Goal: Task Accomplishment & Management: Manage account settings

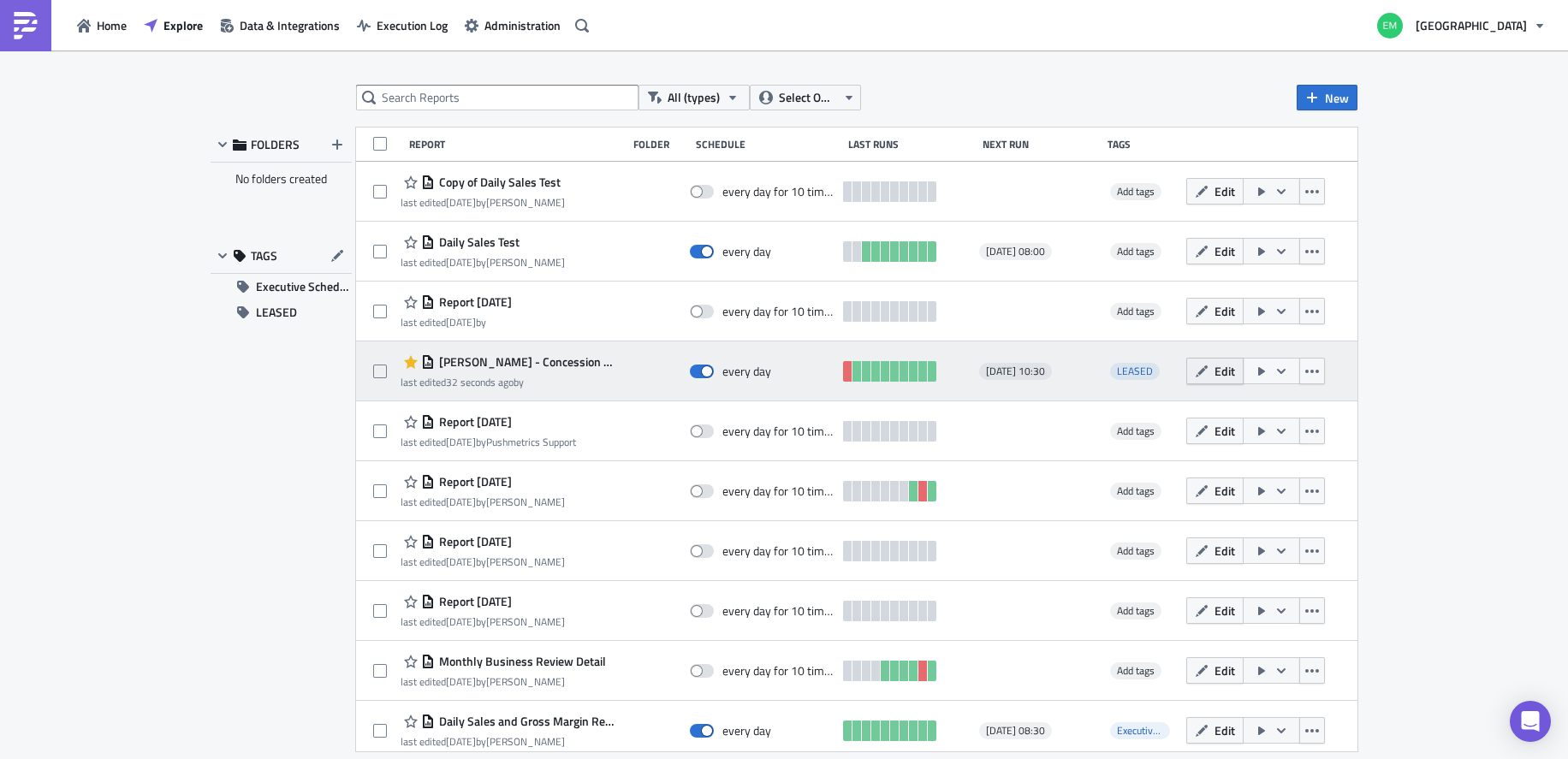
click at [1192, 380] on button "Edit" at bounding box center [1215, 371] width 57 height 27
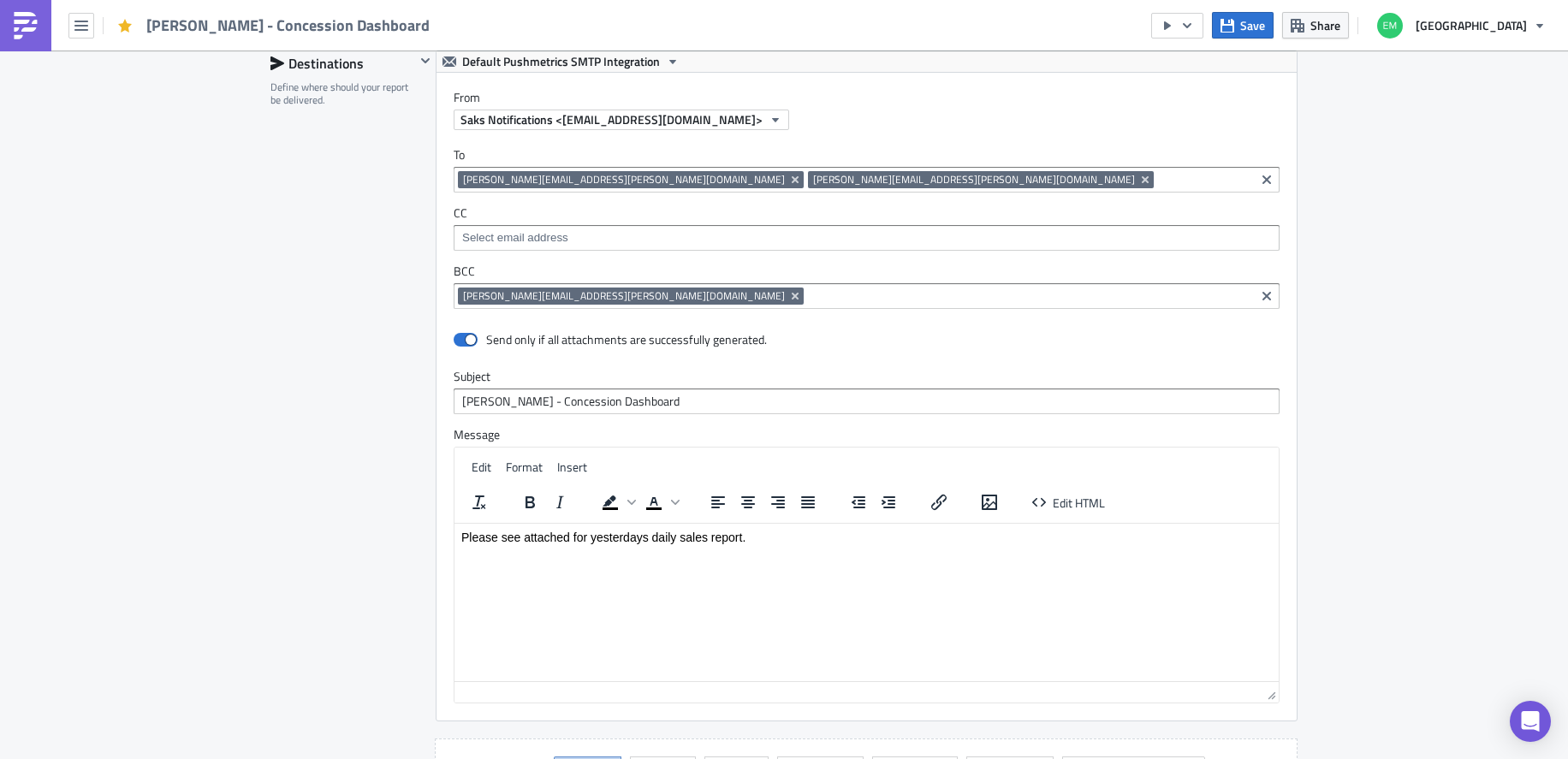
scroll to position [1246, 0]
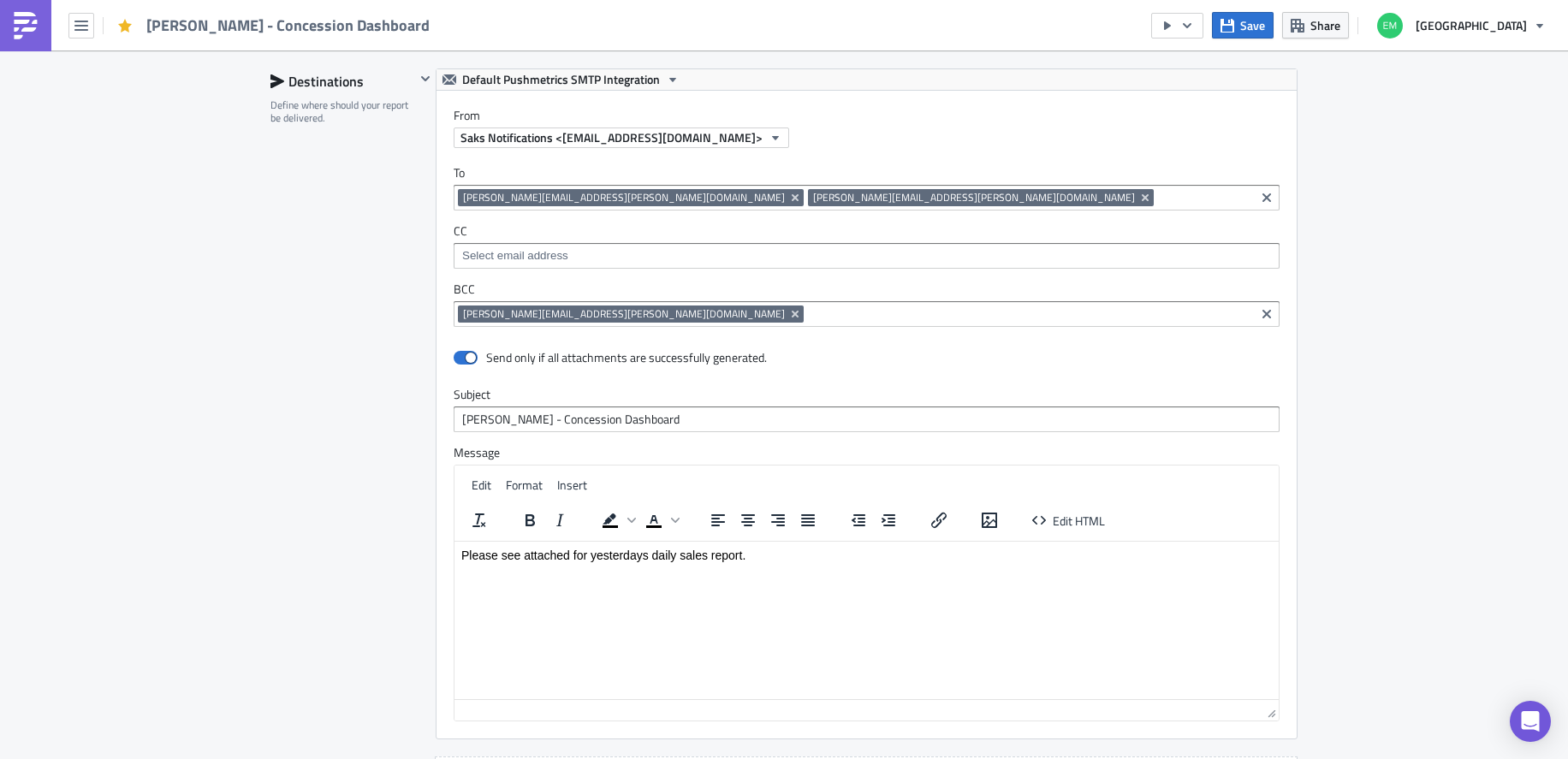
click at [813, 199] on span "[PERSON_NAME][EMAIL_ADDRESS][PERSON_NAME][DOMAIN_NAME]" at bounding box center [974, 197] width 322 height 13
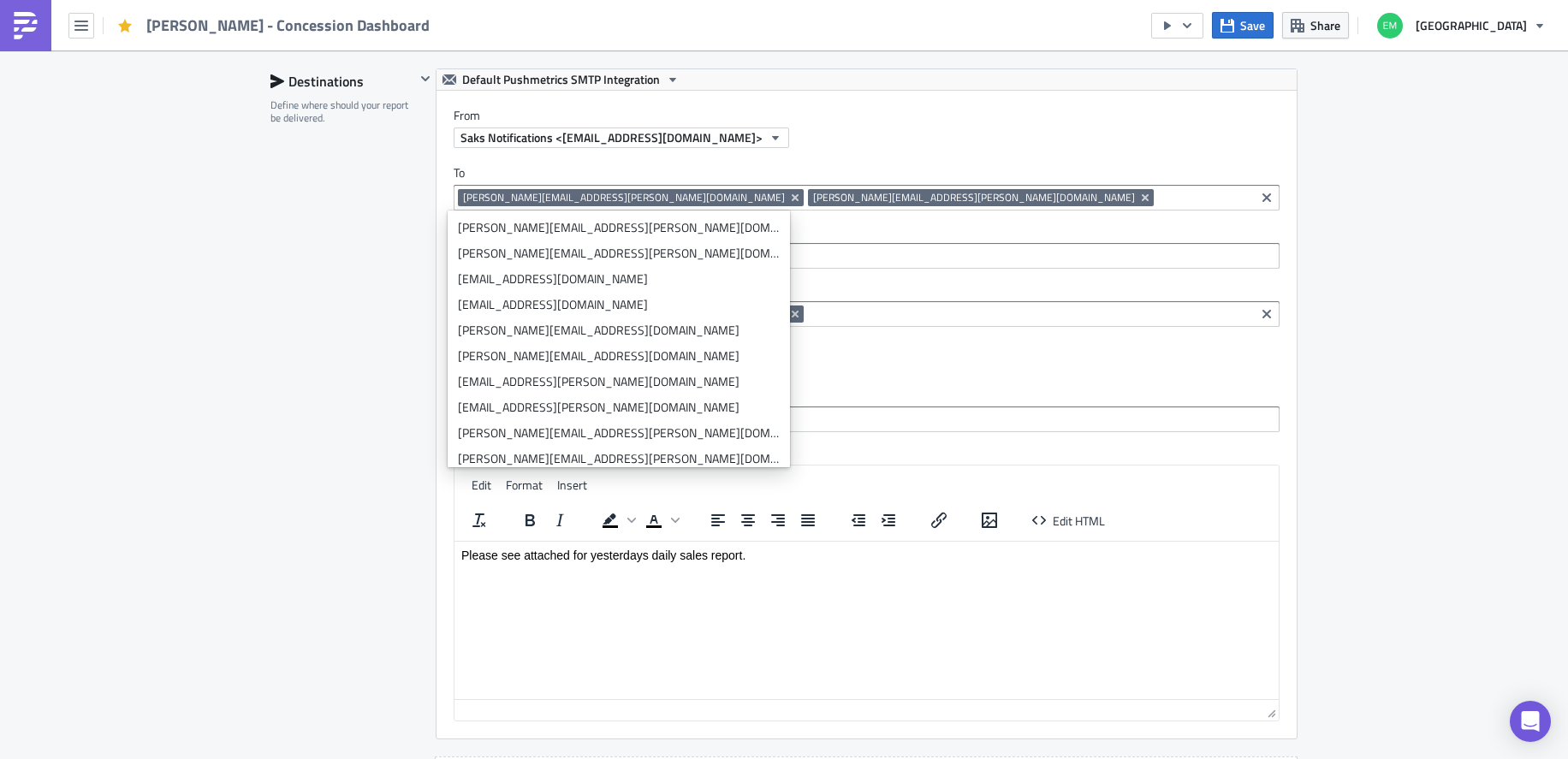
drag, startPoint x: 680, startPoint y: 198, endPoint x: 690, endPoint y: 223, distance: 26.9
click at [690, 223] on div "To [PERSON_NAME][EMAIL_ADDRESS][PERSON_NAME][DOMAIN_NAME] [DOMAIN_NAME][EMAIL_A…" at bounding box center [867, 246] width 860 height 196
drag, startPoint x: 754, startPoint y: 195, endPoint x: 619, endPoint y: 203, distance: 135.2
click at [613, 206] on div "[PERSON_NAME][EMAIL_ADDRESS][PERSON_NAME][DOMAIN_NAME] [DOMAIN_NAME][EMAIL_ADDR…" at bounding box center [854, 200] width 792 height 21
click at [1139, 195] on icon "Remove Tag" at bounding box center [1145, 197] width 13 height 13
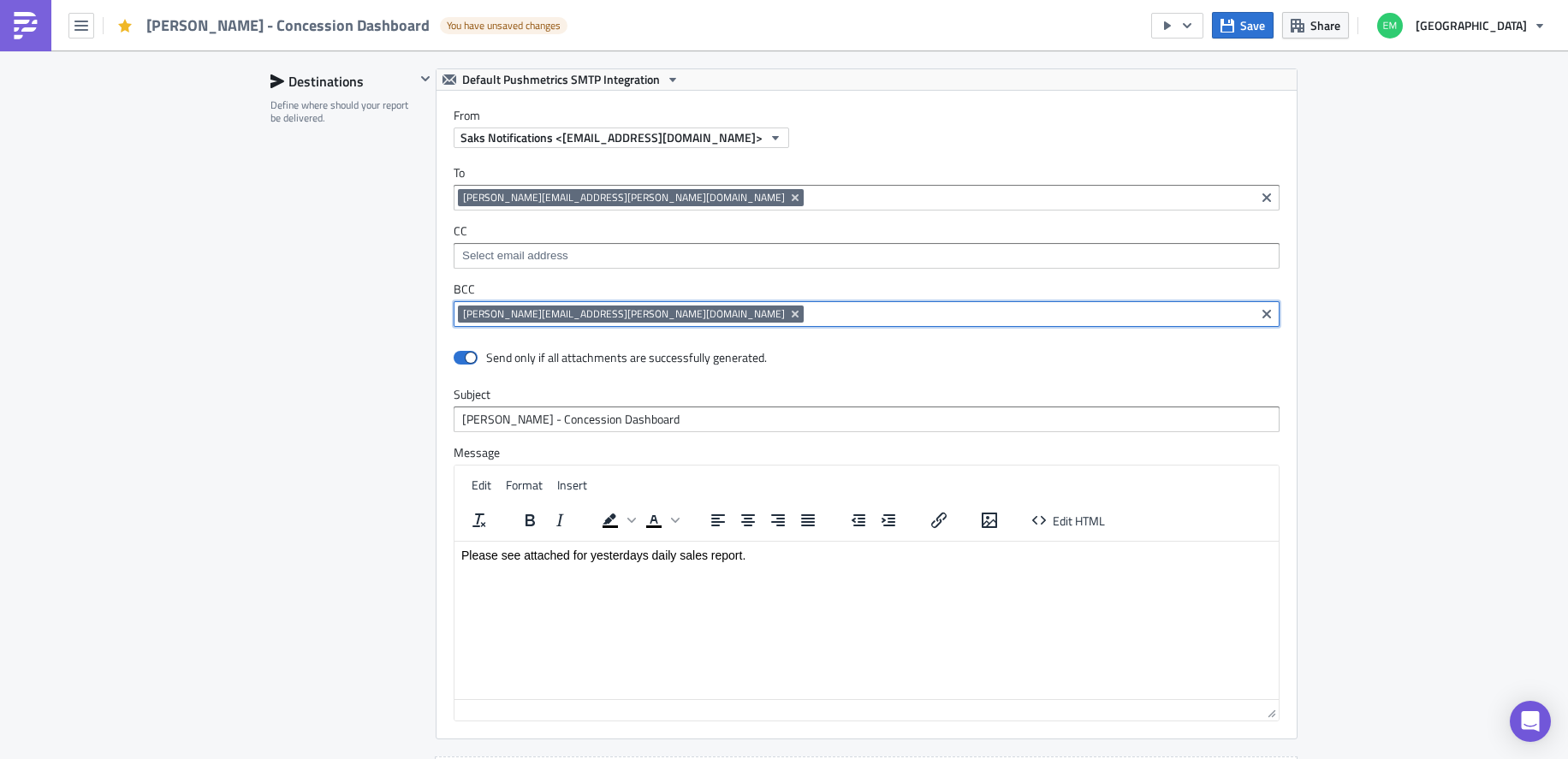
click at [808, 314] on input at bounding box center [1029, 313] width 443 height 17
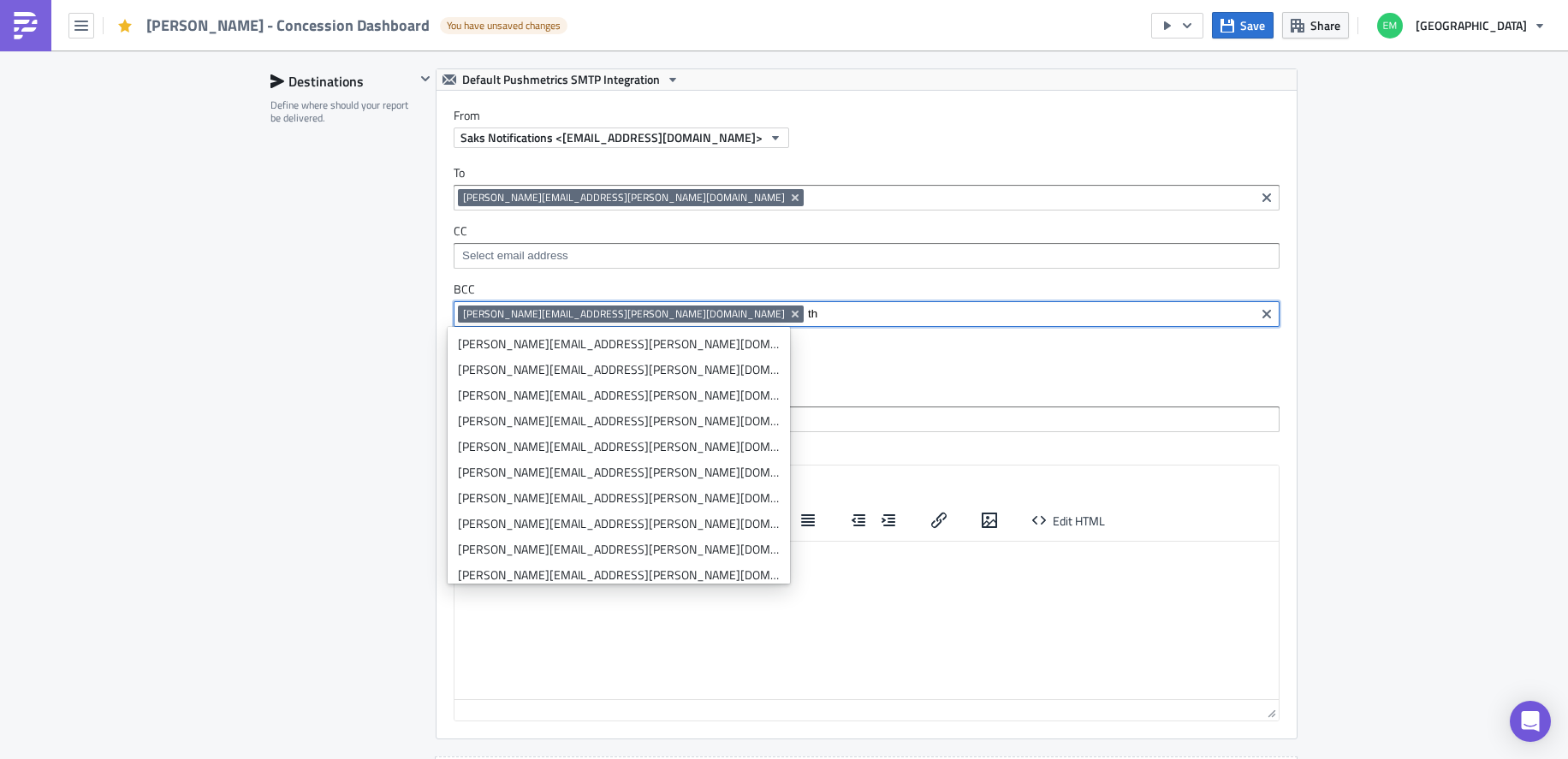
type input "t"
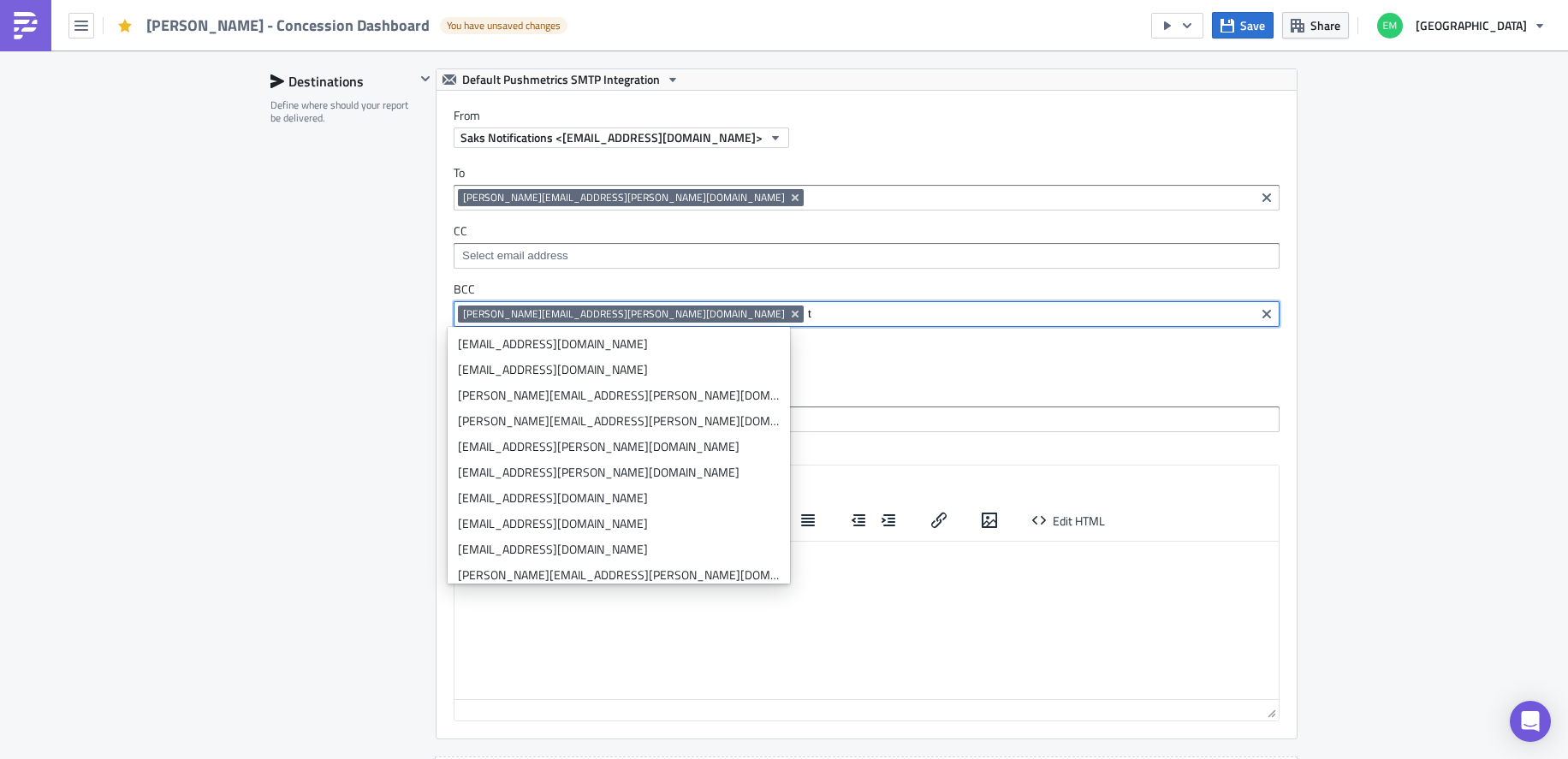
type input "t"
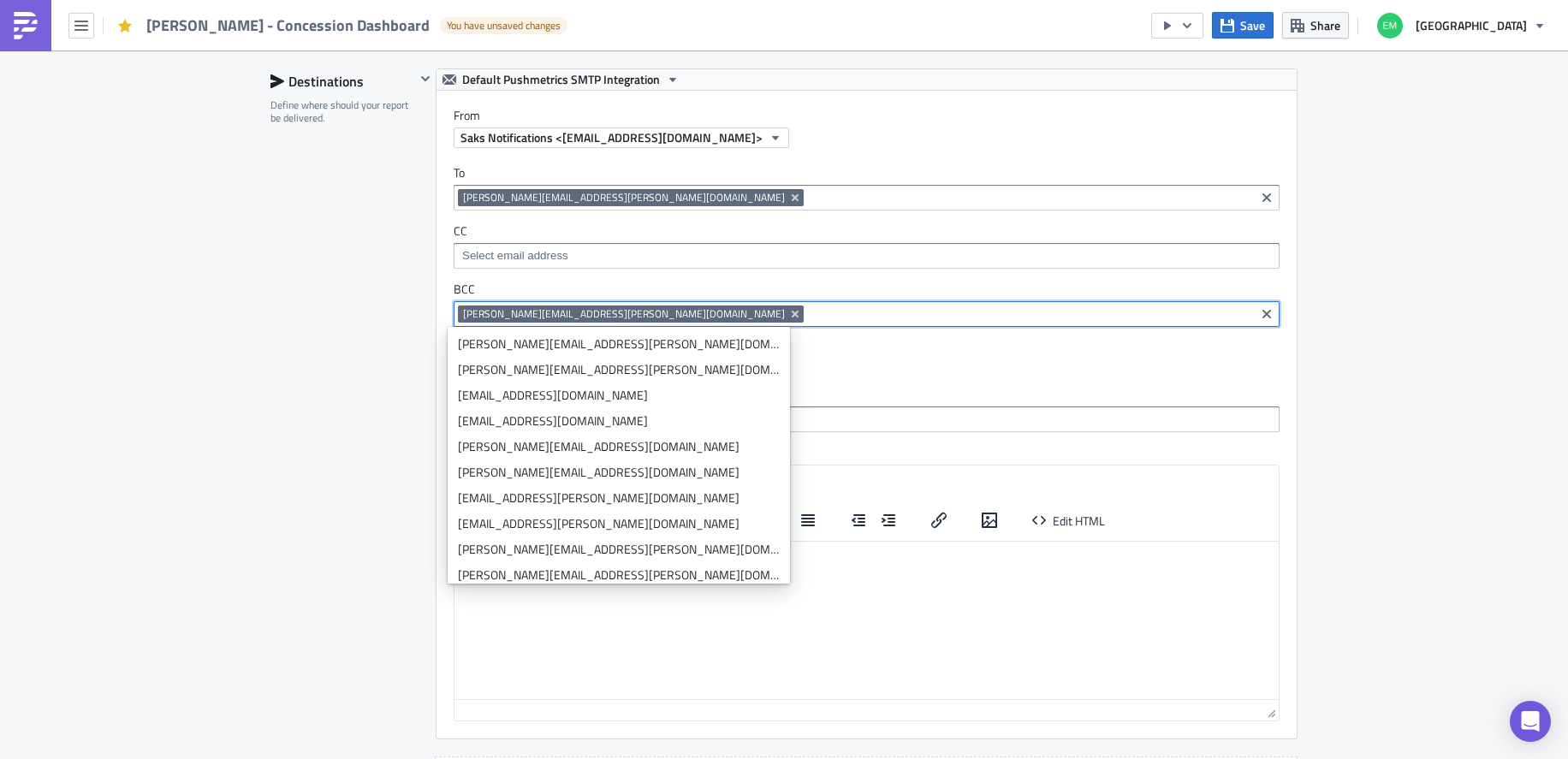
paste input "[PERSON_NAME][EMAIL_ADDRESS][PERSON_NAME][DOMAIN_NAME]"
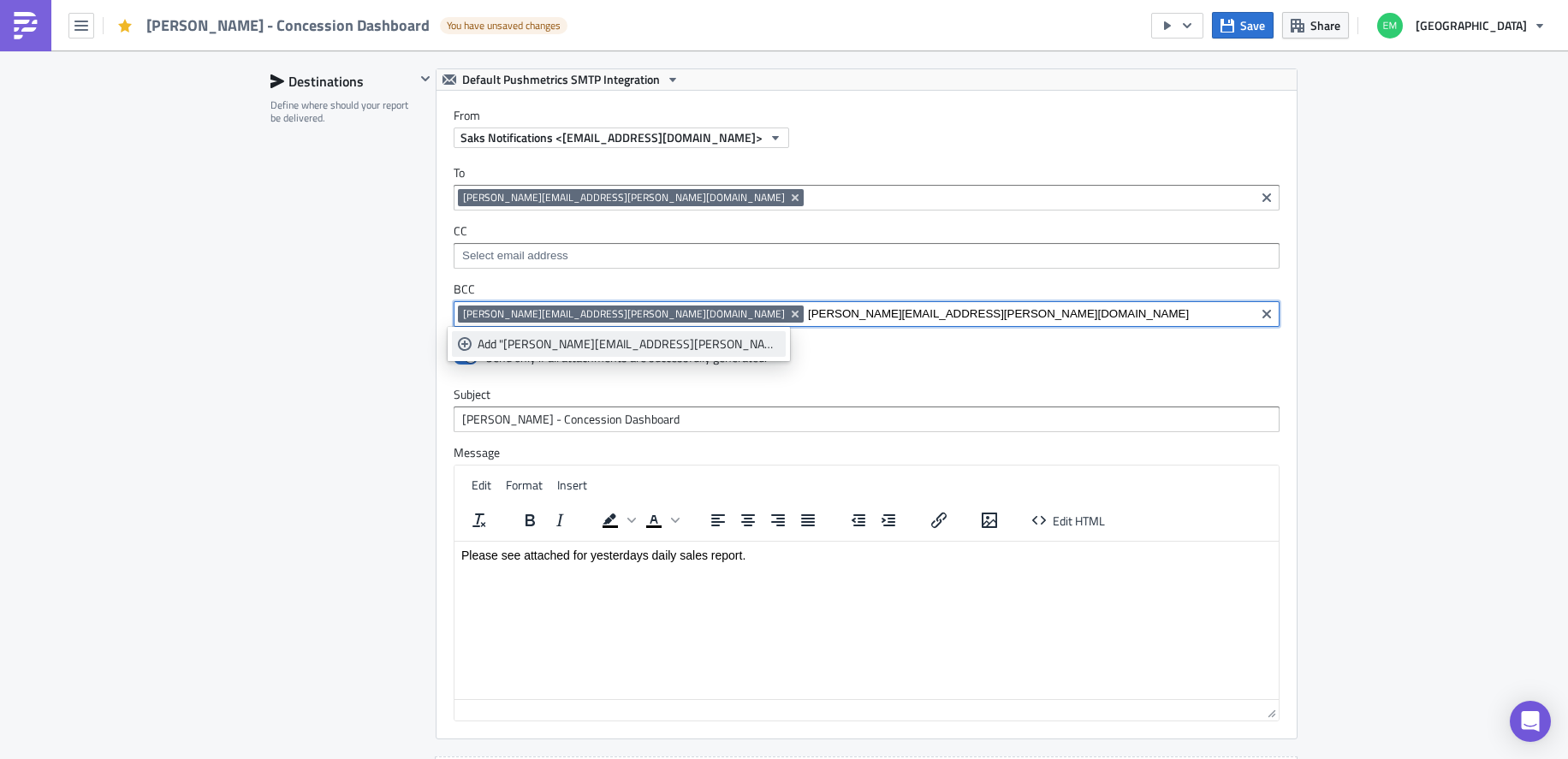
type input "[PERSON_NAME][EMAIL_ADDRESS][PERSON_NAME][DOMAIN_NAME]"
click at [575, 340] on div "Add "[PERSON_NAME][EMAIL_ADDRESS][PERSON_NAME][DOMAIN_NAME]"" at bounding box center [628, 343] width 303 height 17
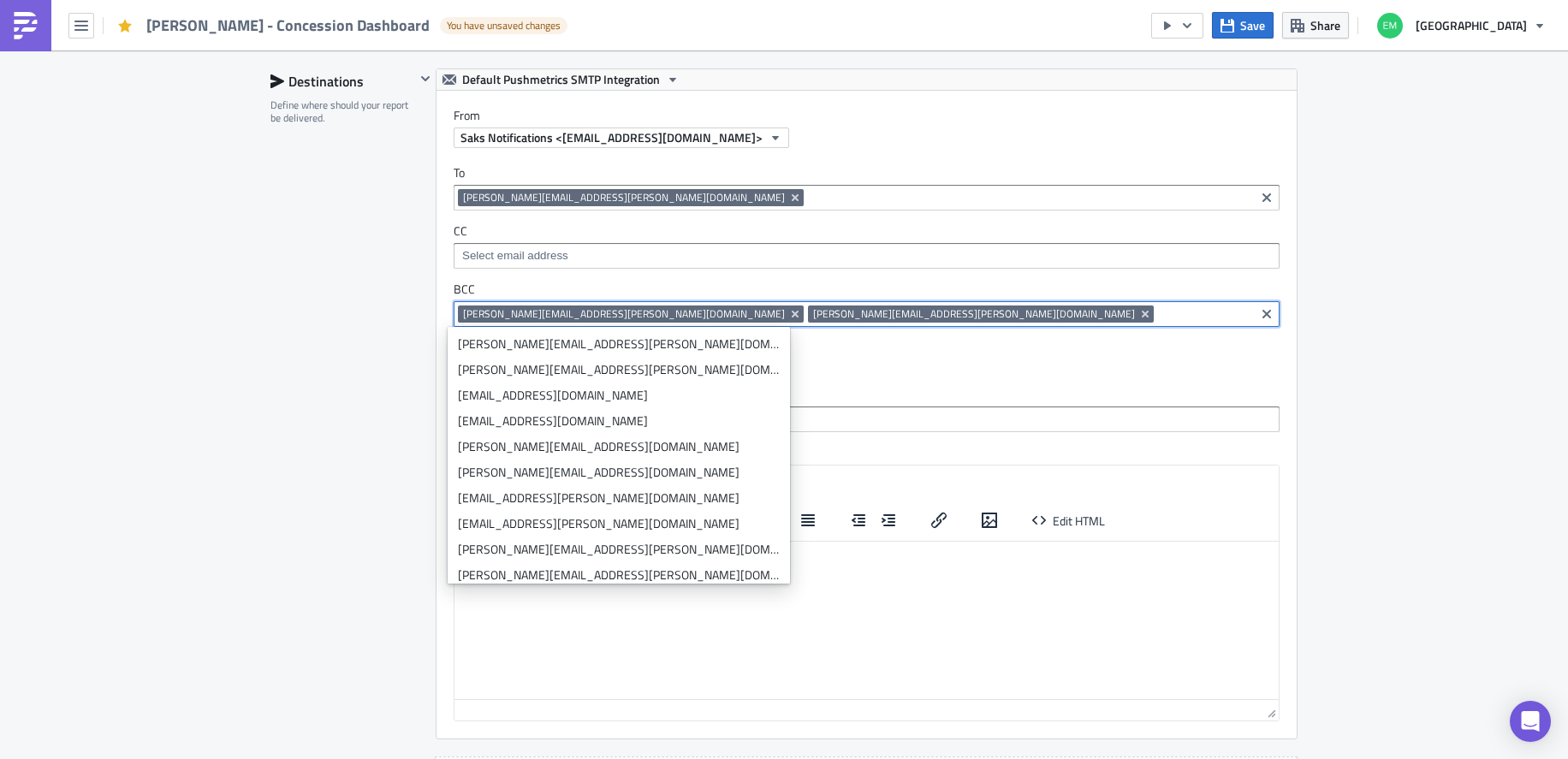
click at [929, 363] on div "Send only if all attachments are successfully generated." at bounding box center [867, 359] width 826 height 30
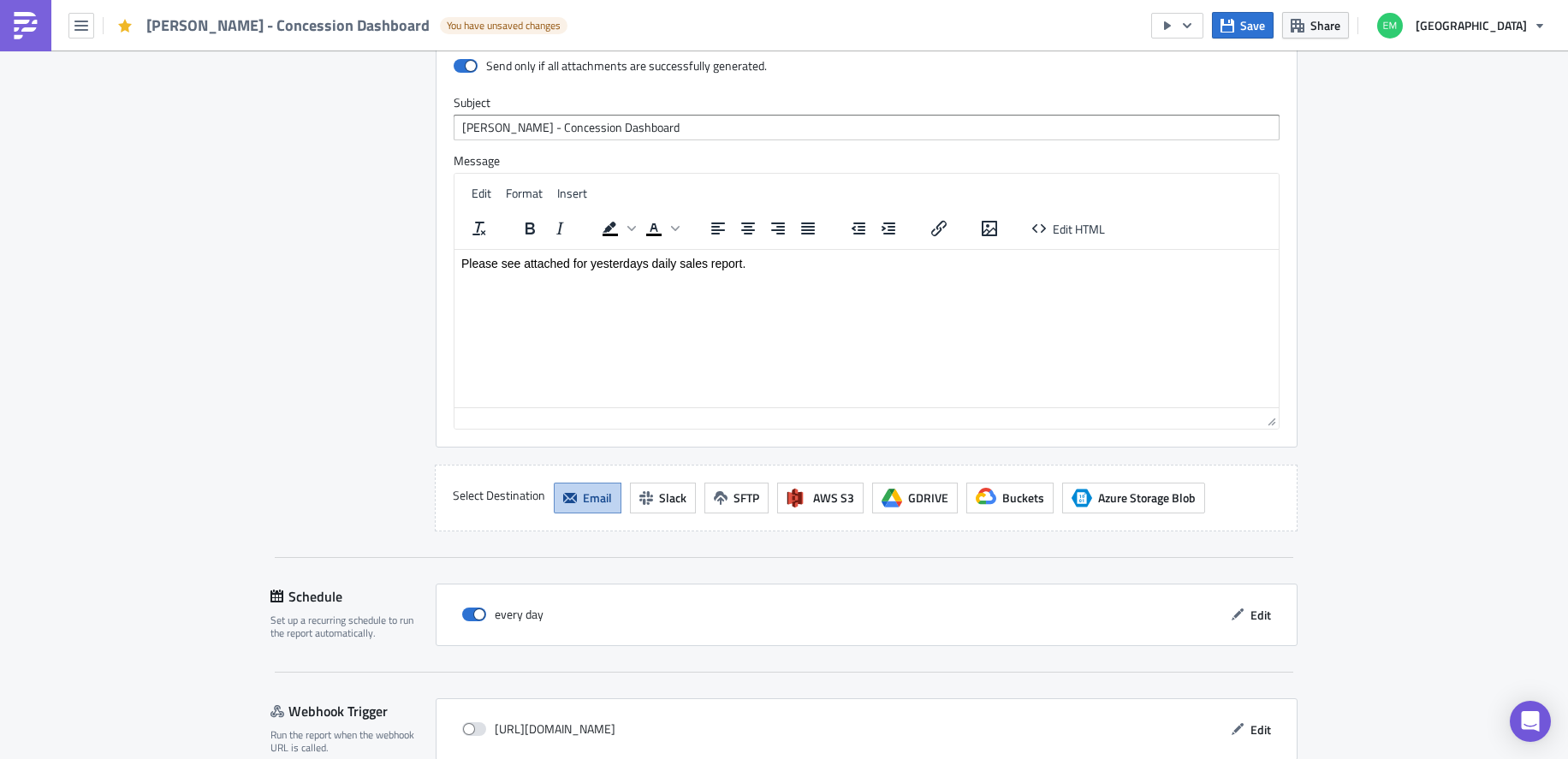
scroll to position [1623, 0]
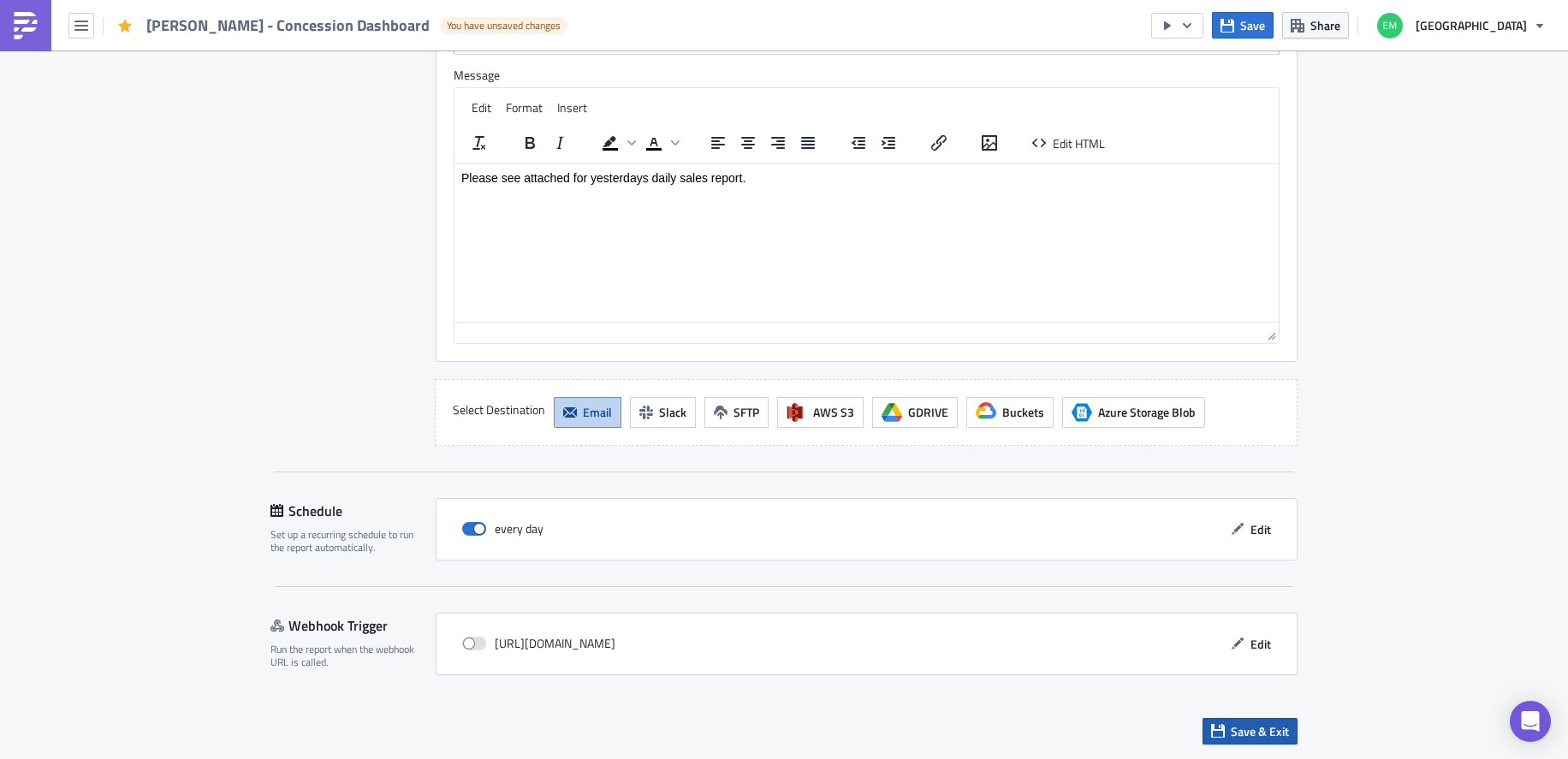
click at [1256, 730] on span "Save & Exit" at bounding box center [1259, 730] width 58 height 18
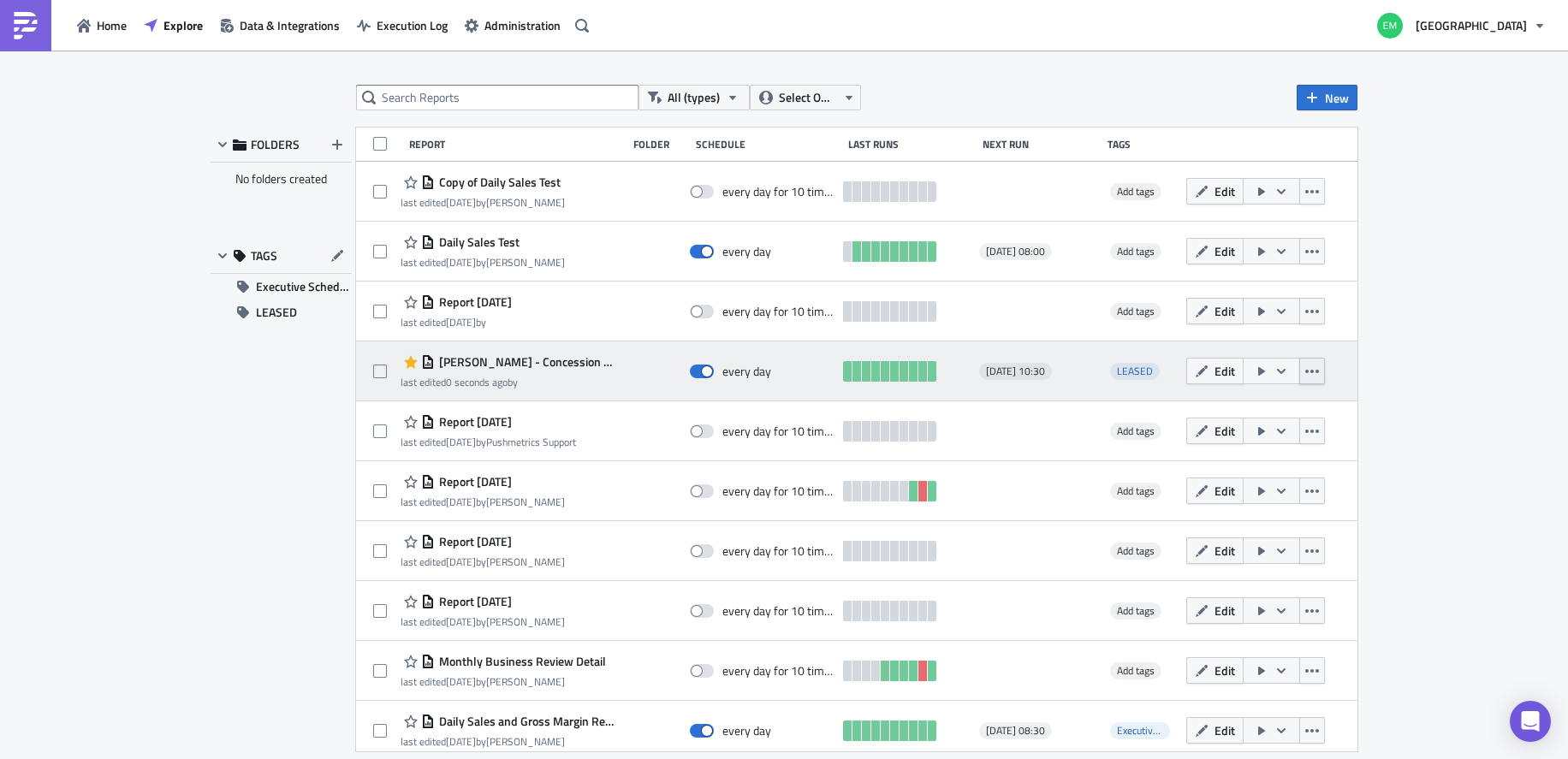
click at [1306, 371] on icon "button" at bounding box center [1312, 371] width 13 height 4
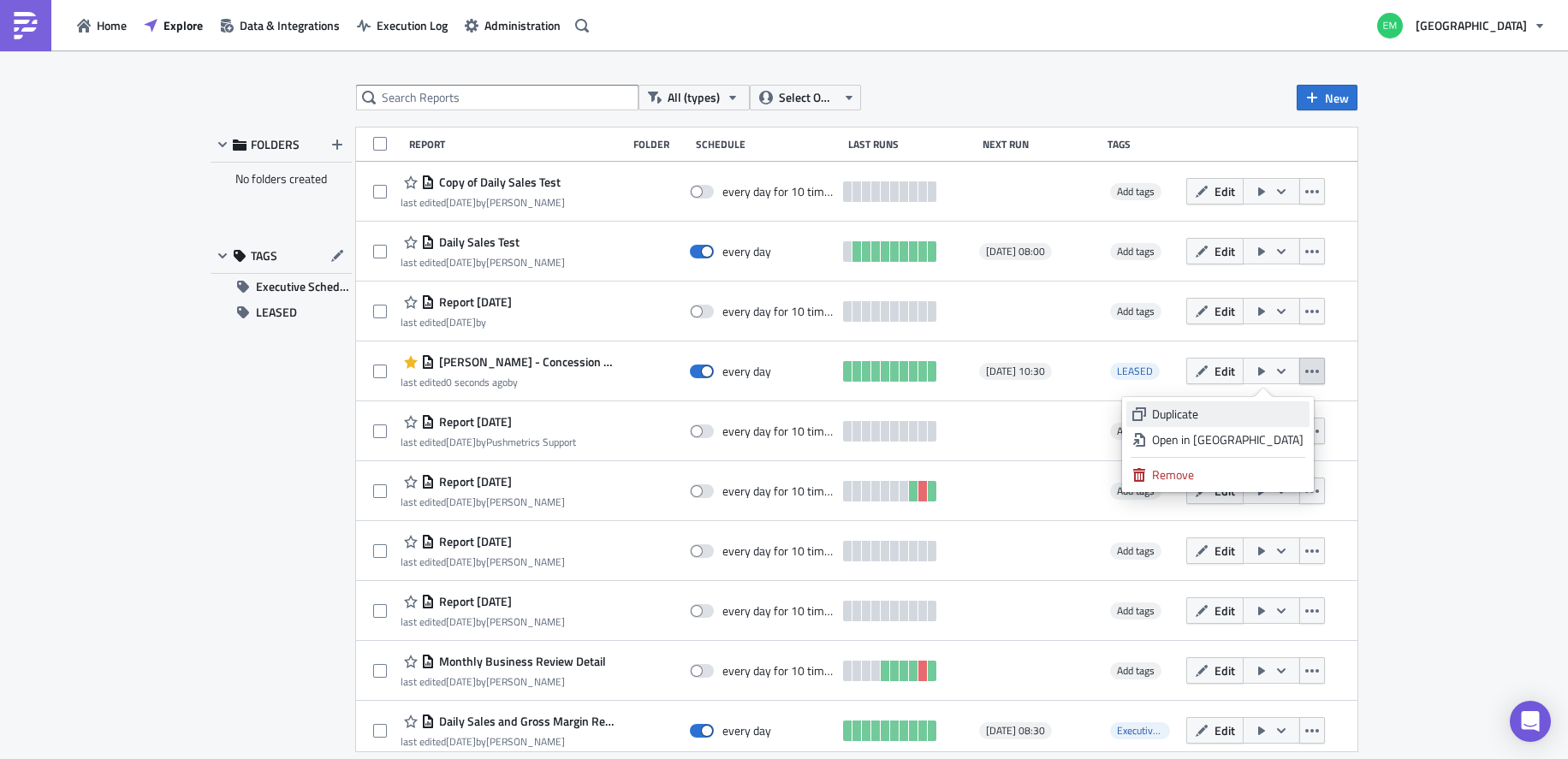
click at [1252, 409] on div "Duplicate" at bounding box center [1228, 414] width 152 height 17
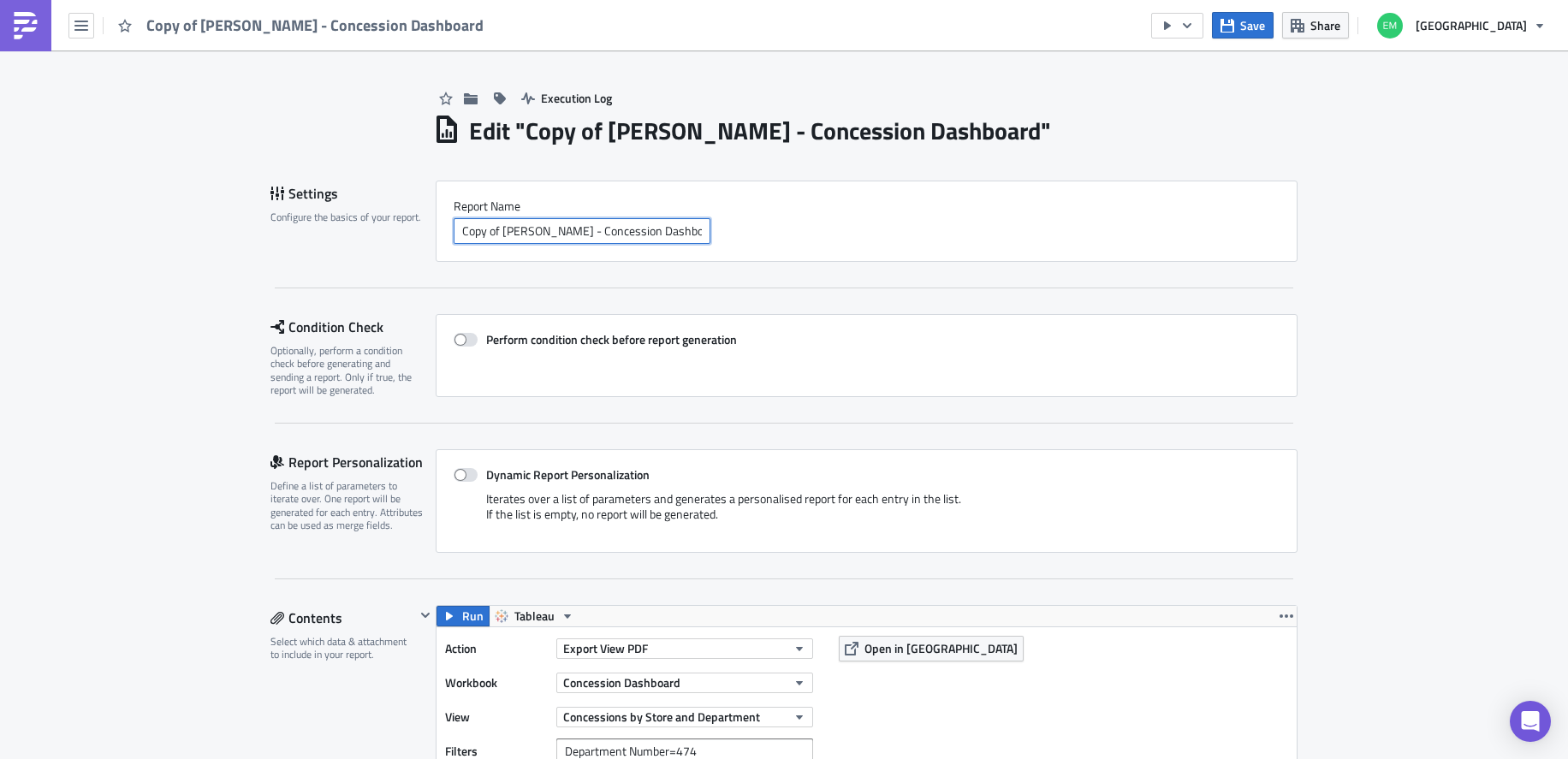
drag, startPoint x: 526, startPoint y: 233, endPoint x: 406, endPoint y: 226, distance: 120.2
click at [406, 226] on div "Settings Configure the basics of your report. Report Nam﻿e Copy of [PERSON_NAME…" at bounding box center [784, 220] width 1027 height 81
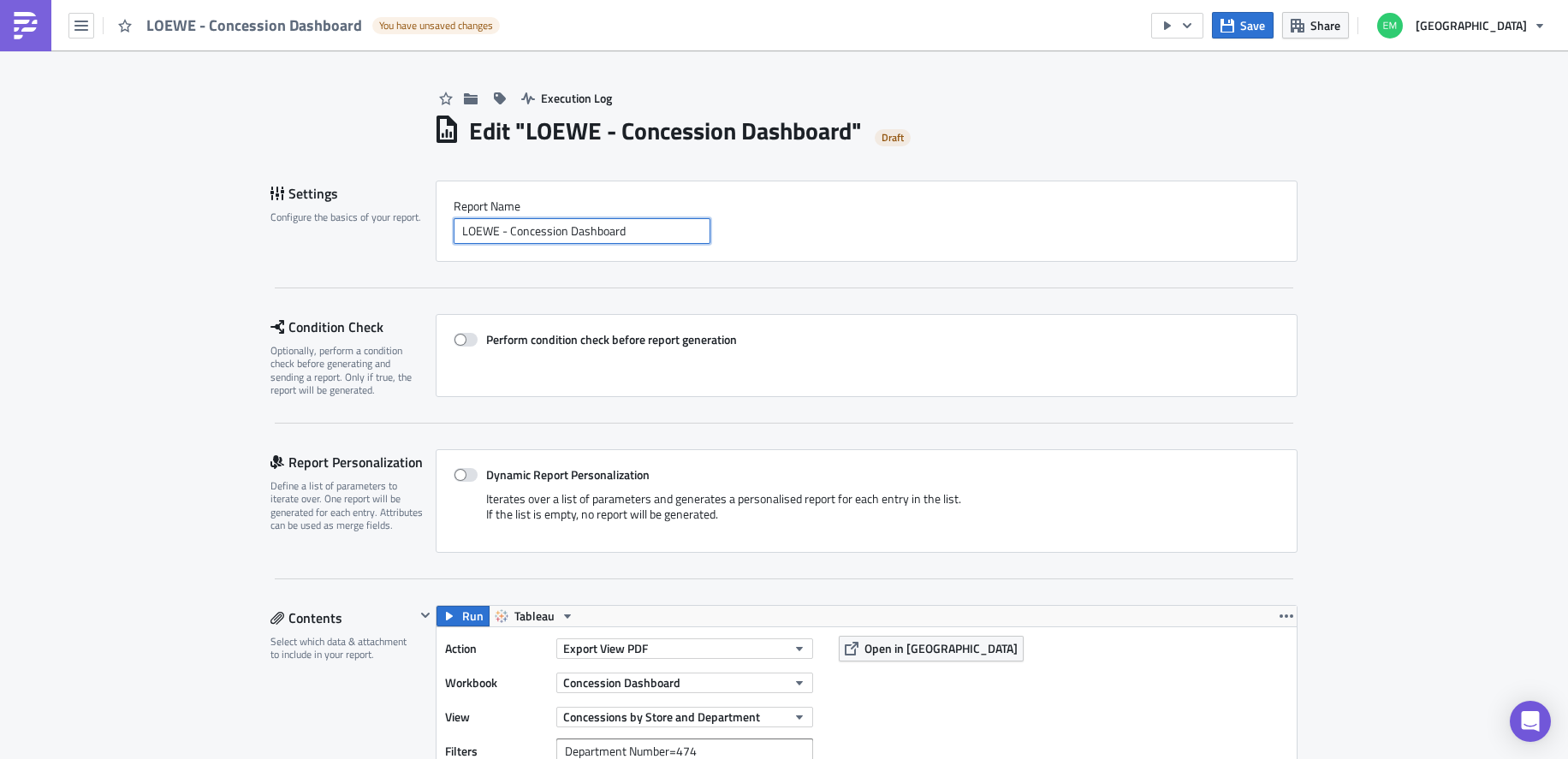
type input "LOEWE - Concession Dashboard"
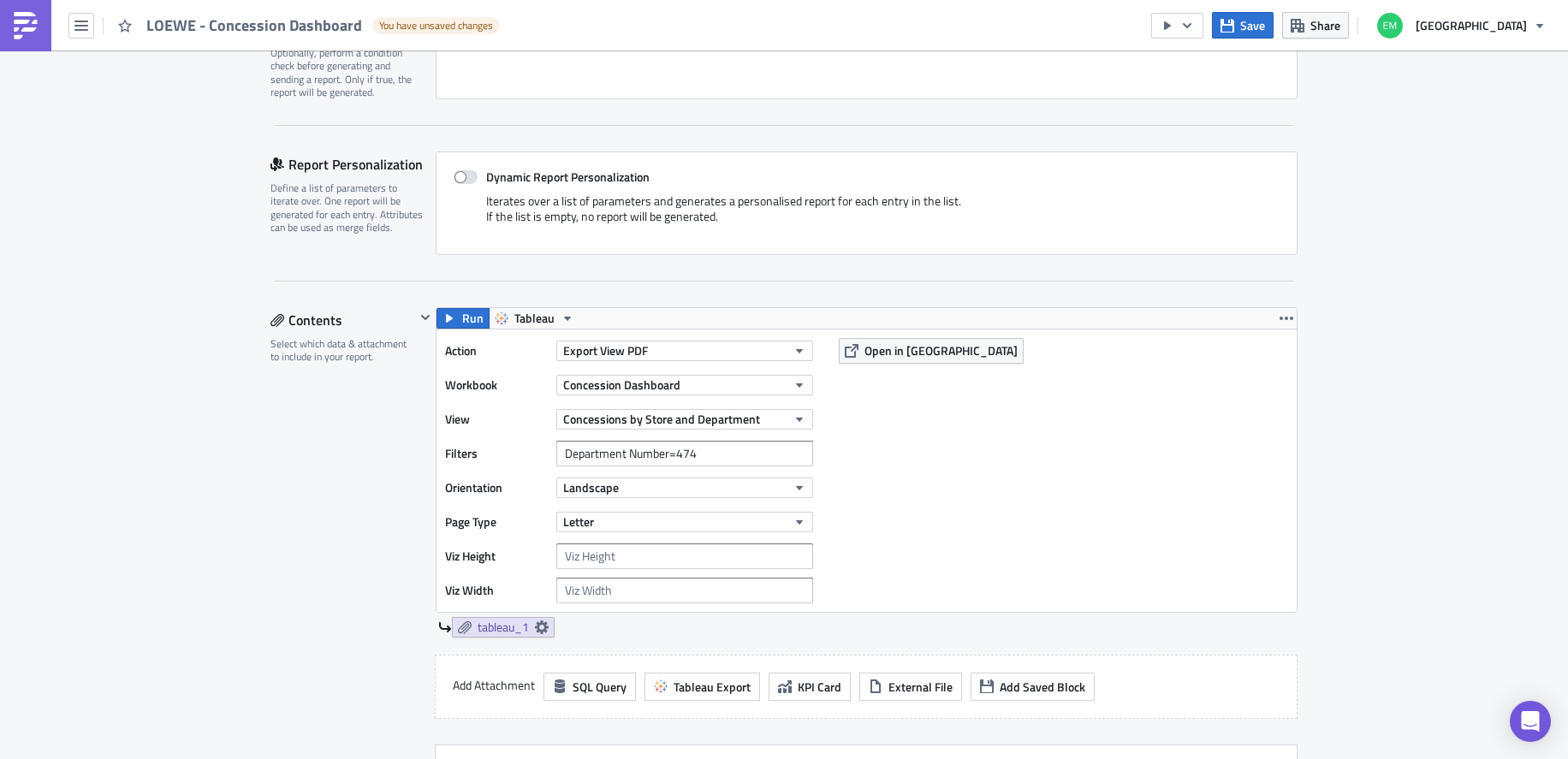
scroll to position [319, 0]
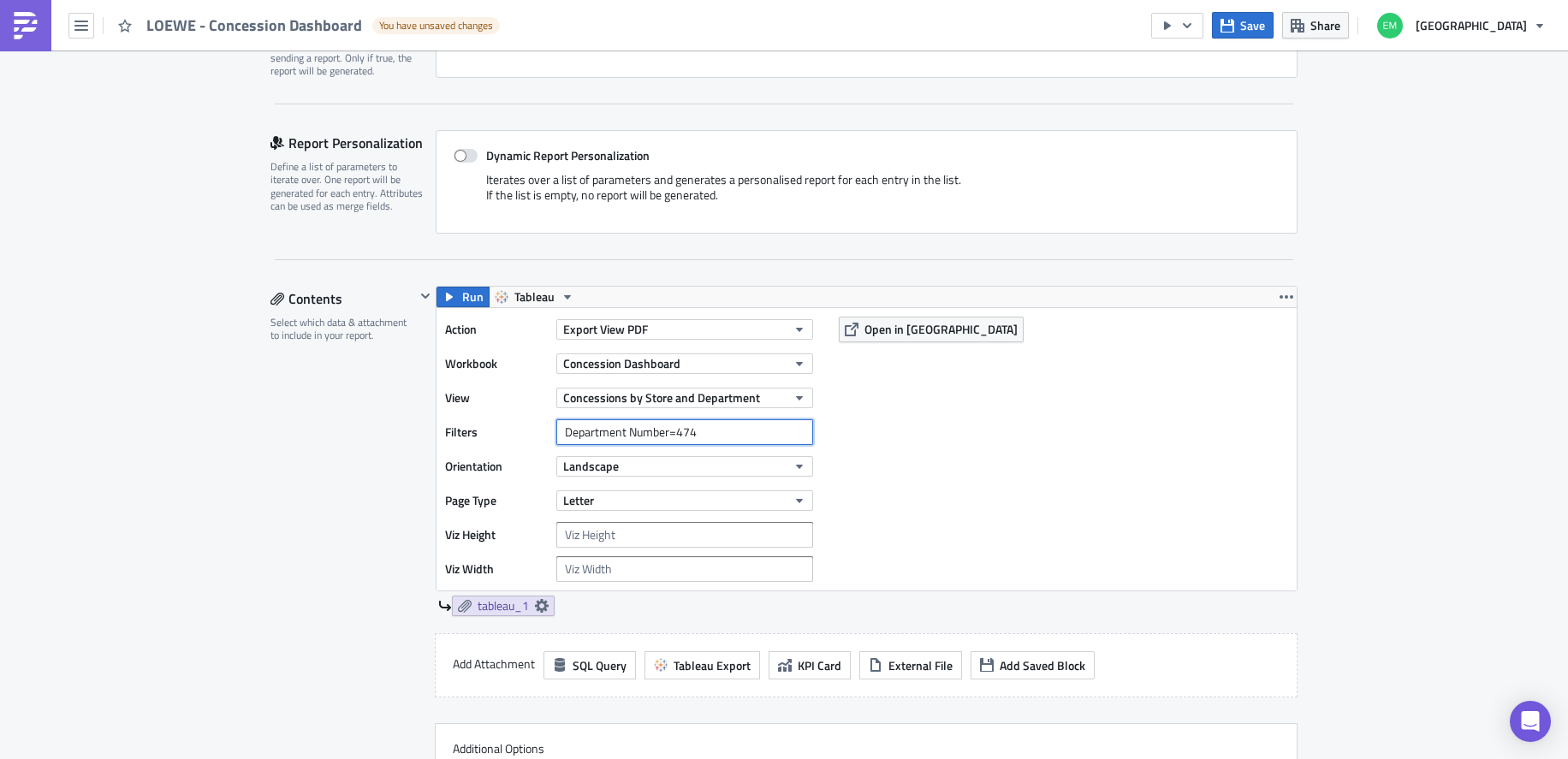
drag, startPoint x: 713, startPoint y: 438, endPoint x: 672, endPoint y: 433, distance: 41.3
click at [672, 433] on input "Department Number=474" at bounding box center [684, 432] width 257 height 26
paste input "889393"
click at [690, 431] on input "Department Number=889393" at bounding box center [684, 432] width 257 height 26
type input "Department Number=889,393"
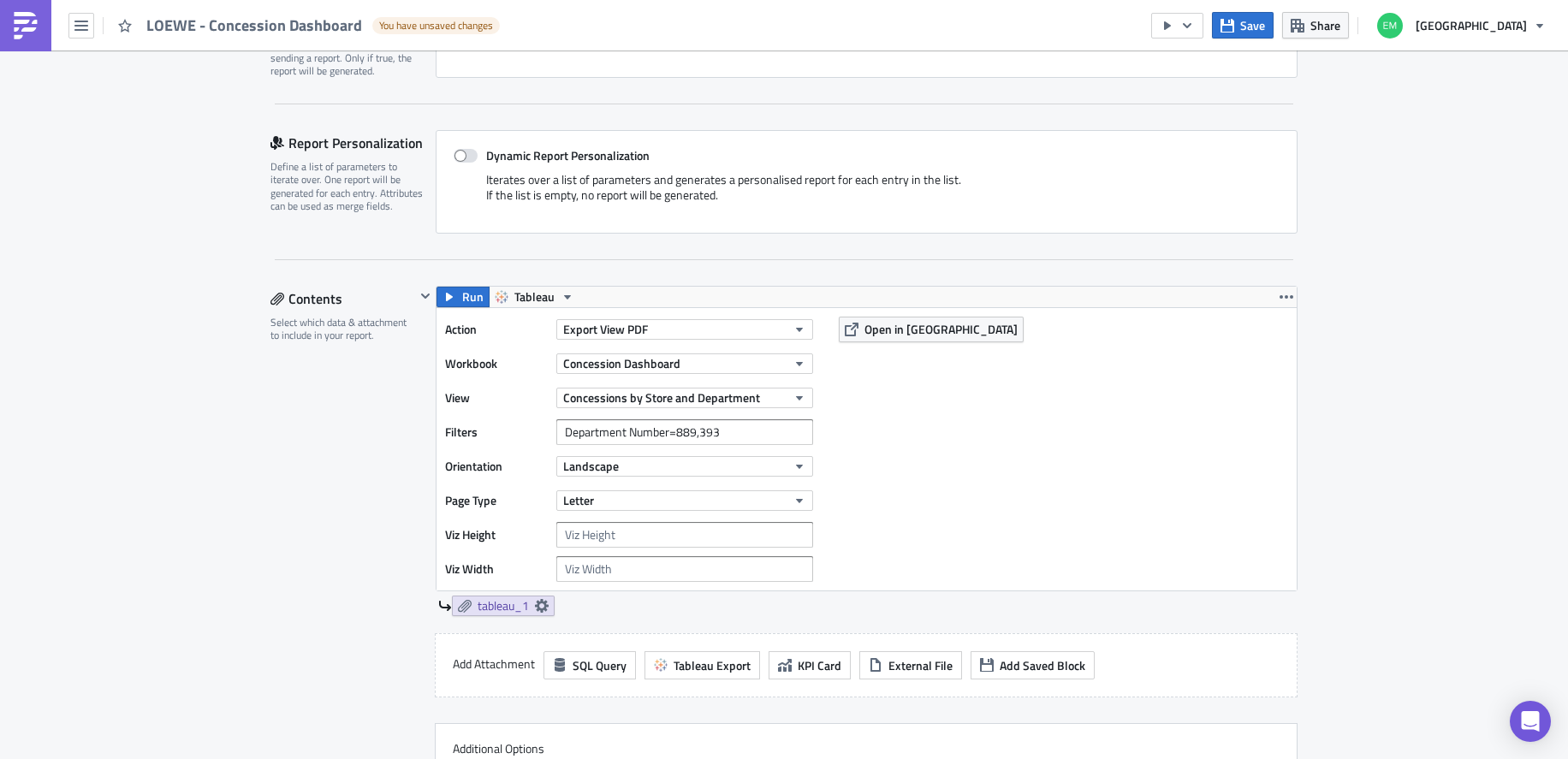
click at [983, 448] on div "Action Export View PDF Workbook Concession Dashboard View Concessions by Store …" at bounding box center [867, 449] width 860 height 282
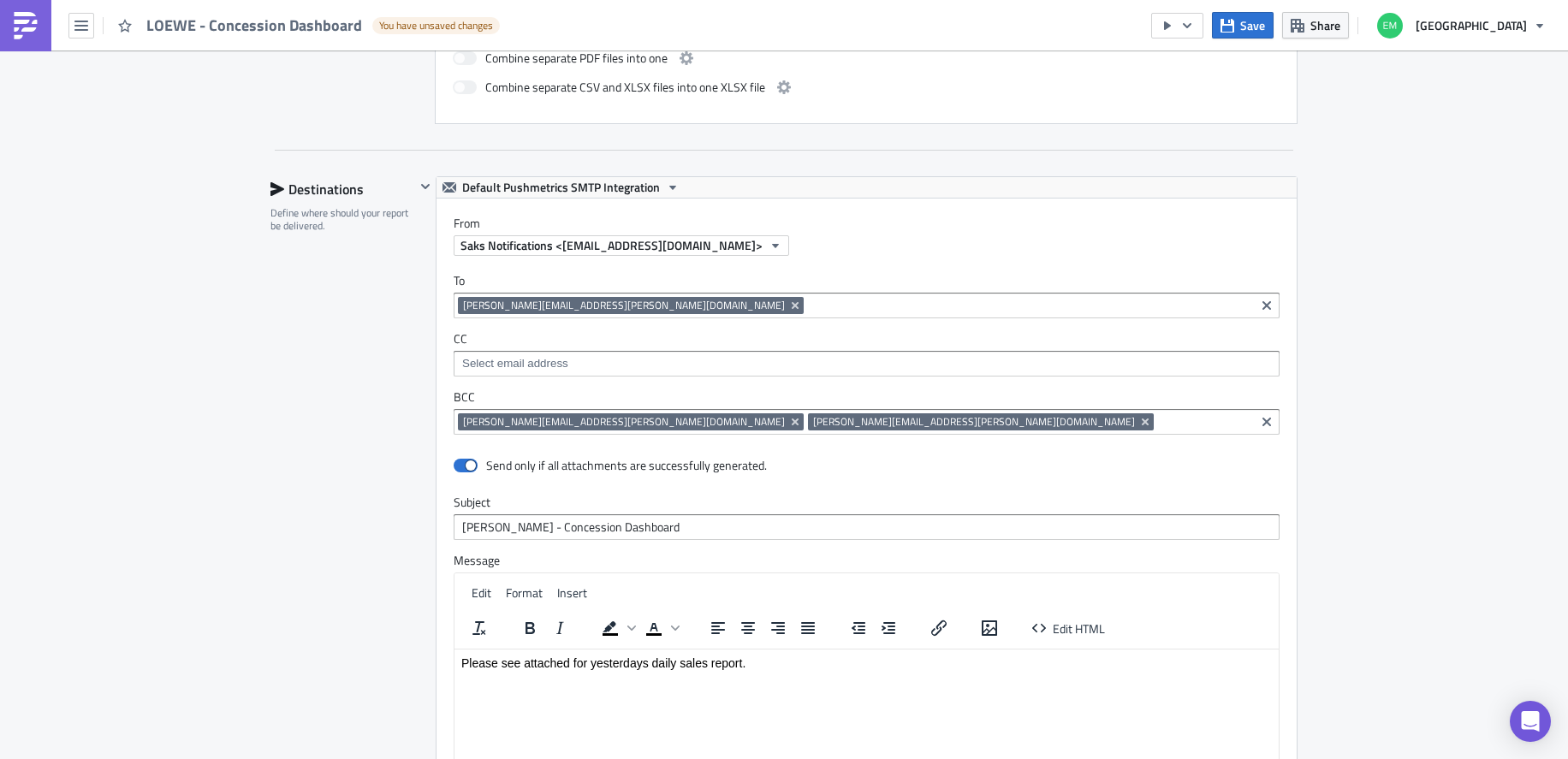
scroll to position [1060, 0]
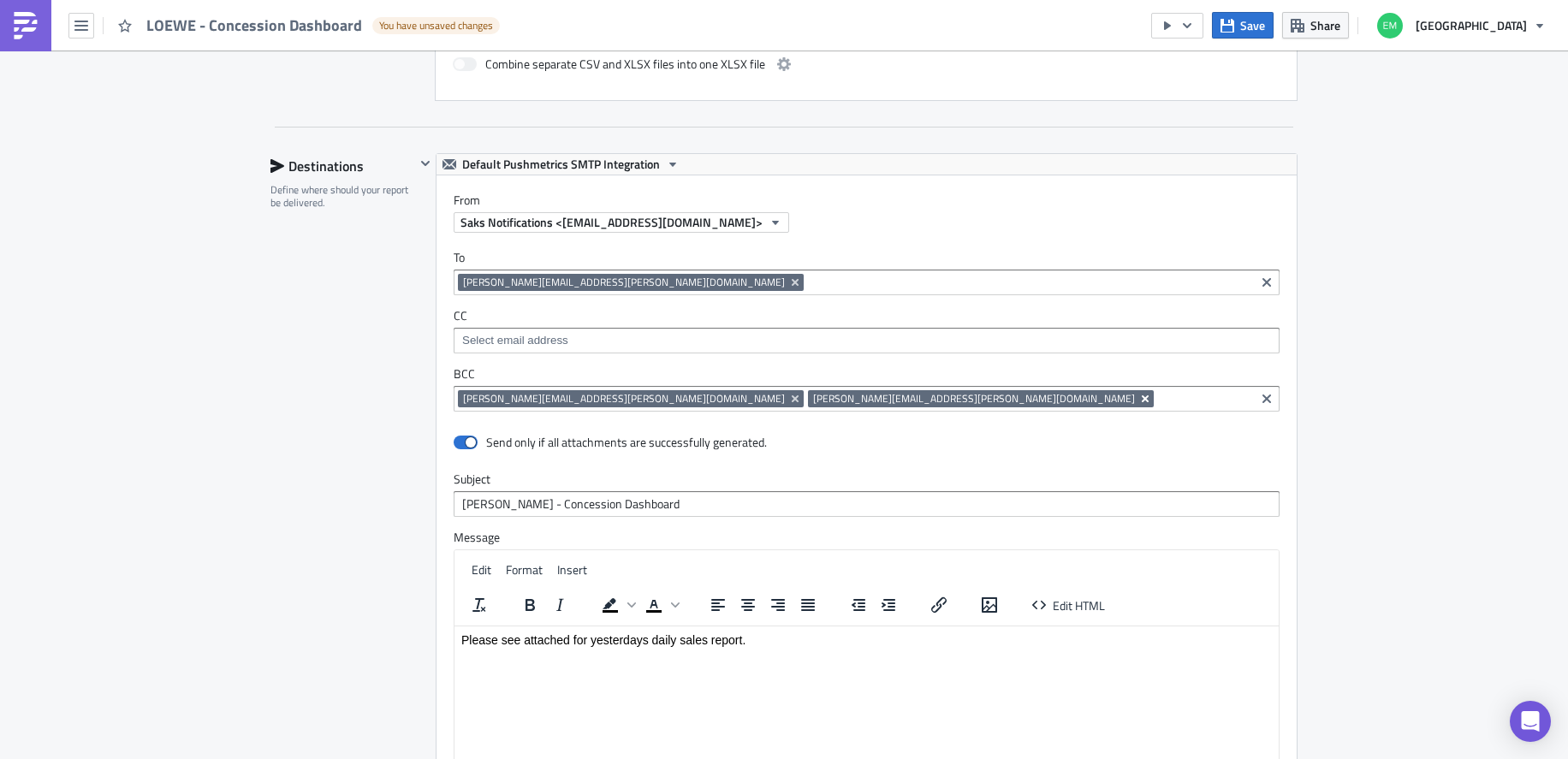
click at [1139, 398] on icon "Remove Tag" at bounding box center [1145, 398] width 13 height 13
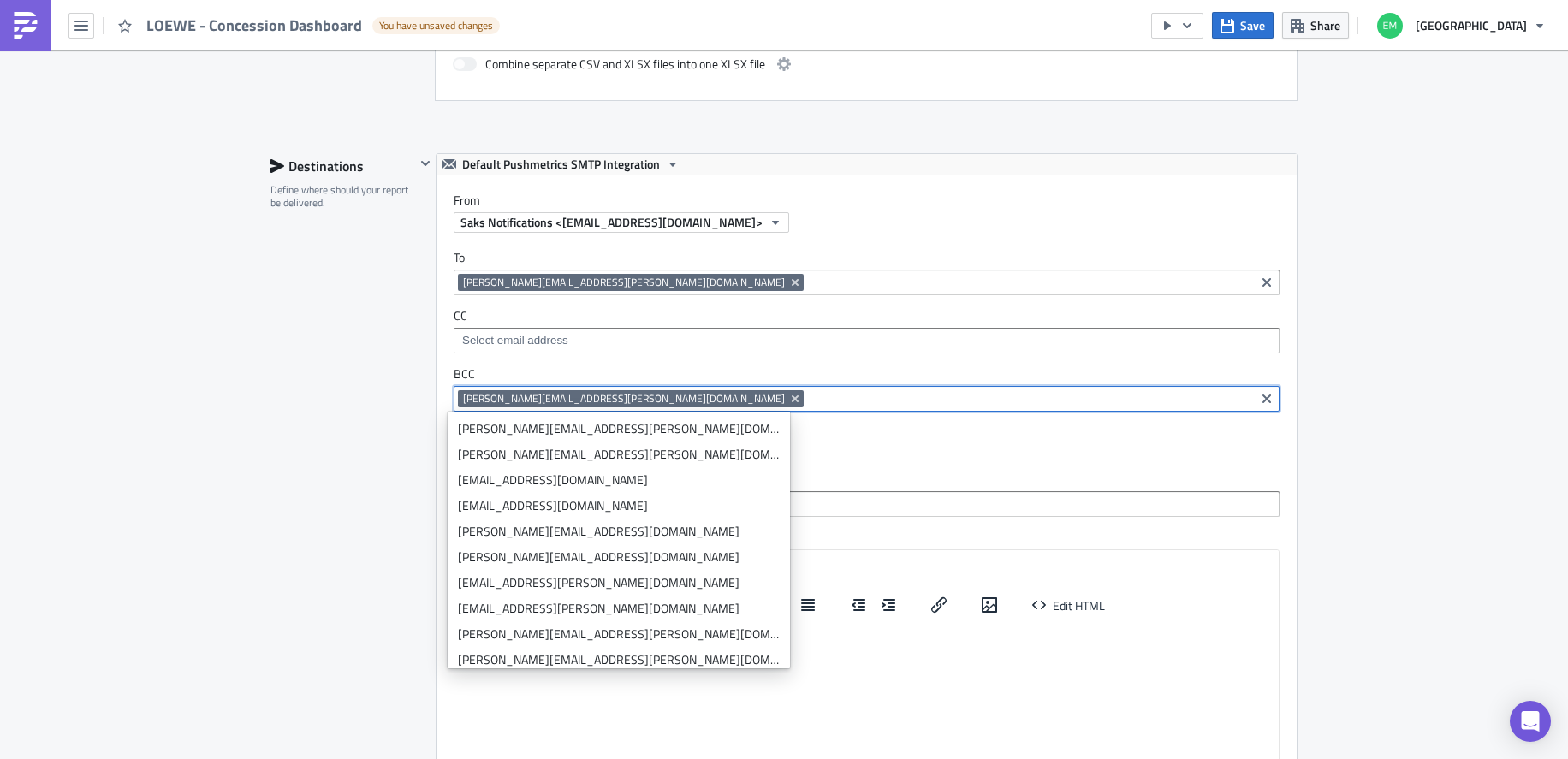
paste input "[PERSON_NAME][EMAIL_ADDRESS][DOMAIN_NAME]"
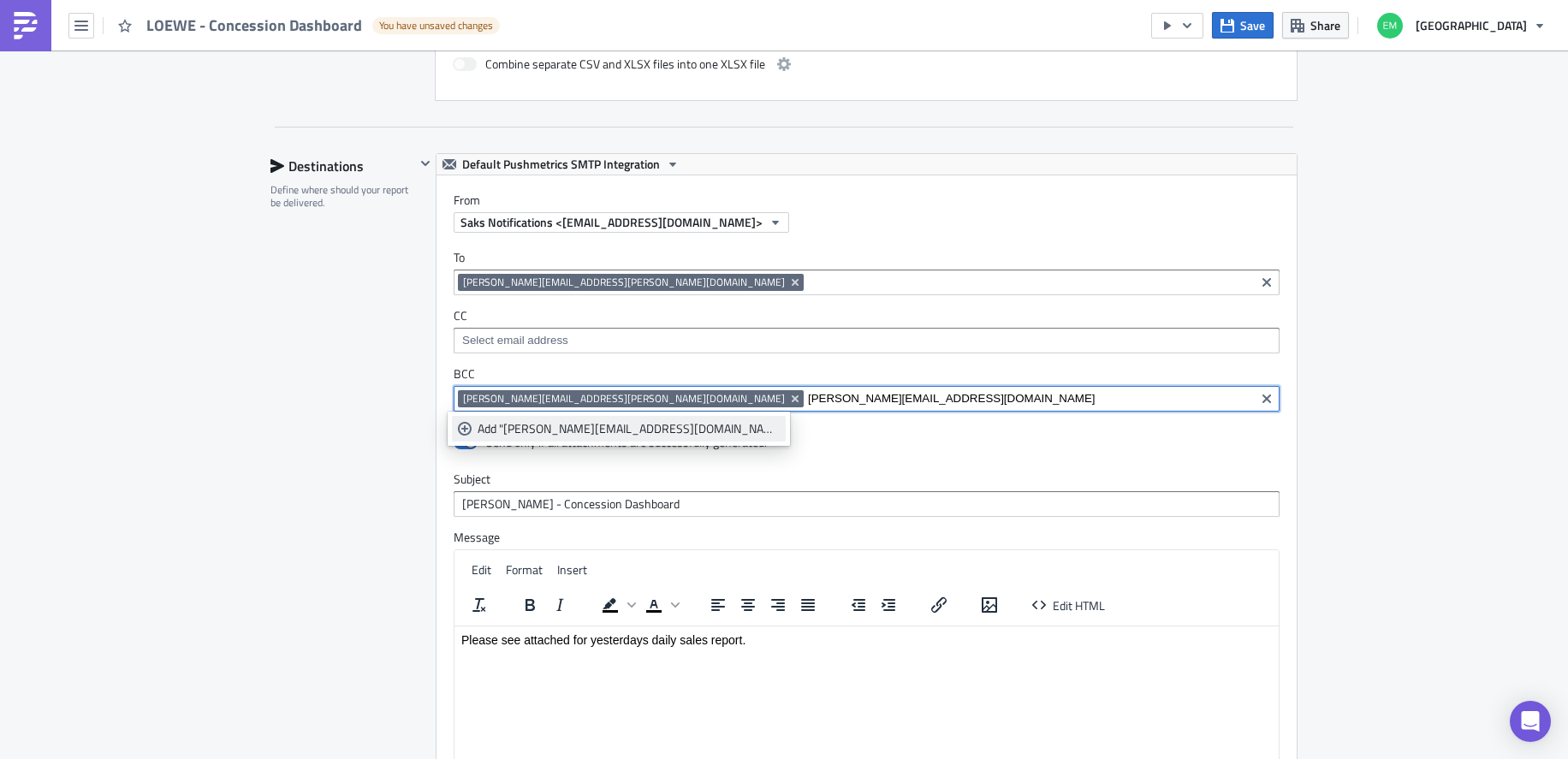
type input "[PERSON_NAME][EMAIL_ADDRESS][DOMAIN_NAME]"
click at [604, 425] on div "Add "[PERSON_NAME][EMAIL_ADDRESS][DOMAIN_NAME]"" at bounding box center [628, 428] width 303 height 17
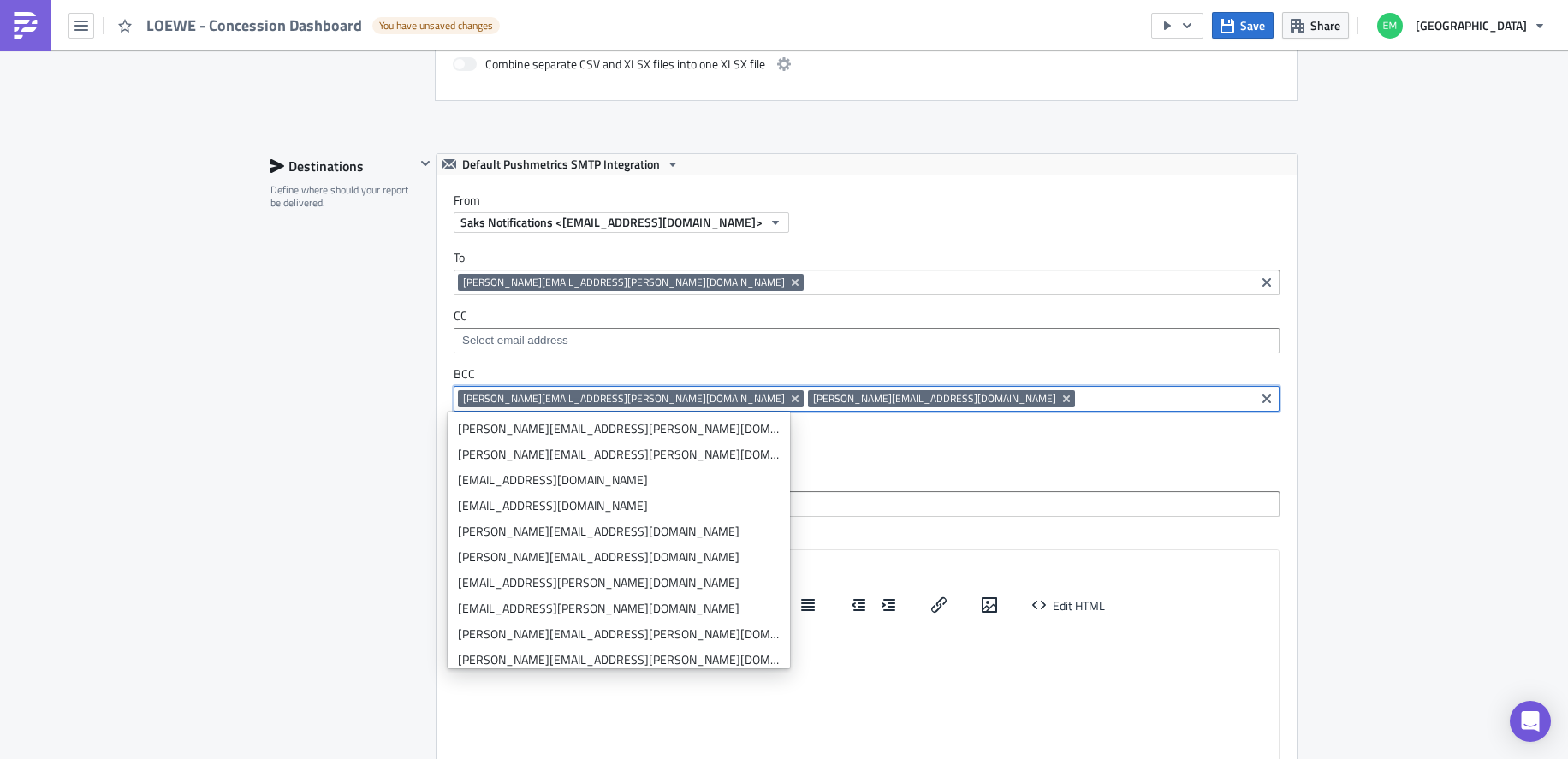
click at [1336, 438] on div "Execution Log Edit " LOEWE - Concession Dashboard " Draft Settings Configure th…" at bounding box center [784, 106] width 1568 height 2233
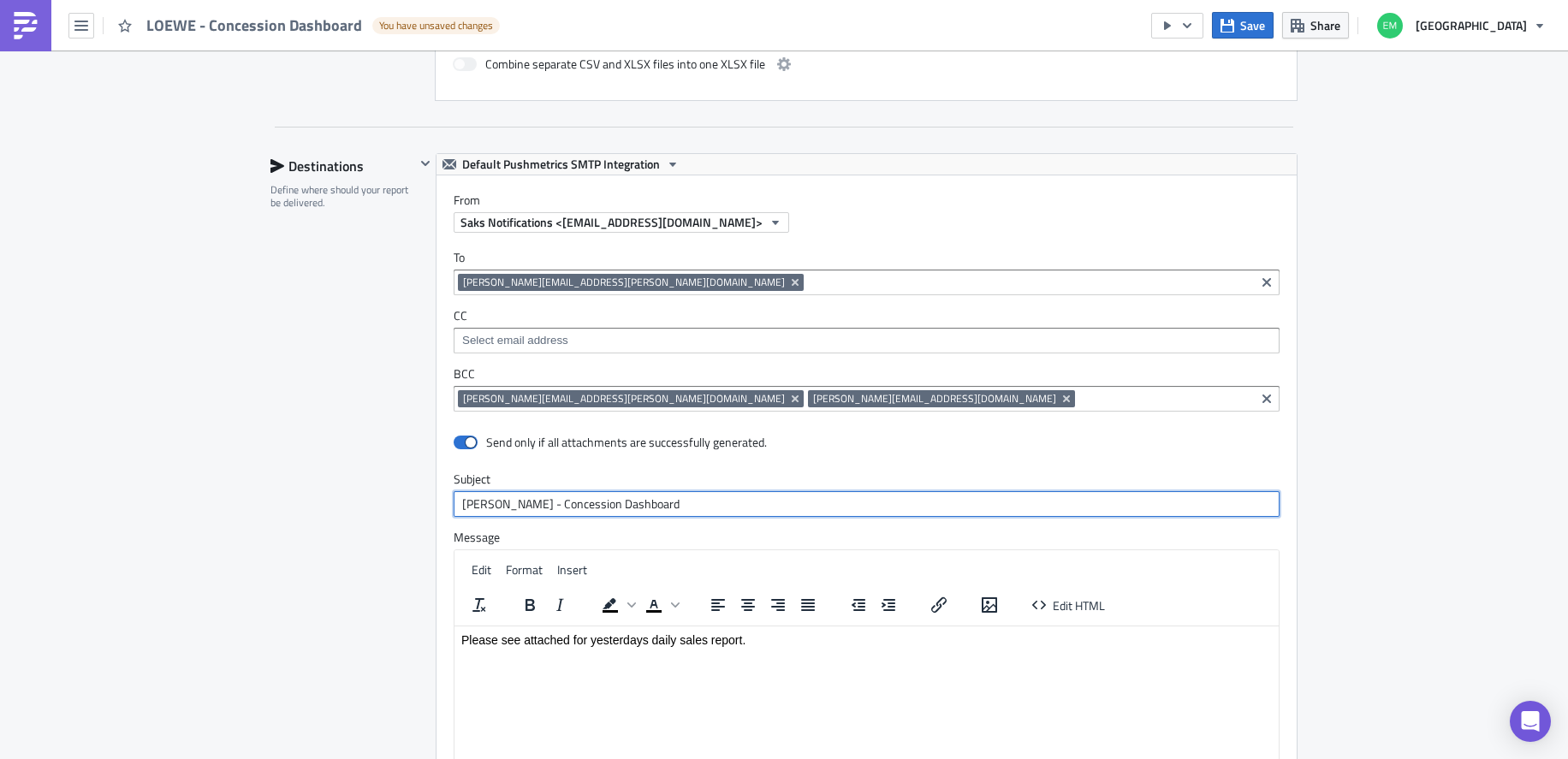
drag, startPoint x: 485, startPoint y: 506, endPoint x: 405, endPoint y: 487, distance: 82.2
click at [402, 507] on div "Destinations Define where should your report be delivered. Default Pushmetrics …" at bounding box center [784, 531] width 1027 height 755
type input "LOEWE - Concession Dashboard"
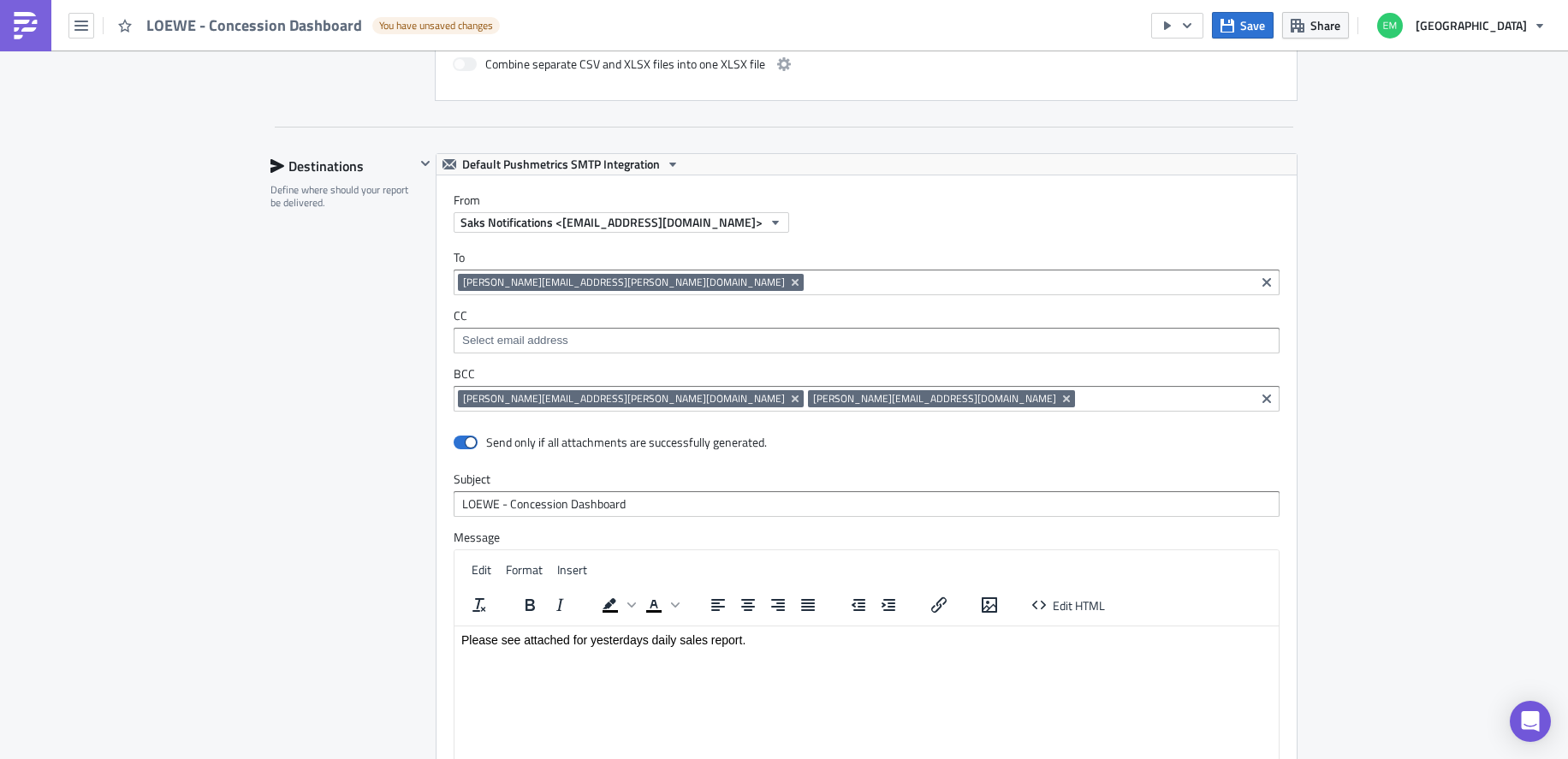
click at [1403, 491] on div "Execution Log Edit " LOEWE - Concession Dashboard " Draft Settings Configure th…" at bounding box center [784, 106] width 1568 height 2233
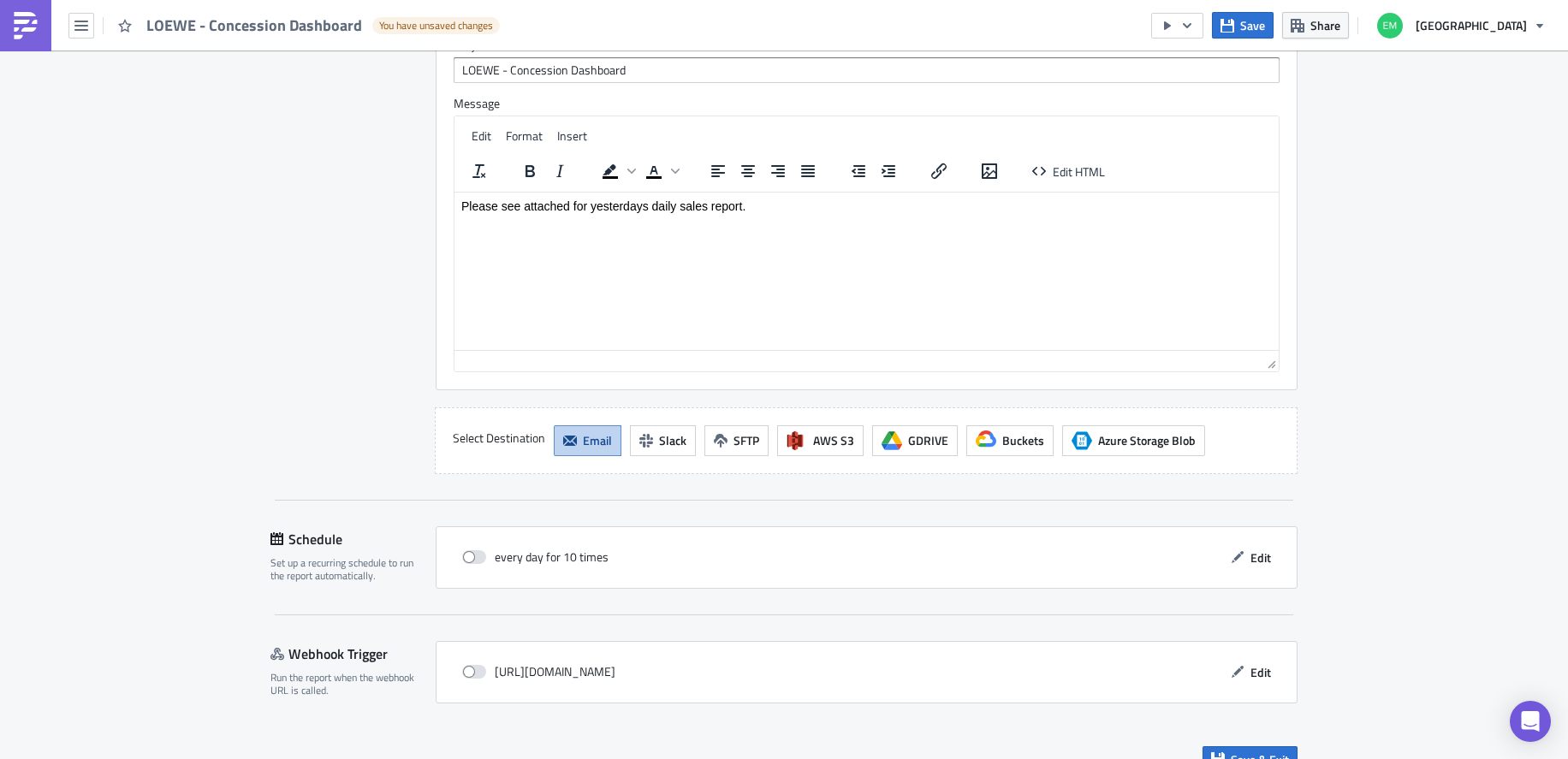
scroll to position [1522, 0]
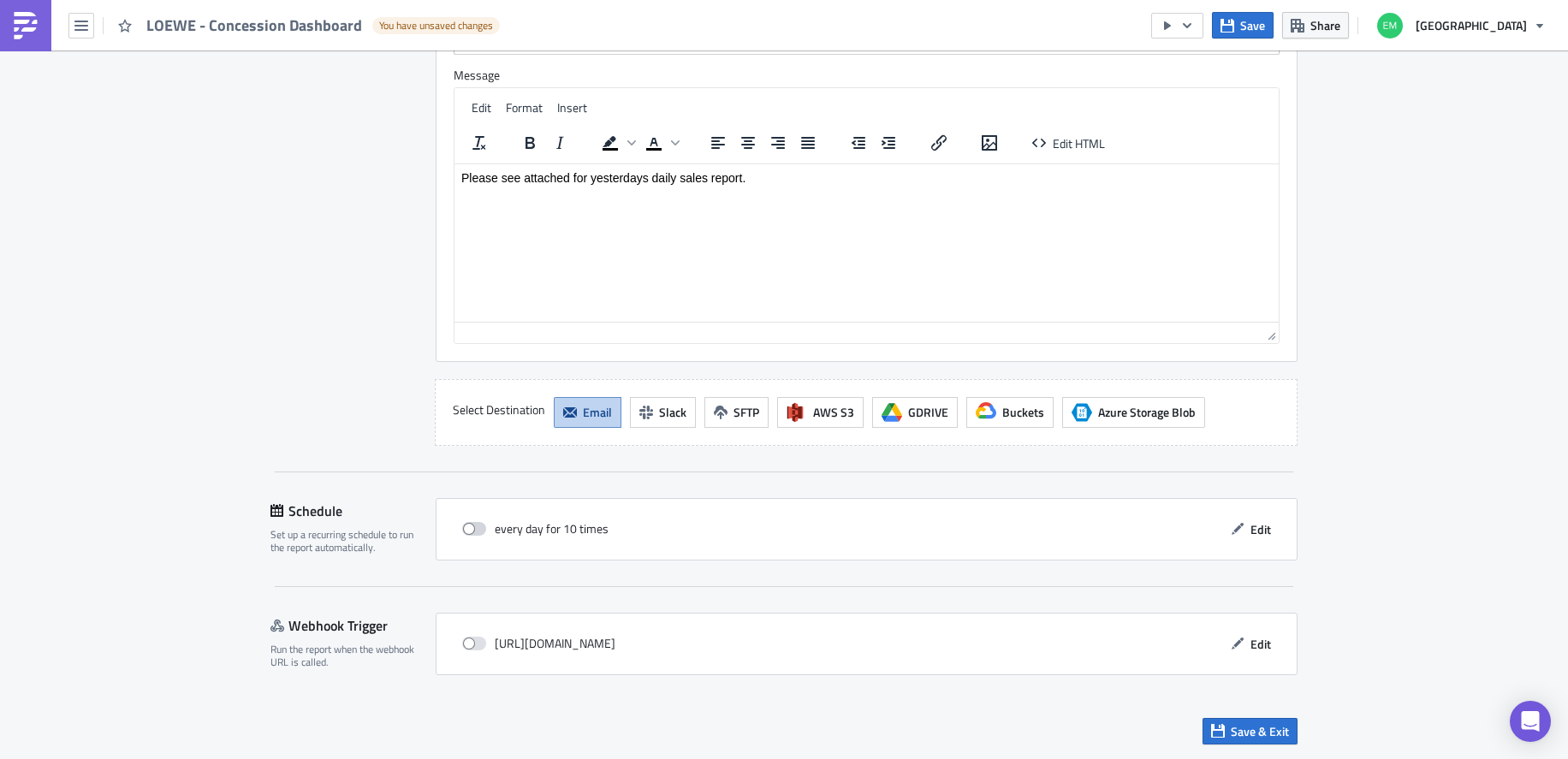
click at [463, 527] on span at bounding box center [474, 528] width 24 height 13
click at [466, 527] on input "checkbox" at bounding box center [471, 529] width 11 height 11
checkbox input "true"
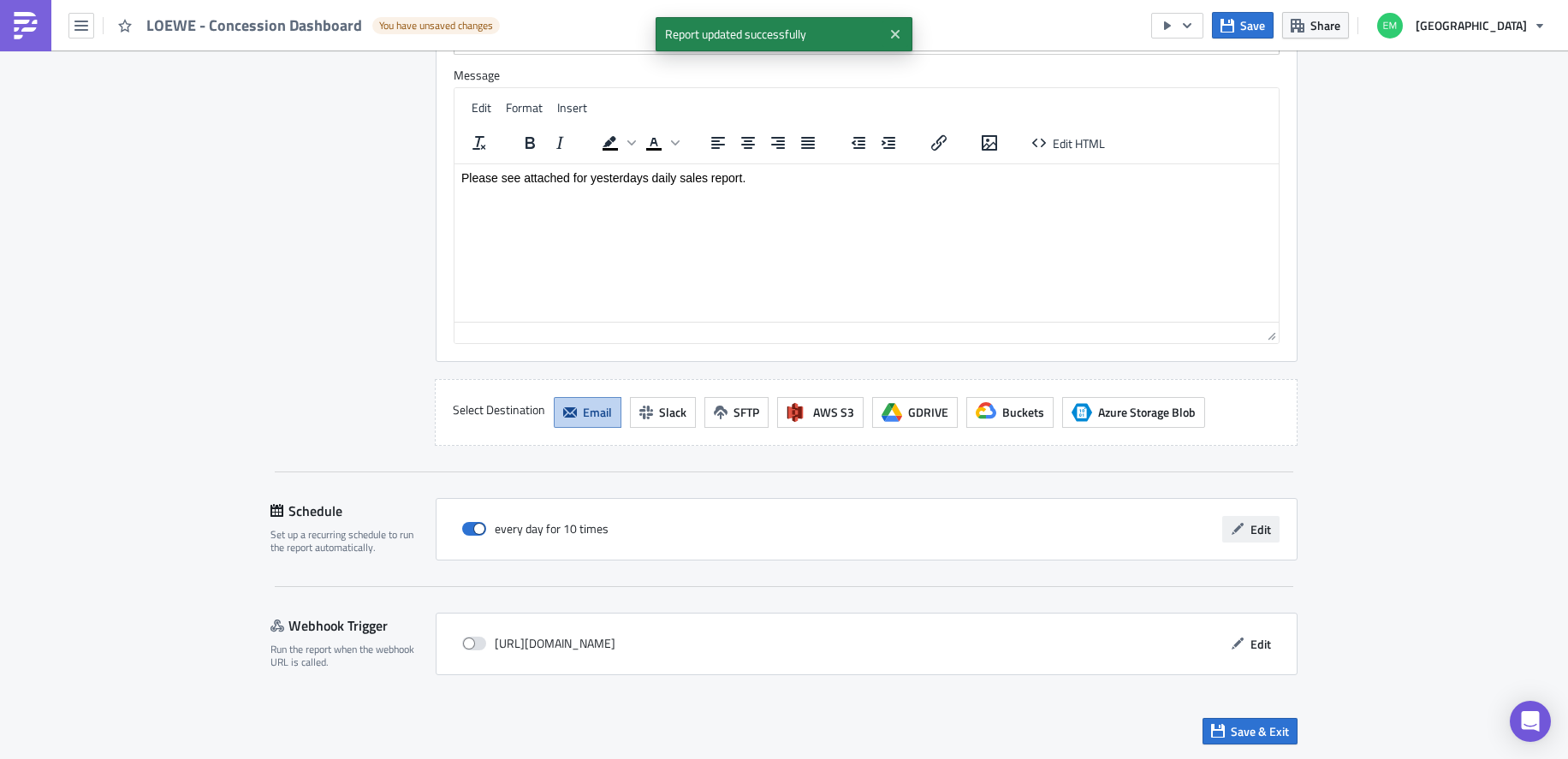
click at [1232, 532] on icon "button" at bounding box center [1237, 528] width 13 height 13
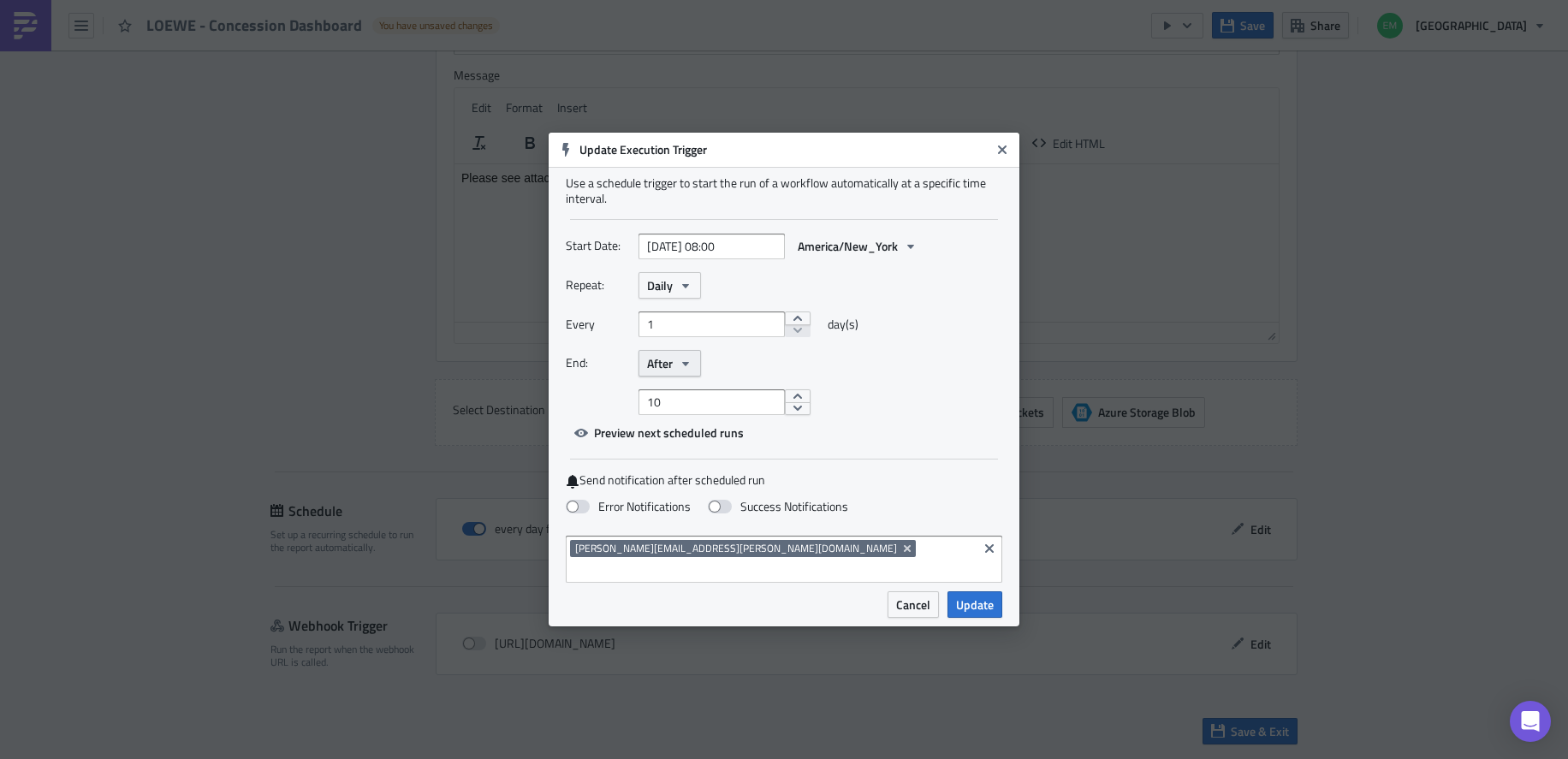
click at [677, 375] on button "After" at bounding box center [669, 363] width 62 height 27
click at [676, 401] on div "Never" at bounding box center [719, 393] width 142 height 17
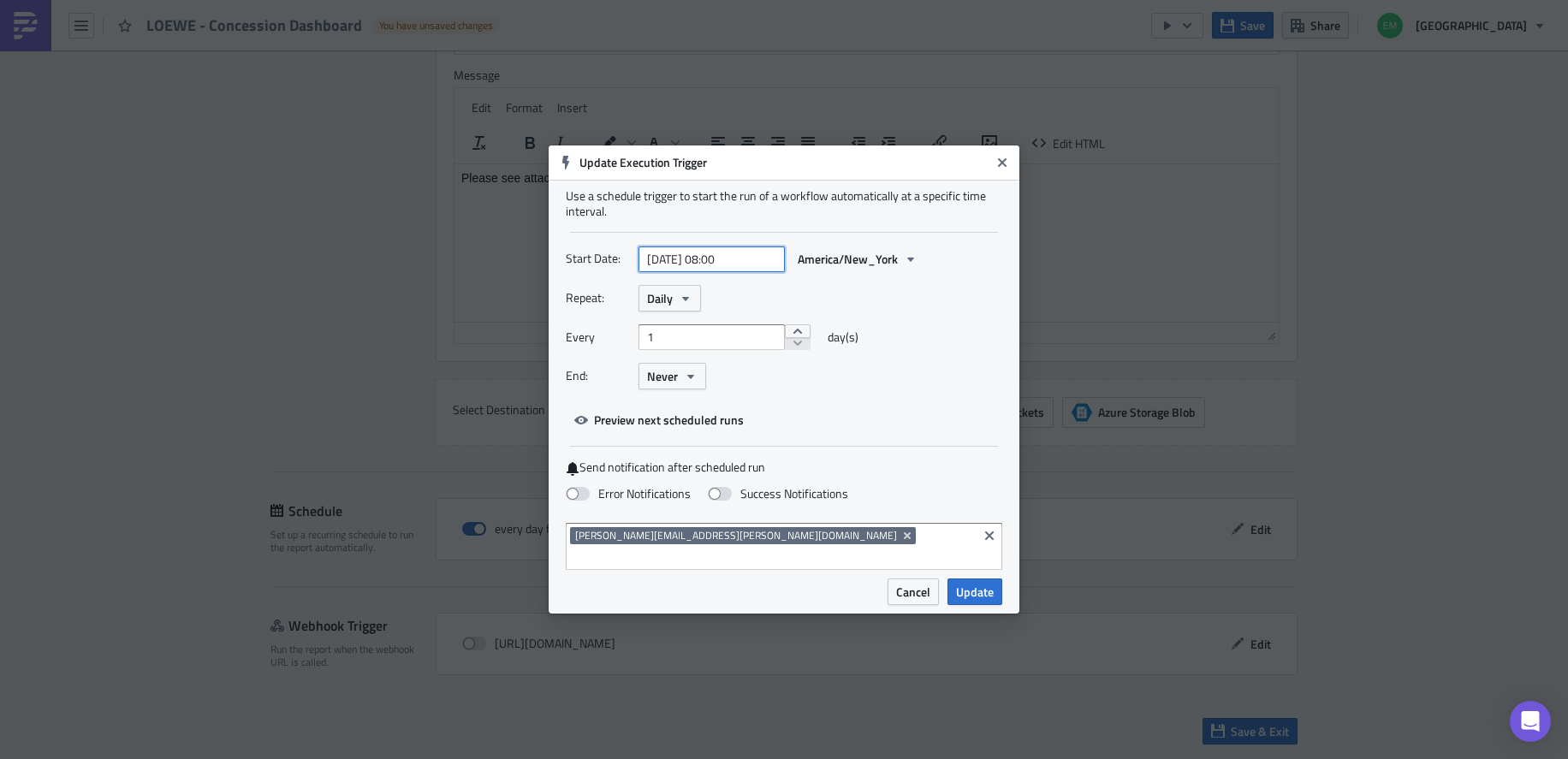
select select "8"
select select "2025"
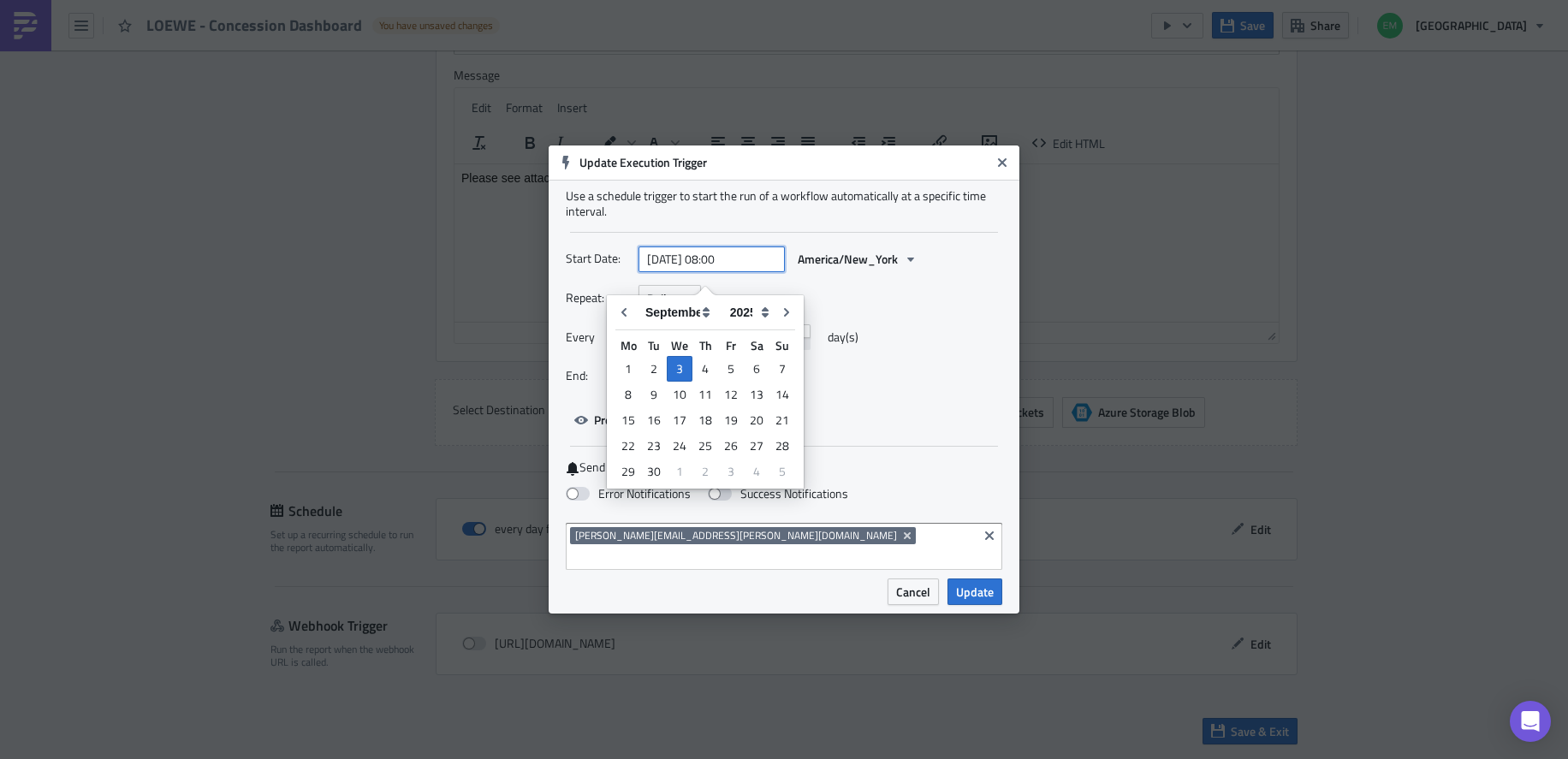
click at [738, 272] on input "[DATE] 08:00" at bounding box center [711, 259] width 146 height 26
click at [723, 271] on input "[DATE] 08:00" at bounding box center [711, 259] width 146 height 26
click at [743, 271] on input "[DATE] 010:00" at bounding box center [711, 259] width 146 height 26
type input "[DATE] 10:30"
click at [919, 311] on div "Repeat: Daily" at bounding box center [784, 298] width 436 height 27
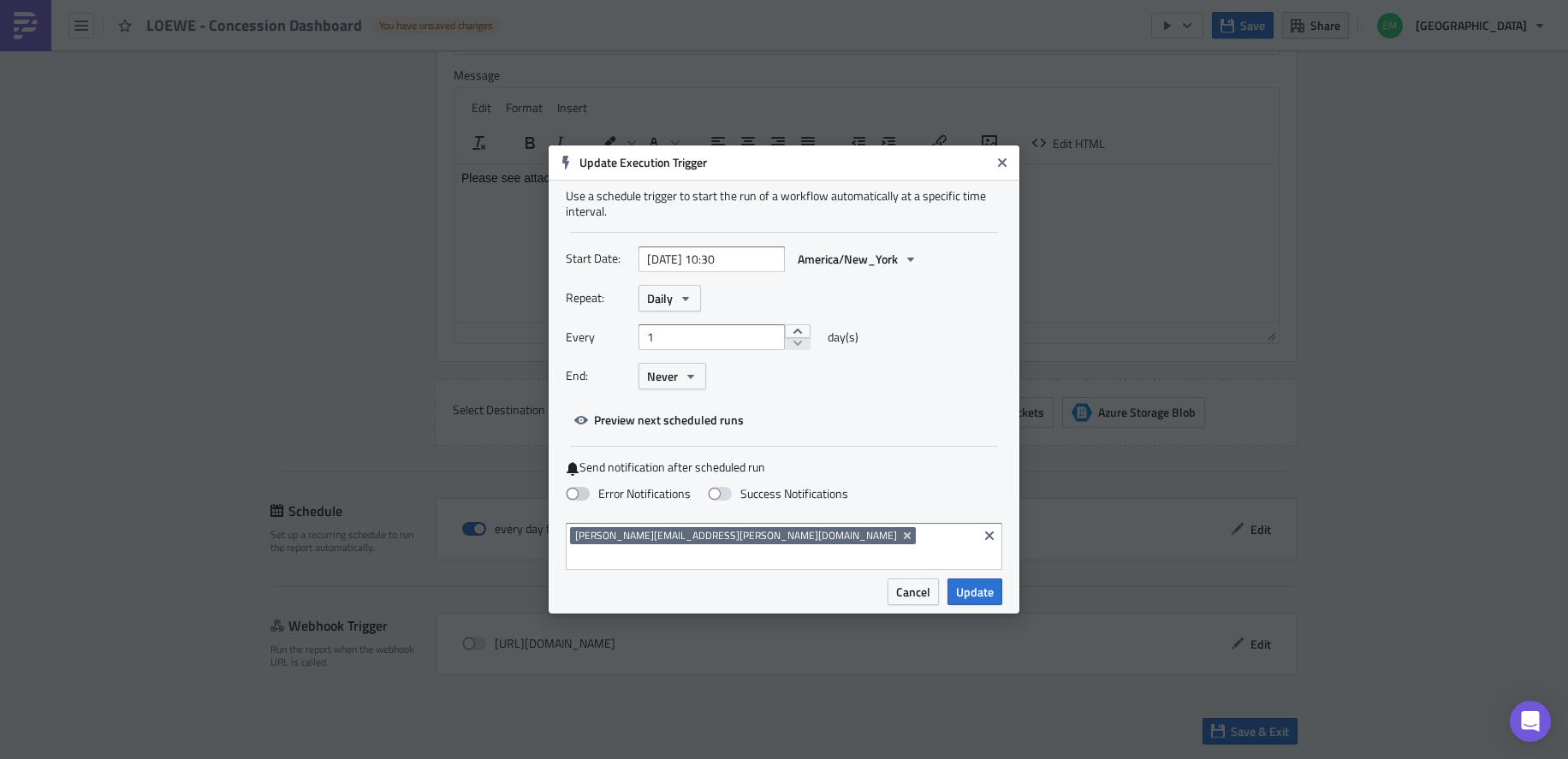
click at [576, 500] on span at bounding box center [577, 493] width 24 height 13
click at [14, 13] on input "Error Notifications" at bounding box center [9, 8] width 11 height 11
checkbox input "true"
click at [981, 582] on span "Update" at bounding box center [975, 591] width 37 height 18
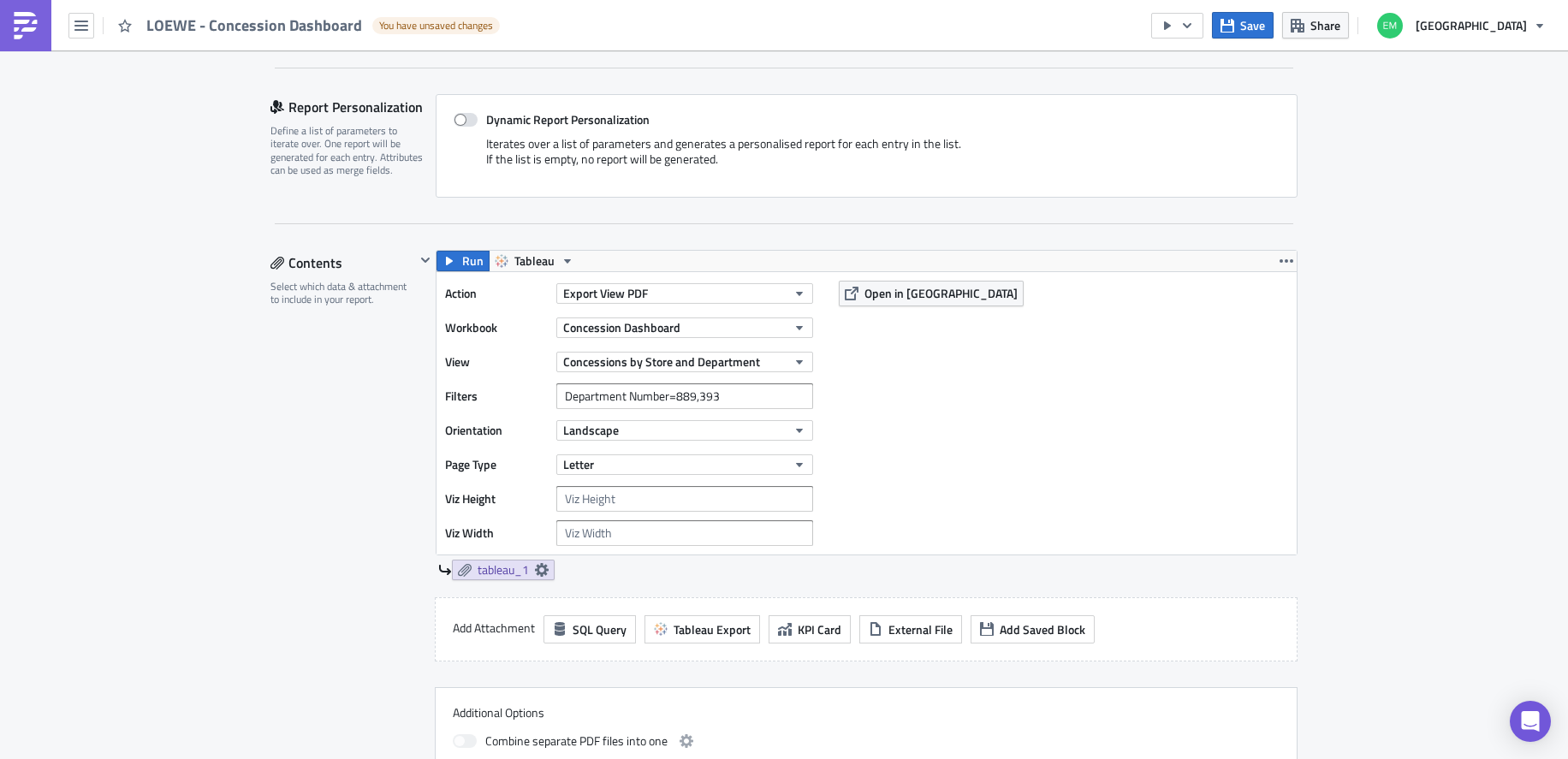
scroll to position [351, 0]
click at [905, 297] on span "Open in [GEOGRAPHIC_DATA]" at bounding box center [942, 296] width 153 height 18
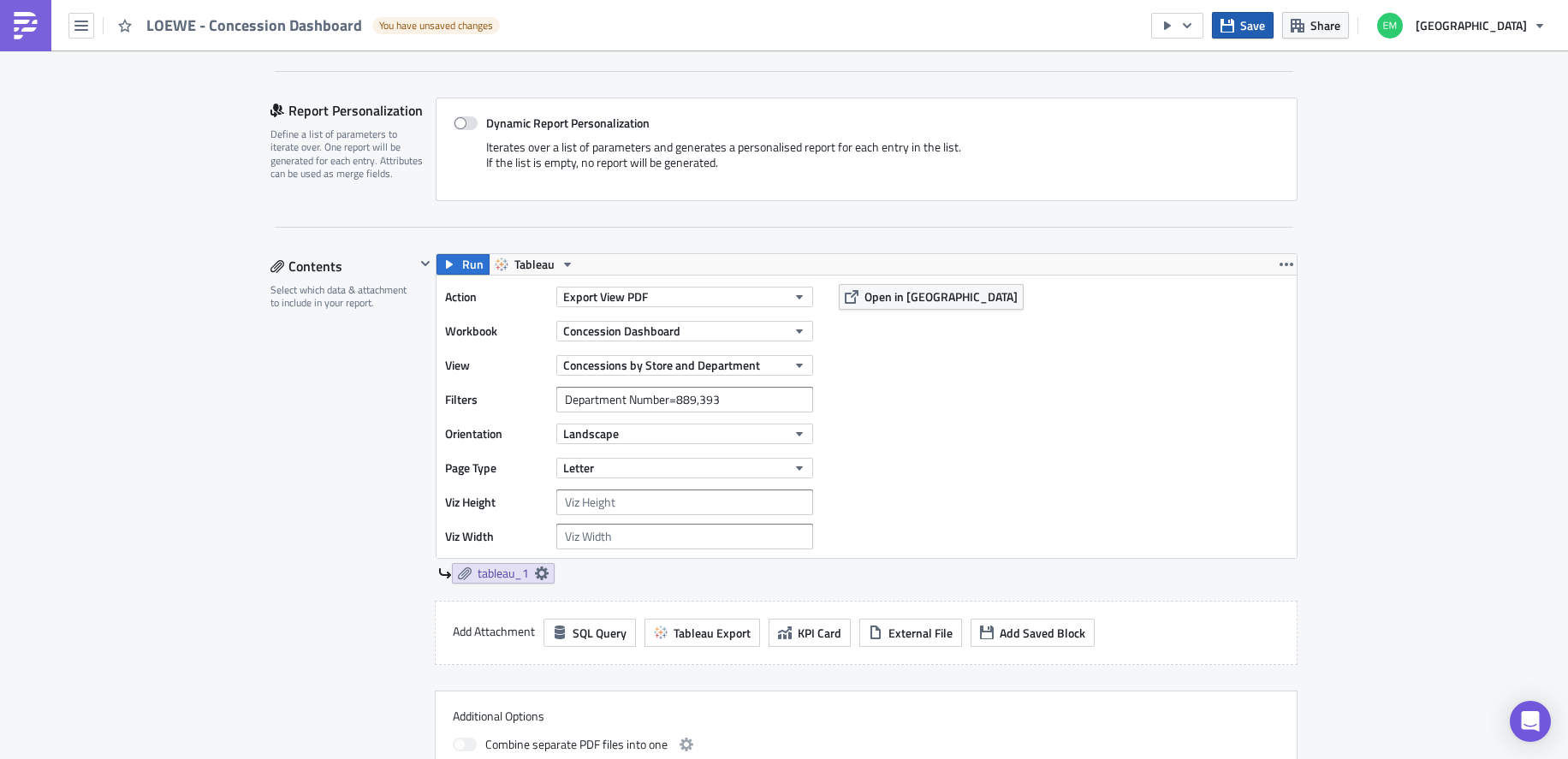
click at [1257, 24] on button "Save" at bounding box center [1242, 25] width 62 height 27
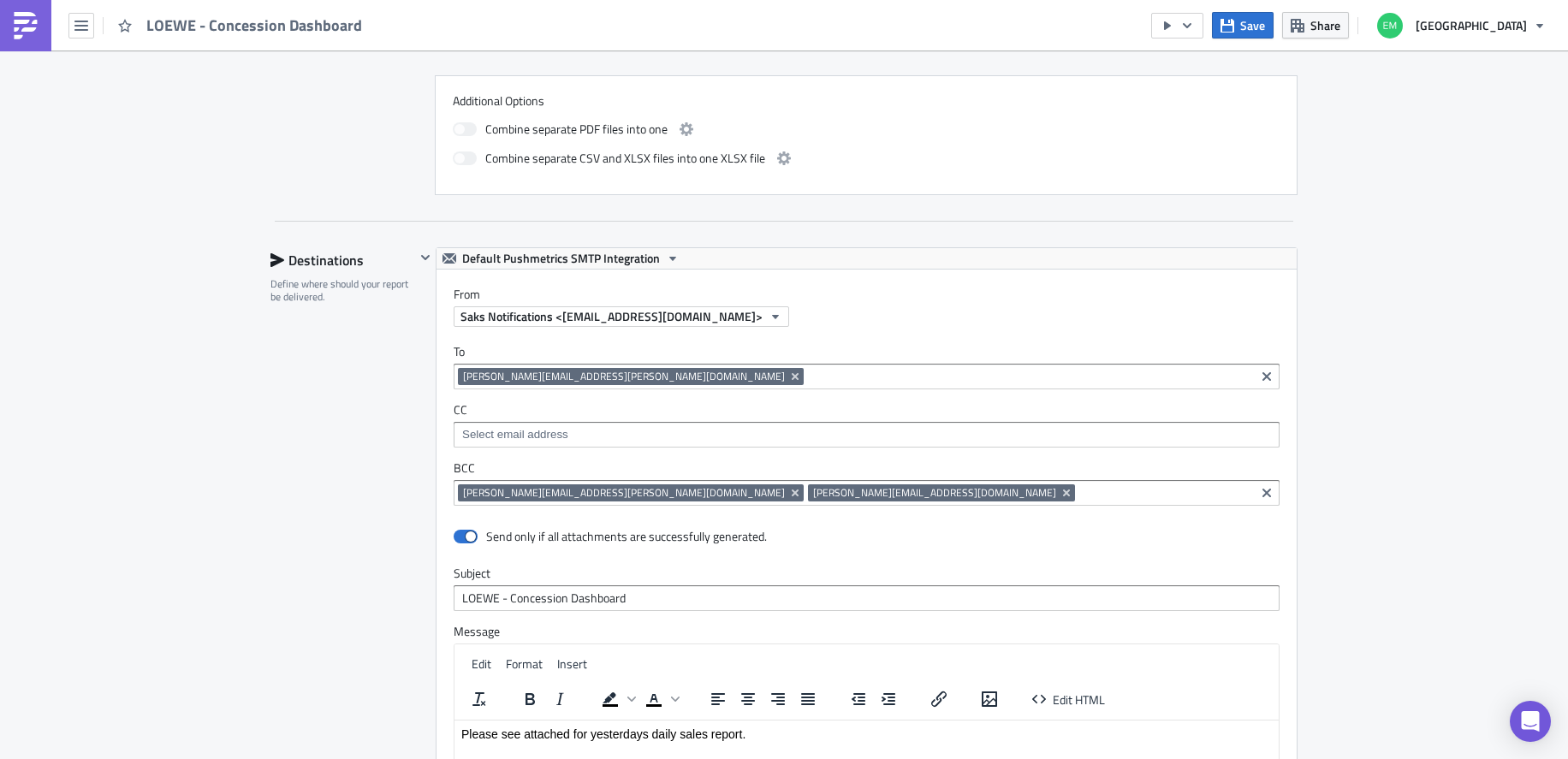
scroll to position [1522, 0]
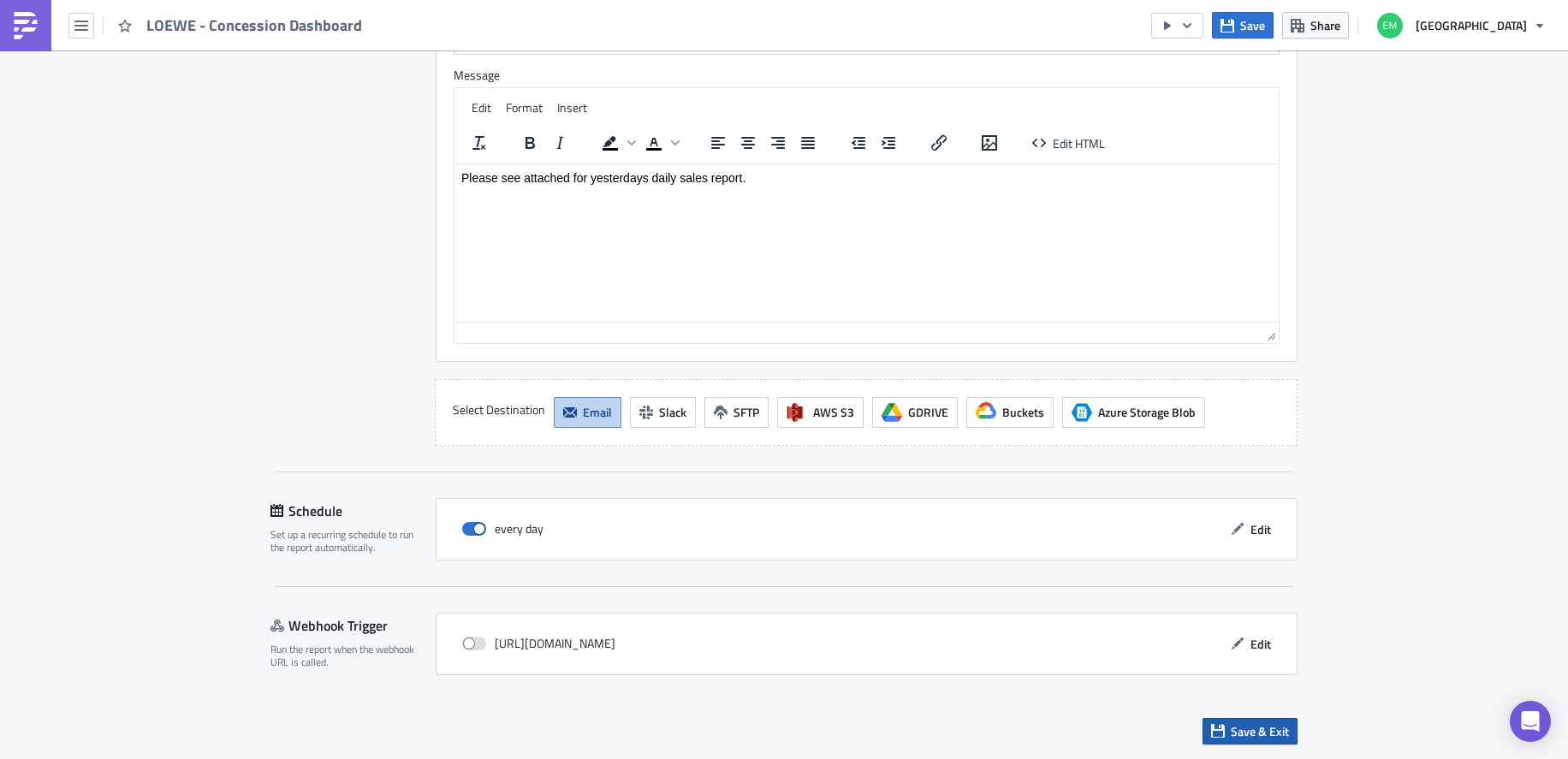
click at [1265, 729] on span "Save & Exit" at bounding box center [1259, 730] width 58 height 18
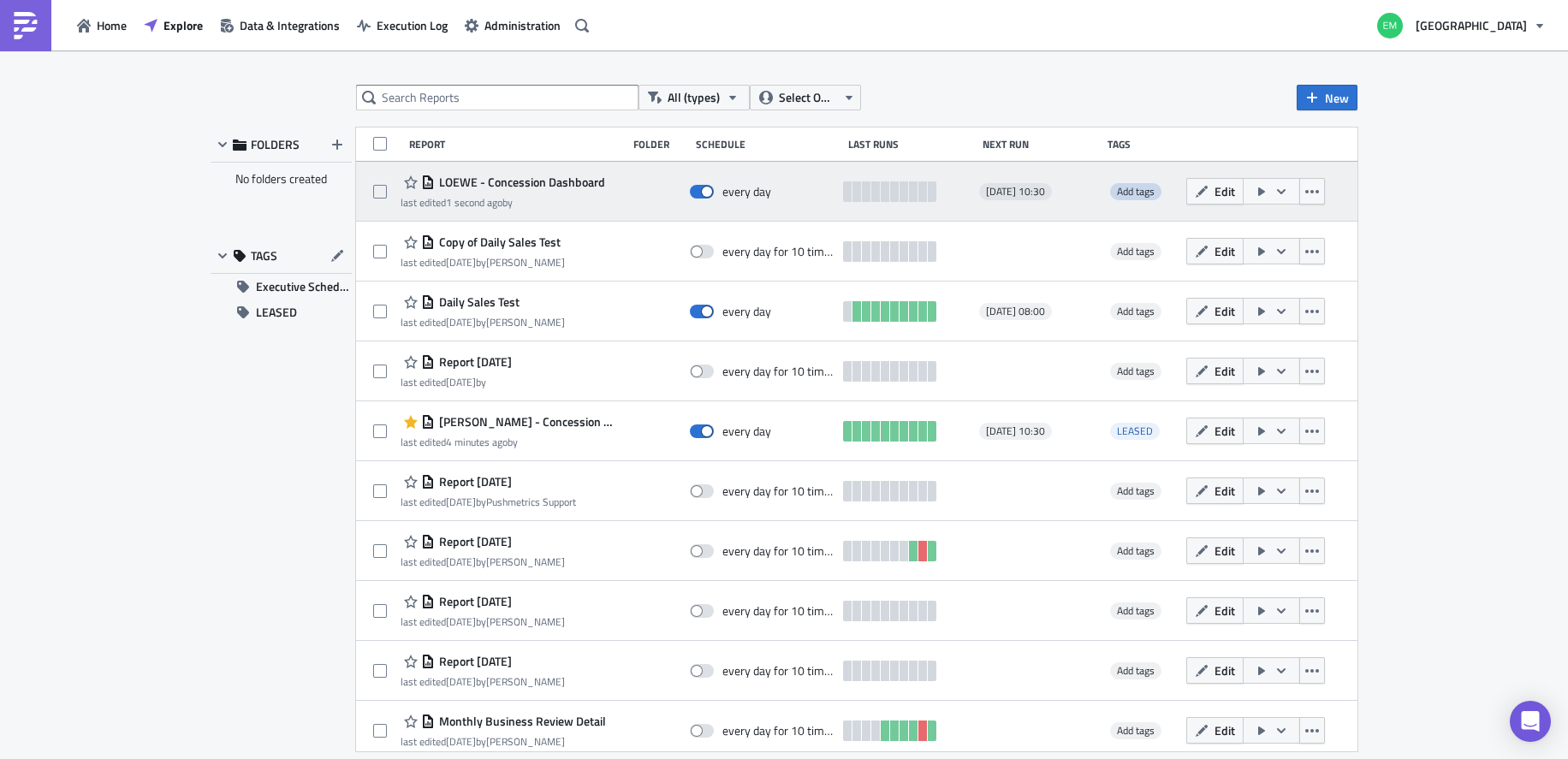
click at [1130, 190] on span "Add tags" at bounding box center [1136, 191] width 37 height 16
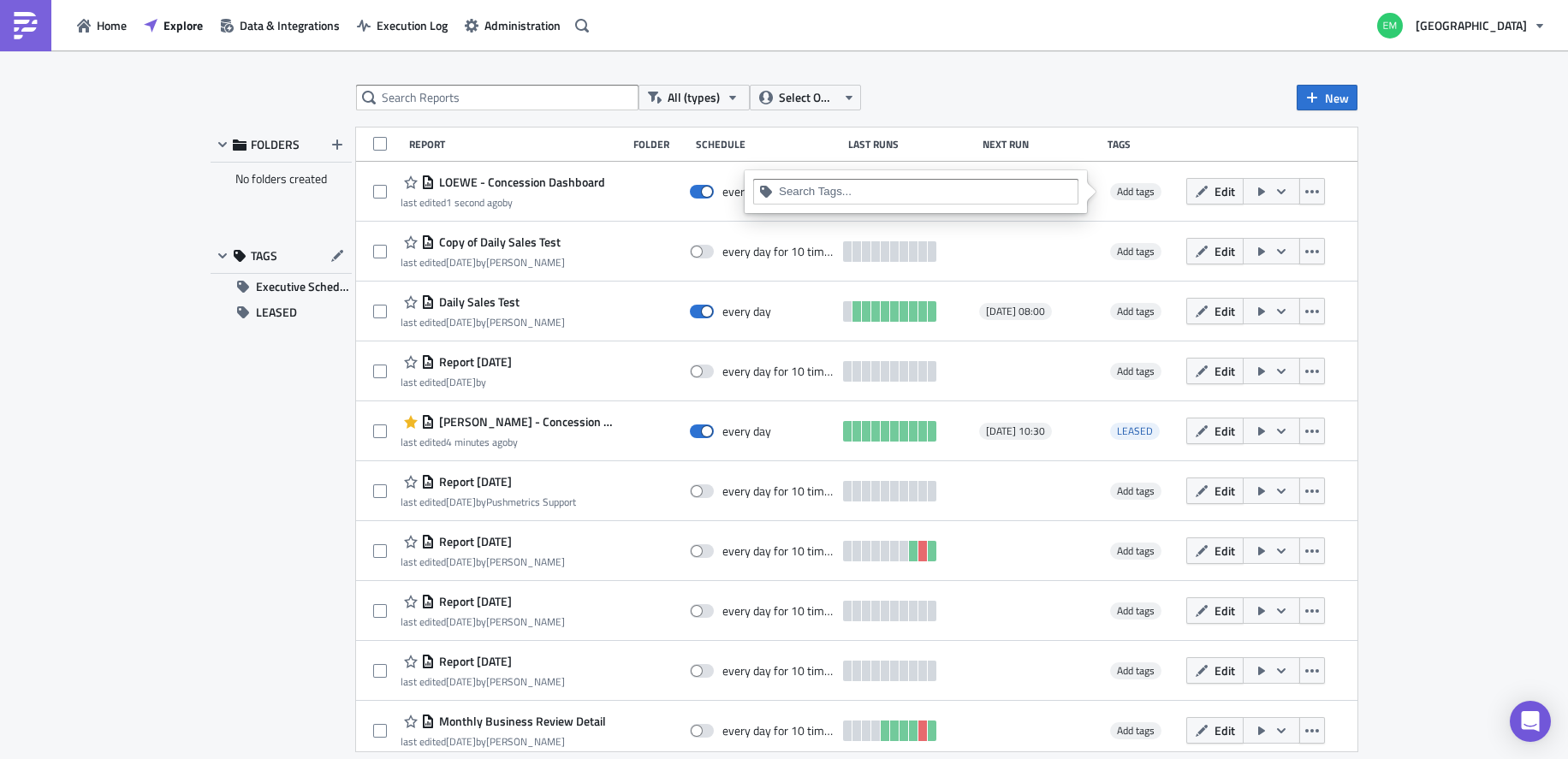
click at [875, 199] on input at bounding box center [925, 191] width 294 height 17
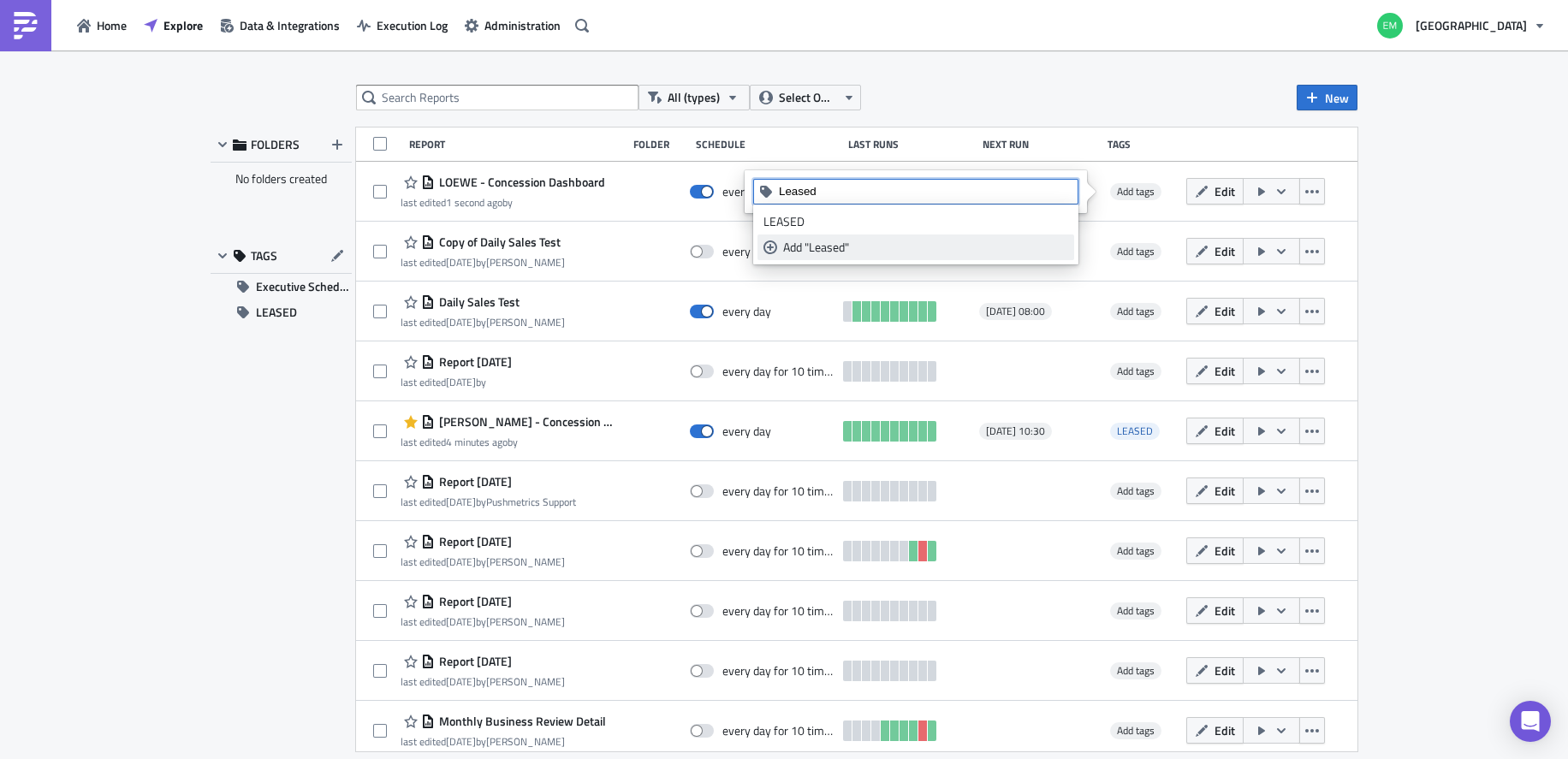
type input "Leased"
click at [829, 246] on div "Add "Leased"" at bounding box center [925, 247] width 285 height 17
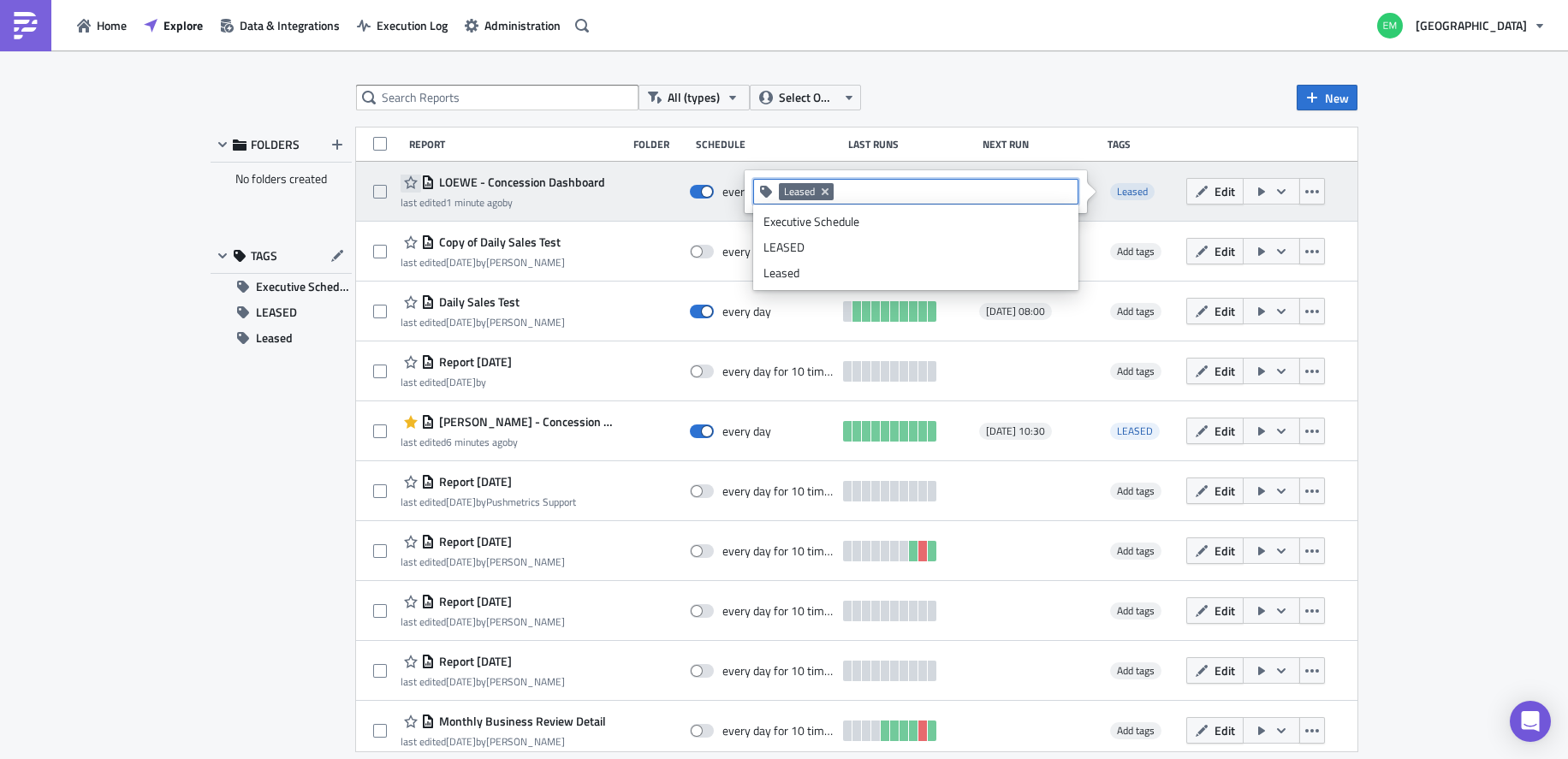
click at [407, 185] on icon "button" at bounding box center [411, 182] width 13 height 13
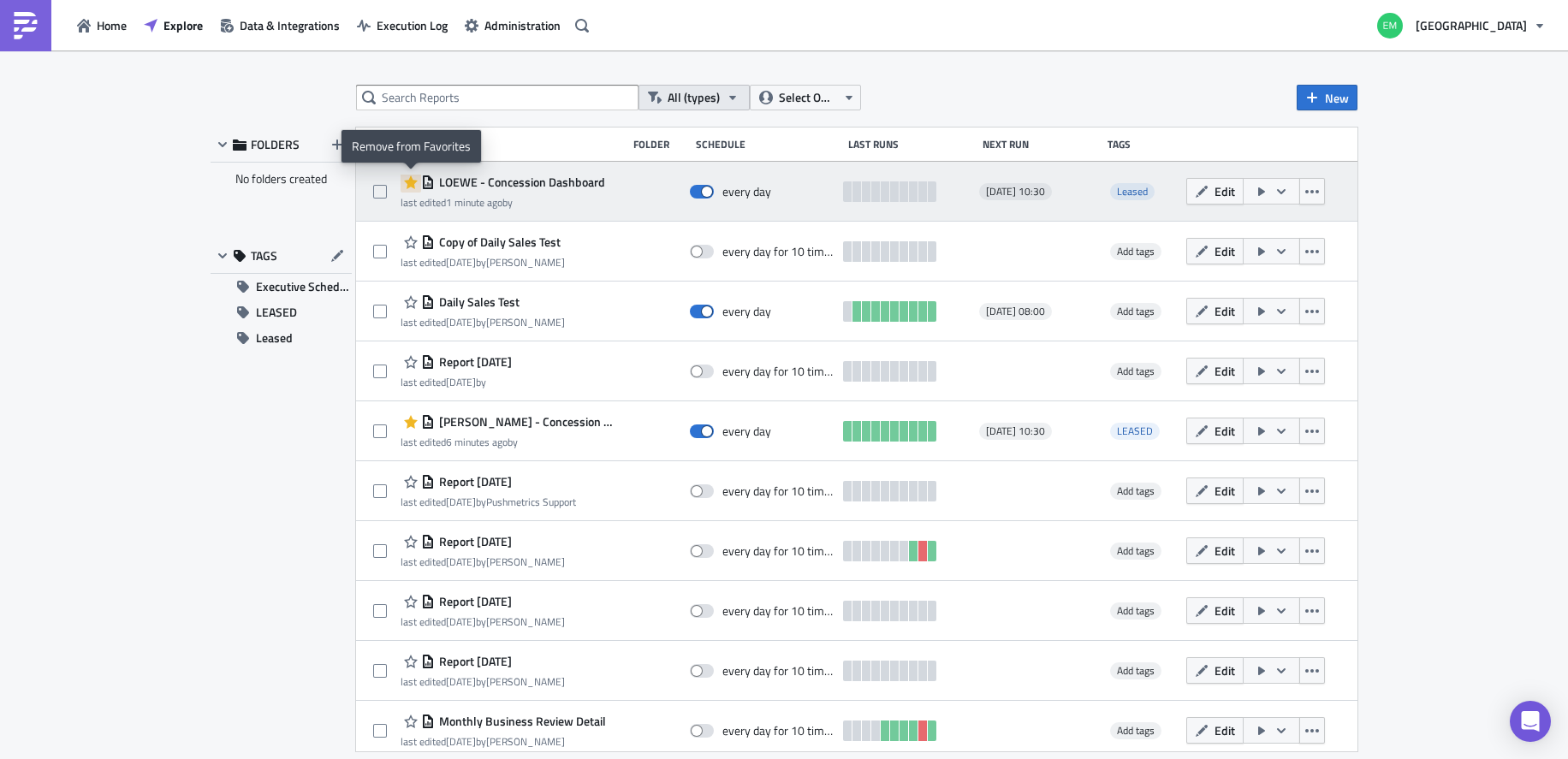
click at [689, 105] on span "All (types)" at bounding box center [693, 97] width 53 height 19
click at [784, 96] on span "Select Owner" at bounding box center [808, 97] width 57 height 19
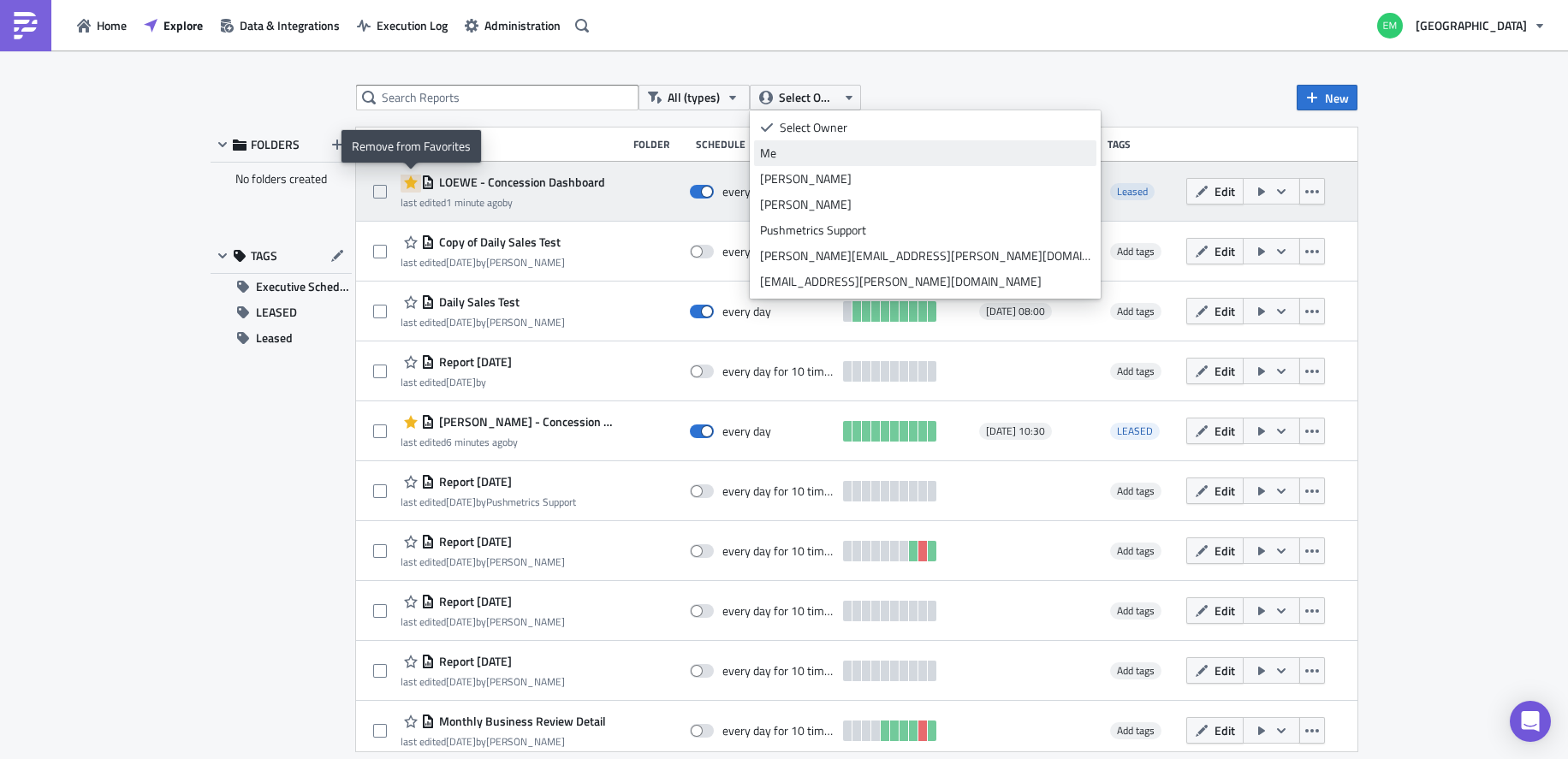
click at [812, 146] on div "Me" at bounding box center [925, 153] width 330 height 17
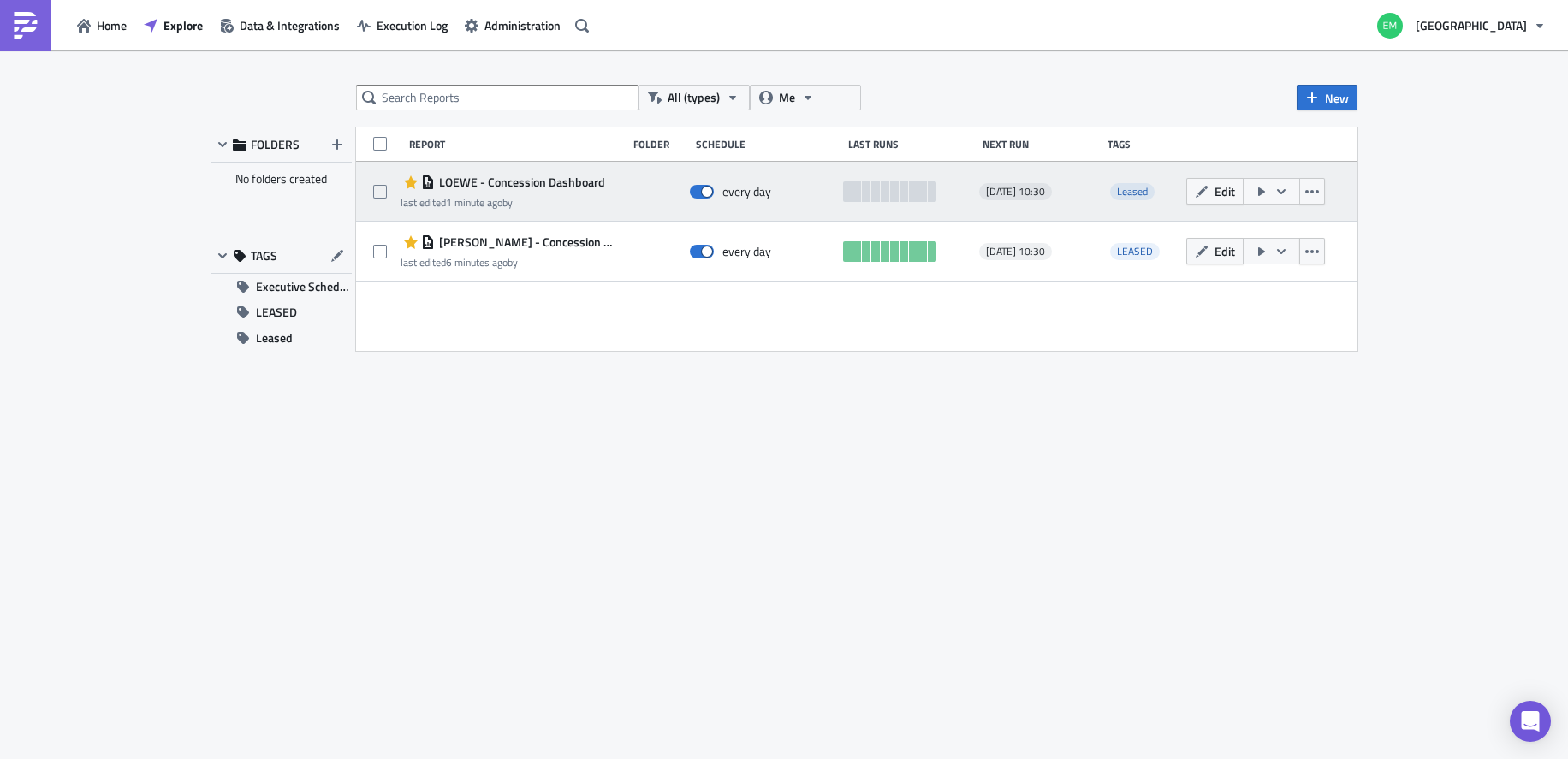
click at [1260, 191] on icon "button" at bounding box center [1262, 192] width 7 height 9
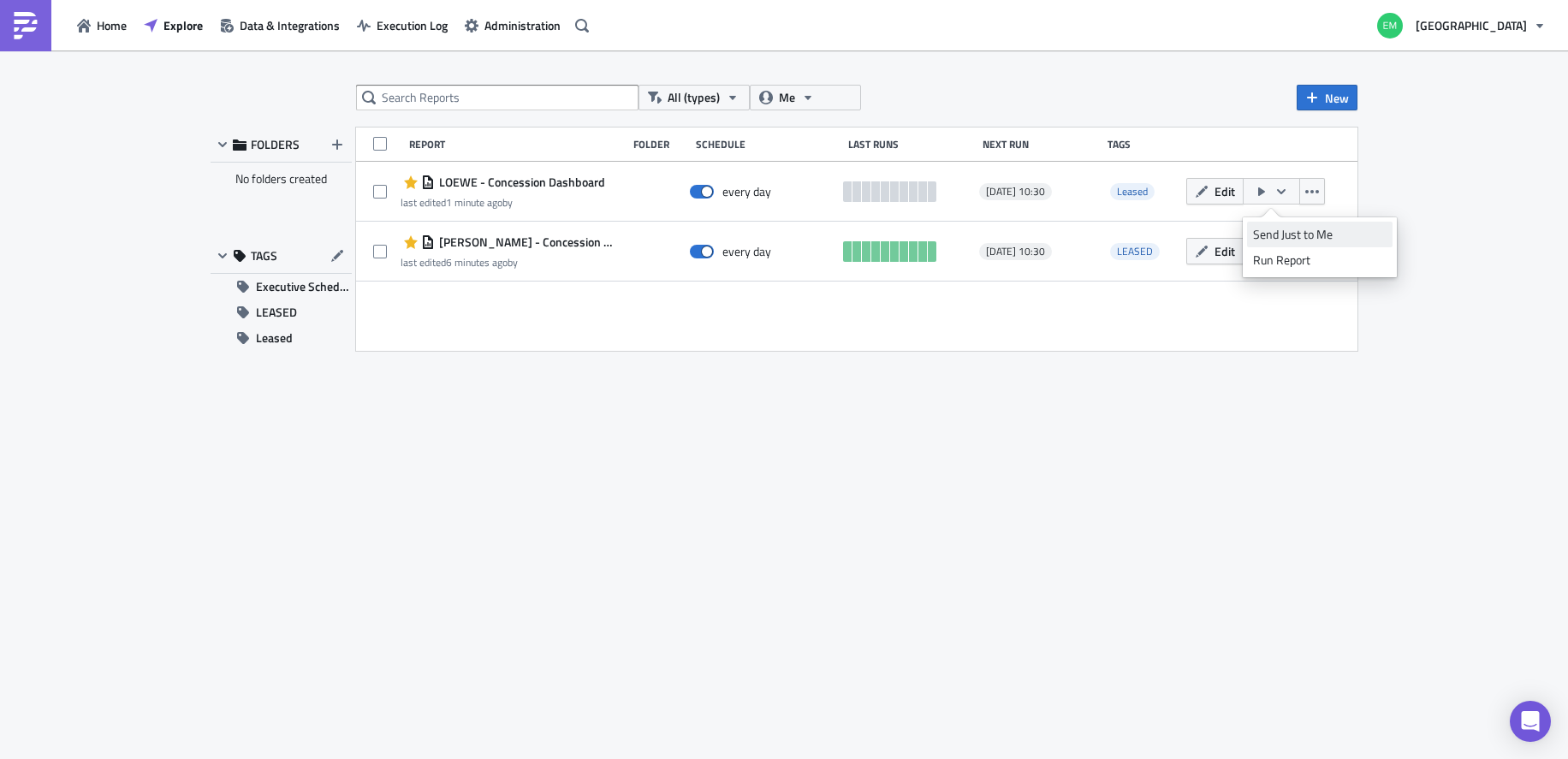
click at [1290, 236] on div "Send Just to Me" at bounding box center [1320, 234] width 134 height 17
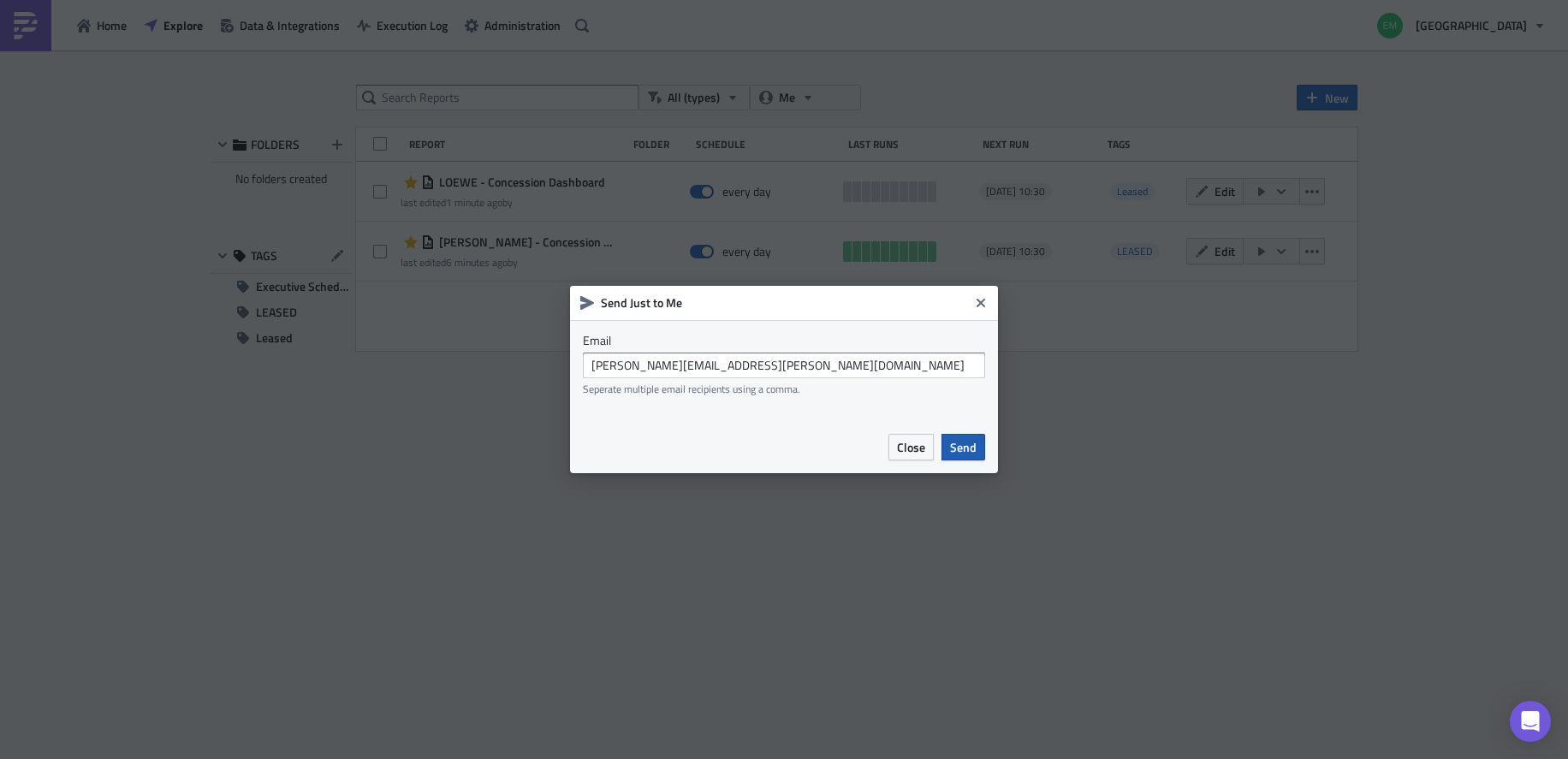
click at [971, 448] on span "Send" at bounding box center [964, 447] width 27 height 18
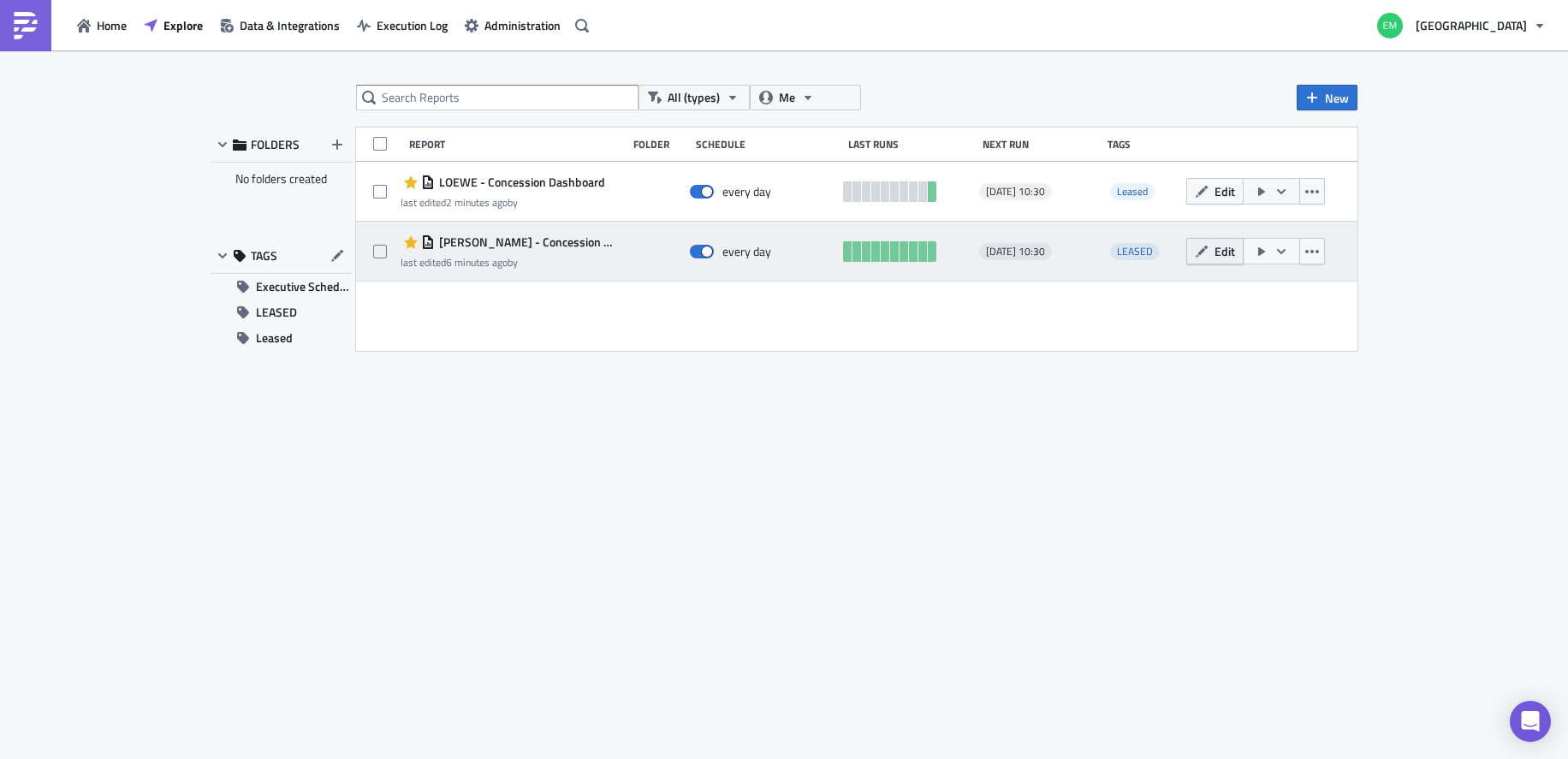
click at [1222, 250] on span "Edit" at bounding box center [1224, 251] width 21 height 18
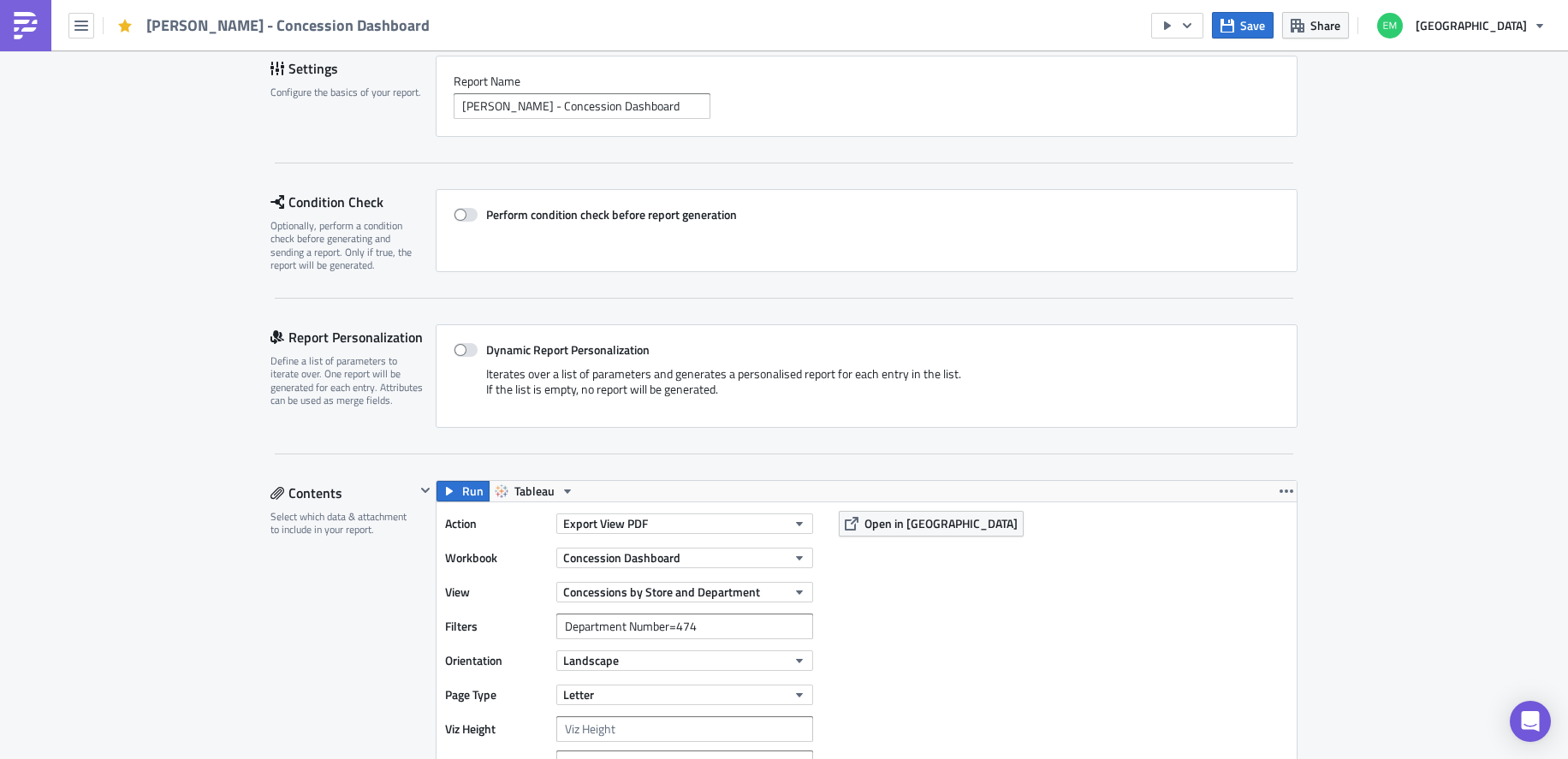
scroll to position [322, 0]
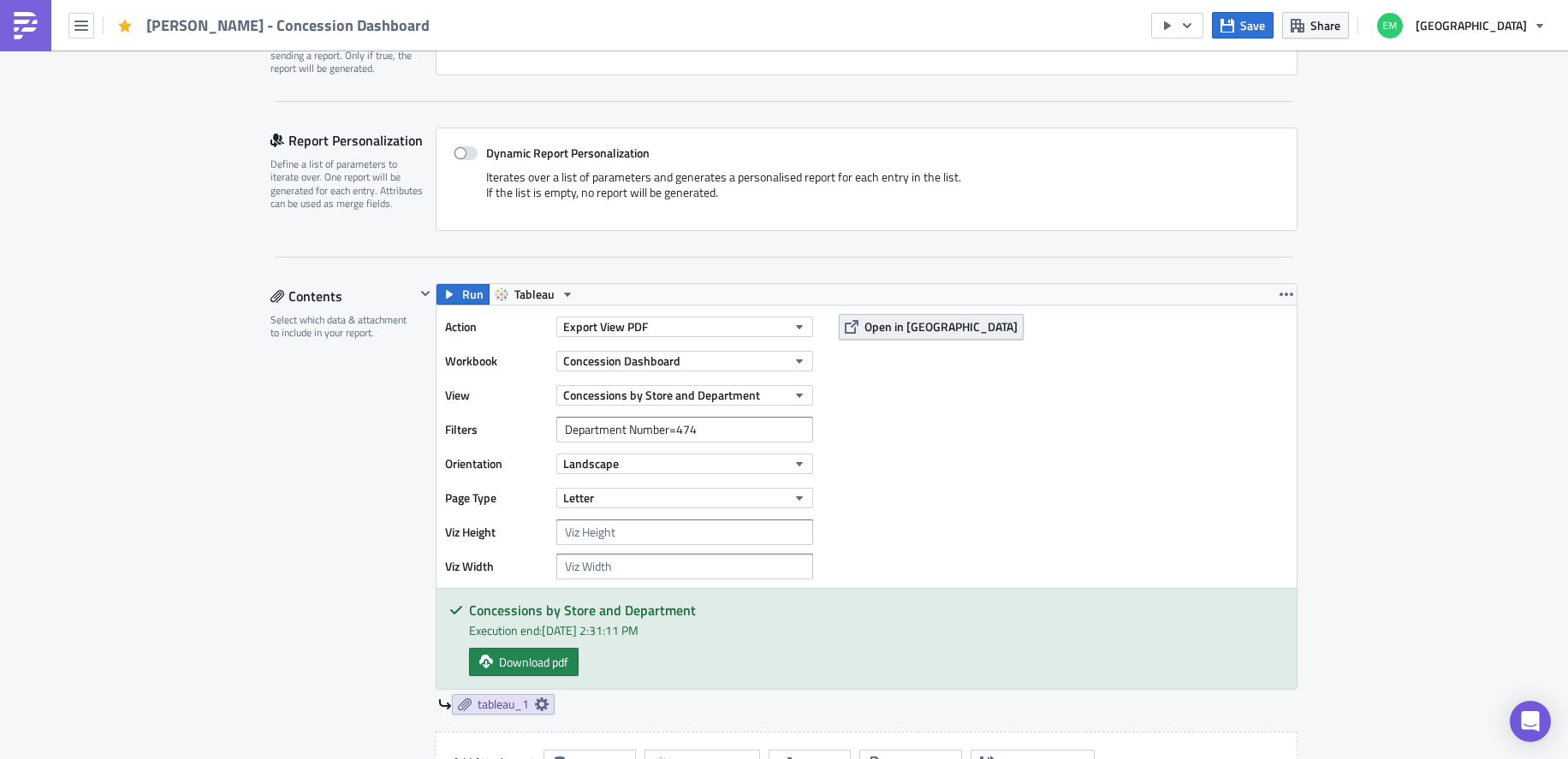
click at [897, 329] on span "Open in [GEOGRAPHIC_DATA]" at bounding box center [942, 326] width 153 height 18
click at [720, 433] on input "Department Number=474" at bounding box center [684, 429] width 257 height 26
click at [889, 508] on div "Action Export View PDF Workbook Concession Dashboard View Concessions by Store …" at bounding box center [867, 446] width 860 height 282
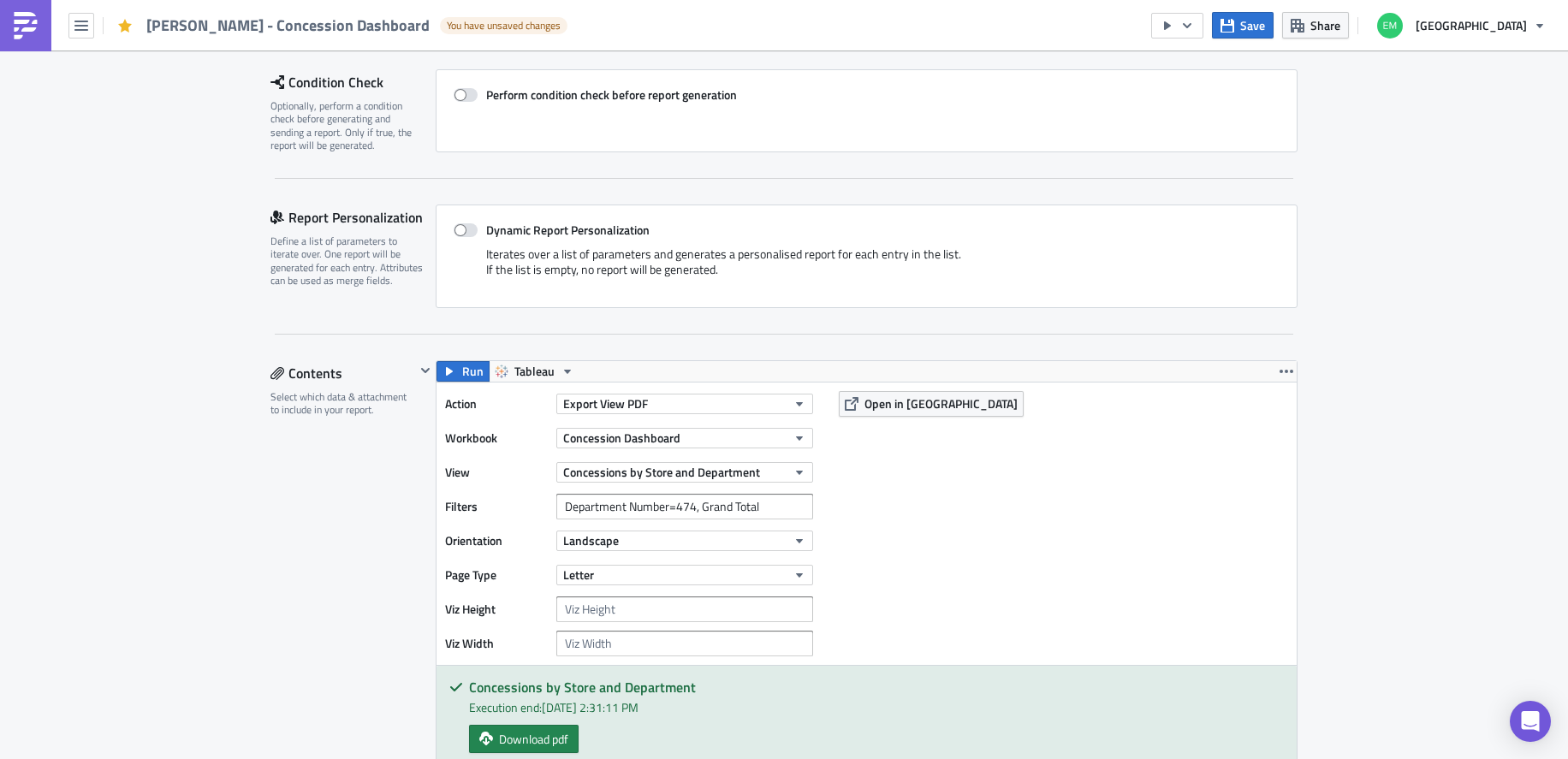
scroll to position [651, 0]
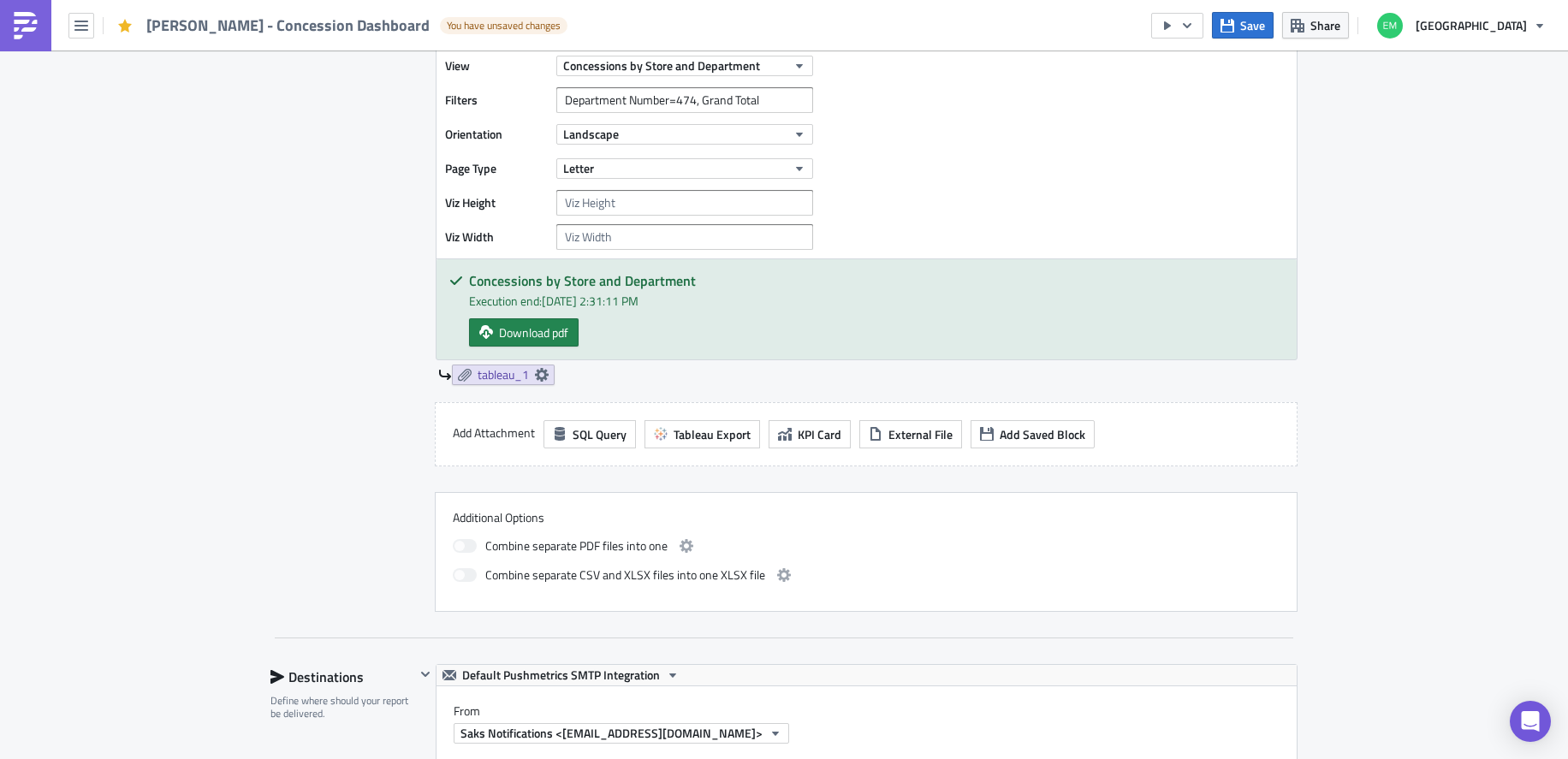
click at [709, 378] on div "tableau_1" at bounding box center [867, 375] width 859 height 21
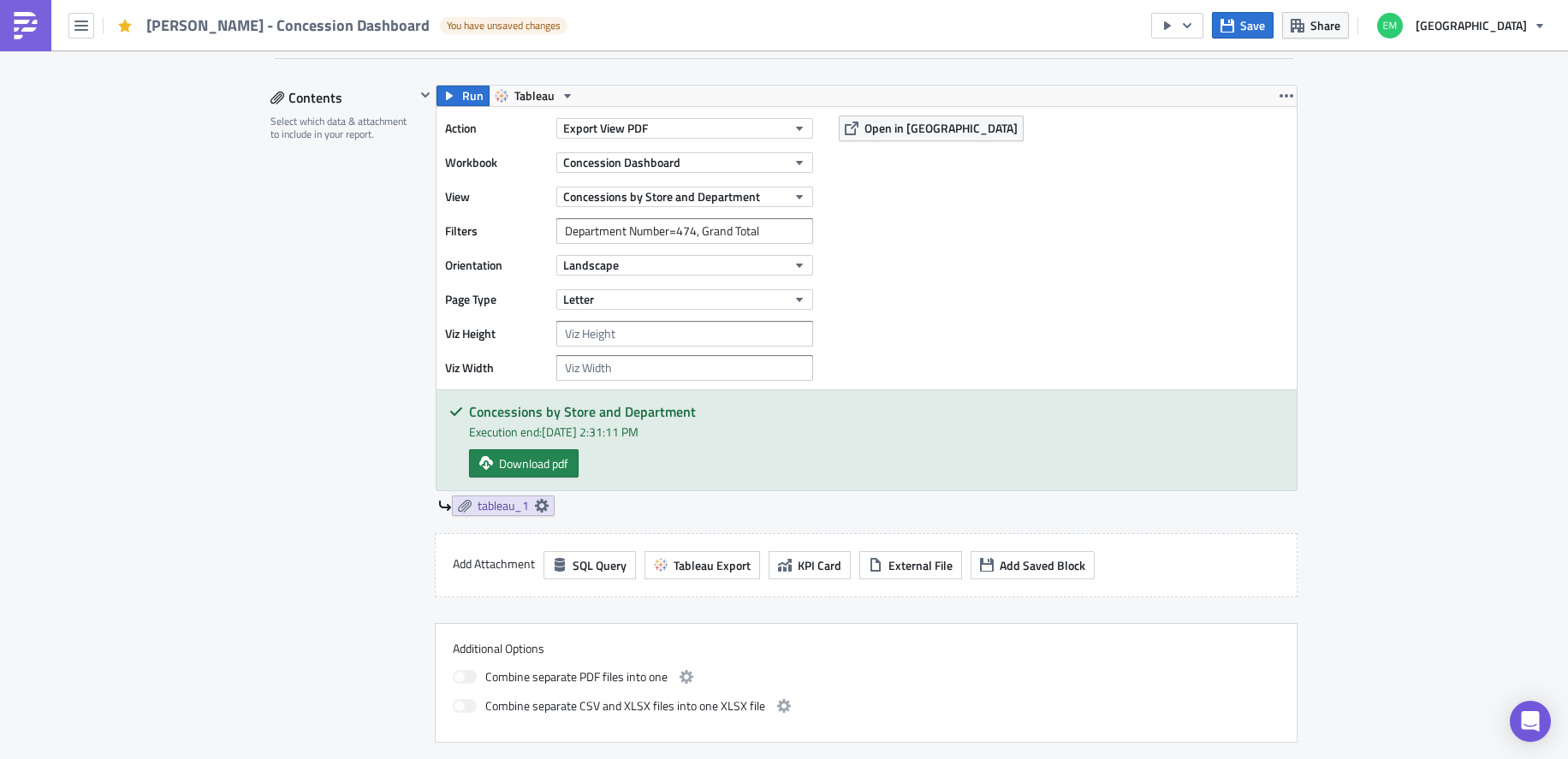
scroll to position [339, 0]
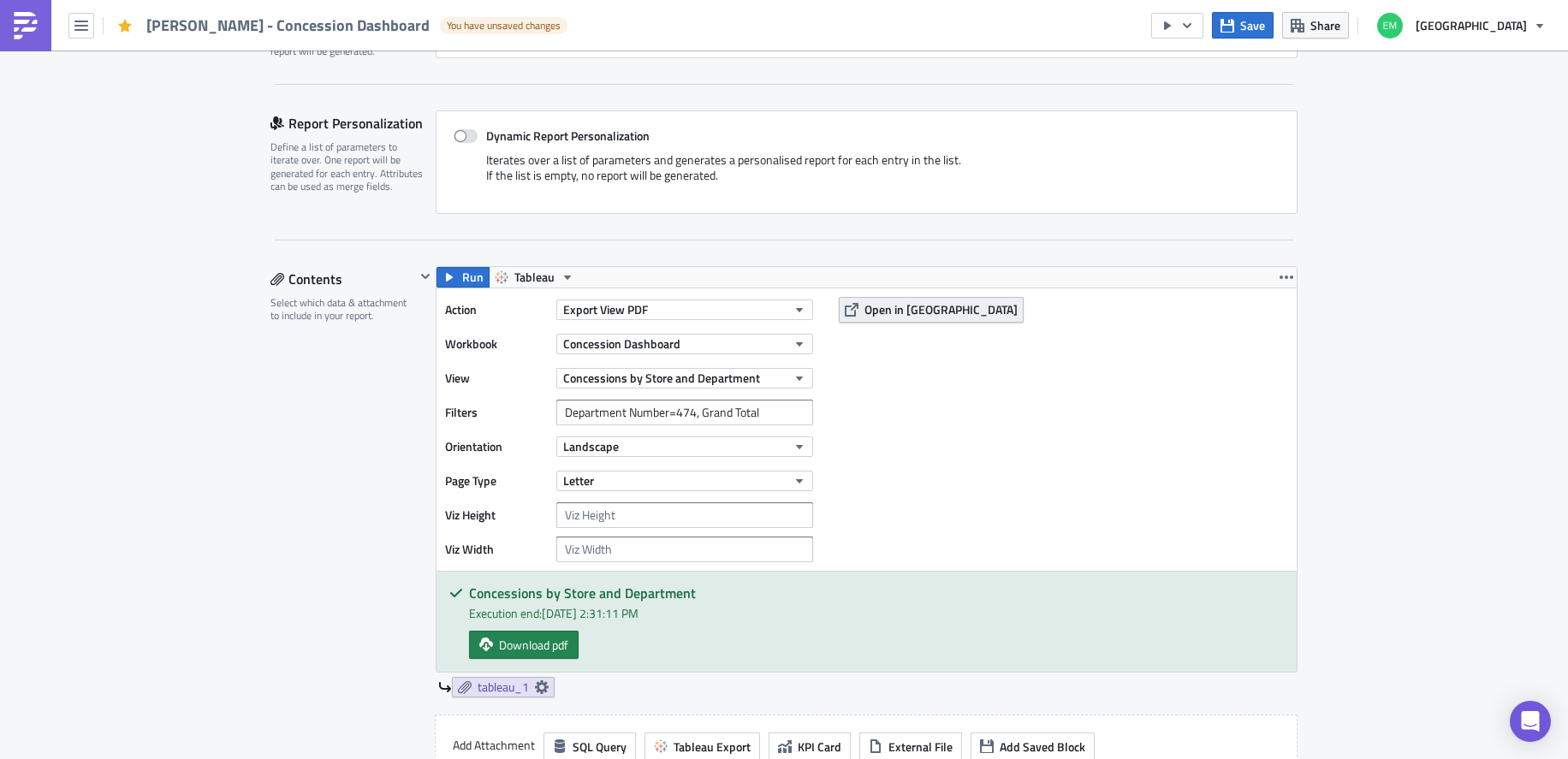
click at [891, 307] on span "Open in [GEOGRAPHIC_DATA]" at bounding box center [942, 309] width 153 height 18
drag, startPoint x: 769, startPoint y: 416, endPoint x: 690, endPoint y: 418, distance: 79.0
click at [690, 418] on input "Department Number=474, Grand Total" at bounding box center [684, 412] width 257 height 26
type input "Department Number=474"
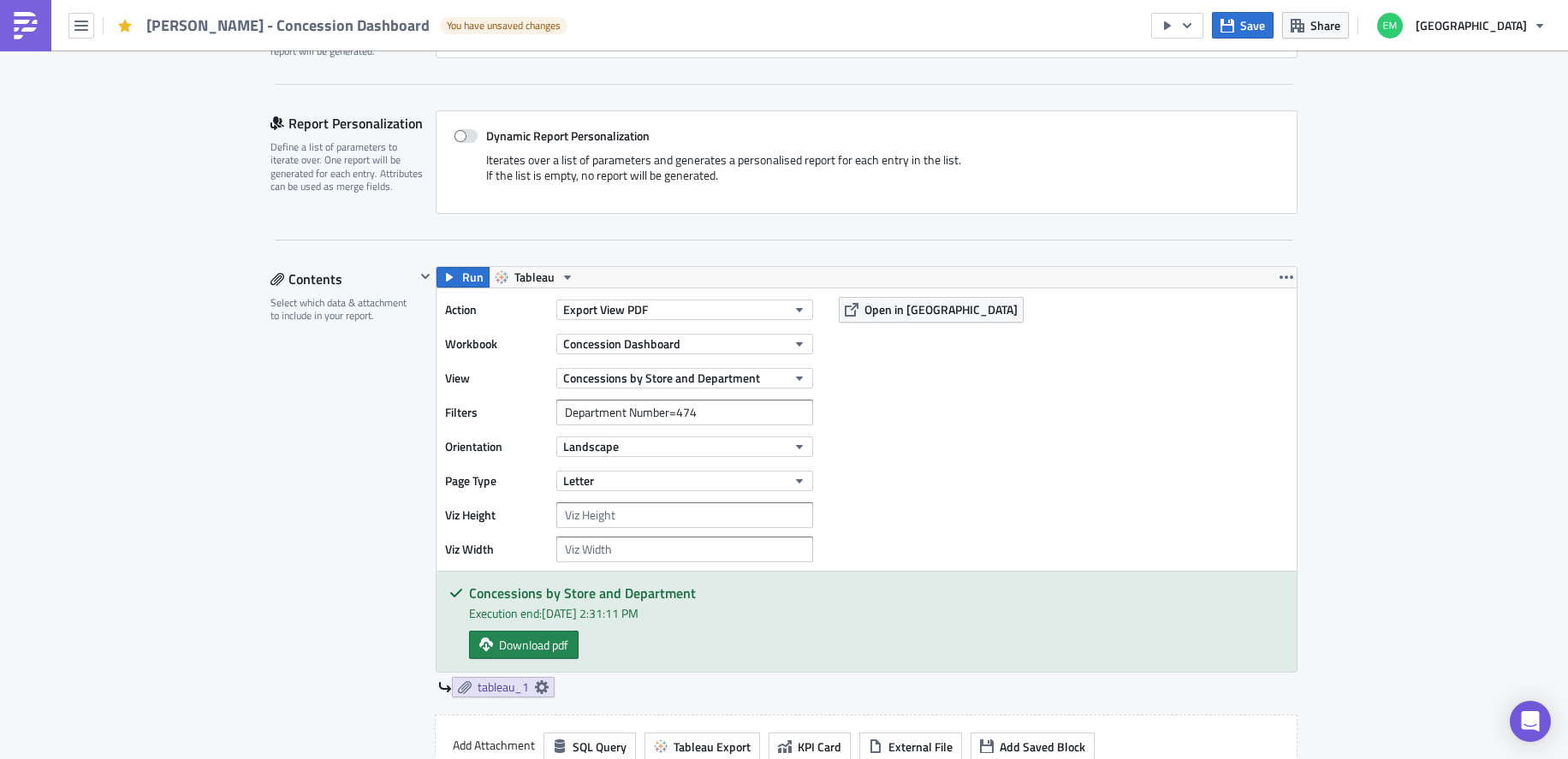
click at [1234, 29] on icon "button" at bounding box center [1227, 25] width 13 height 13
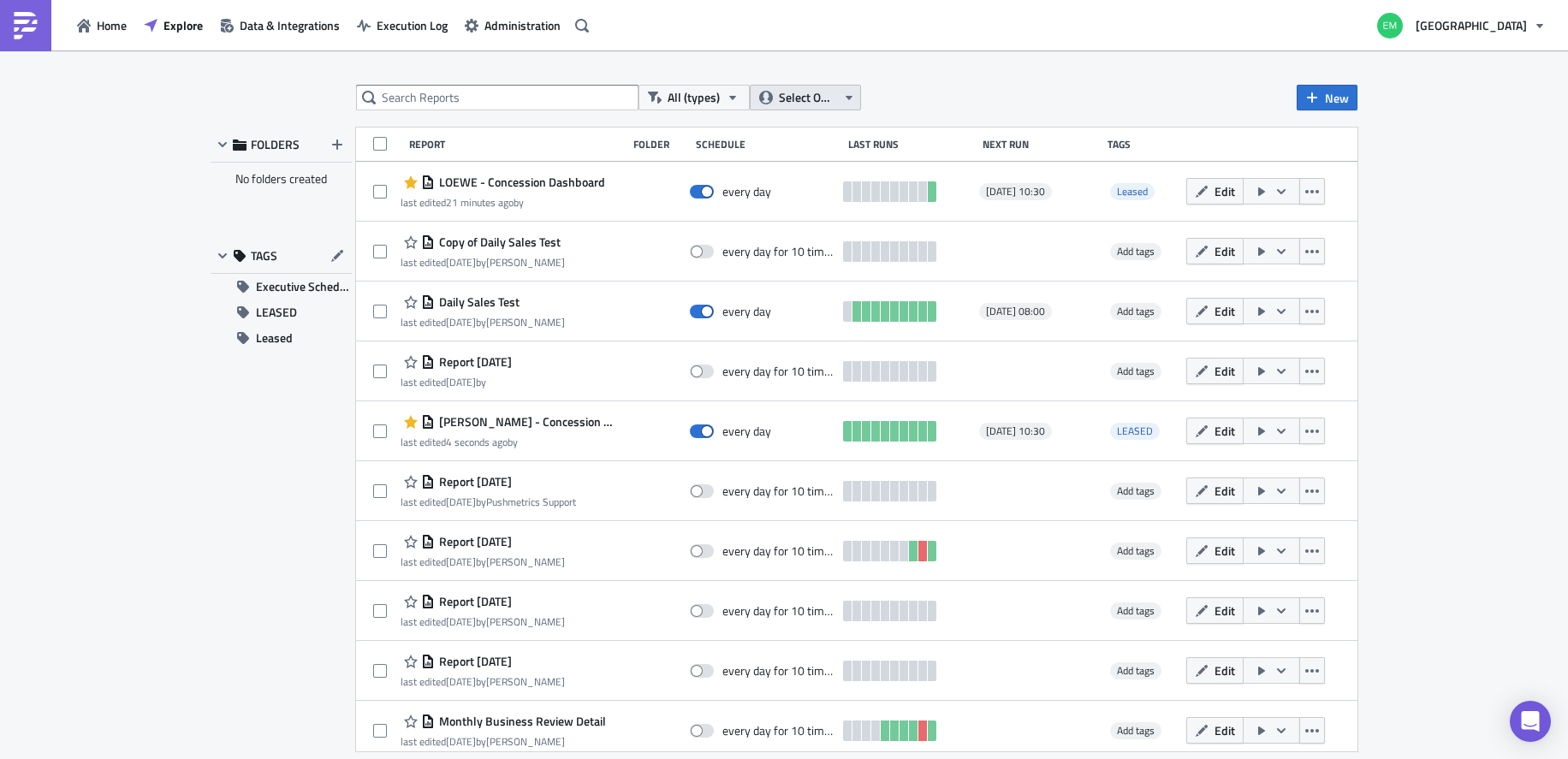
drag, startPoint x: 812, startPoint y: 92, endPoint x: 816, endPoint y: 106, distance: 14.6
click at [813, 93] on span "Select Owner" at bounding box center [808, 97] width 57 height 19
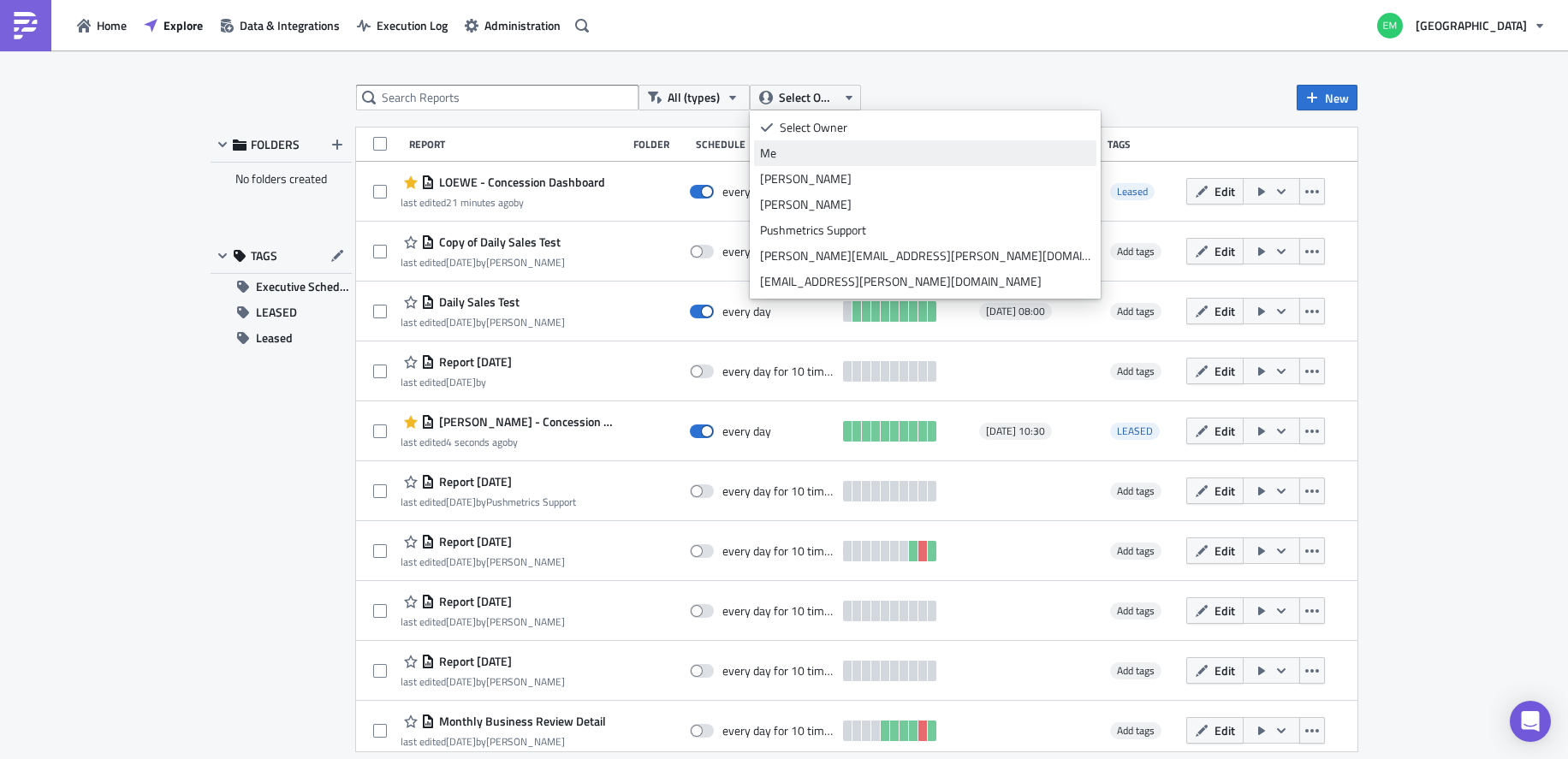
click at [784, 155] on div "Me" at bounding box center [925, 153] width 330 height 17
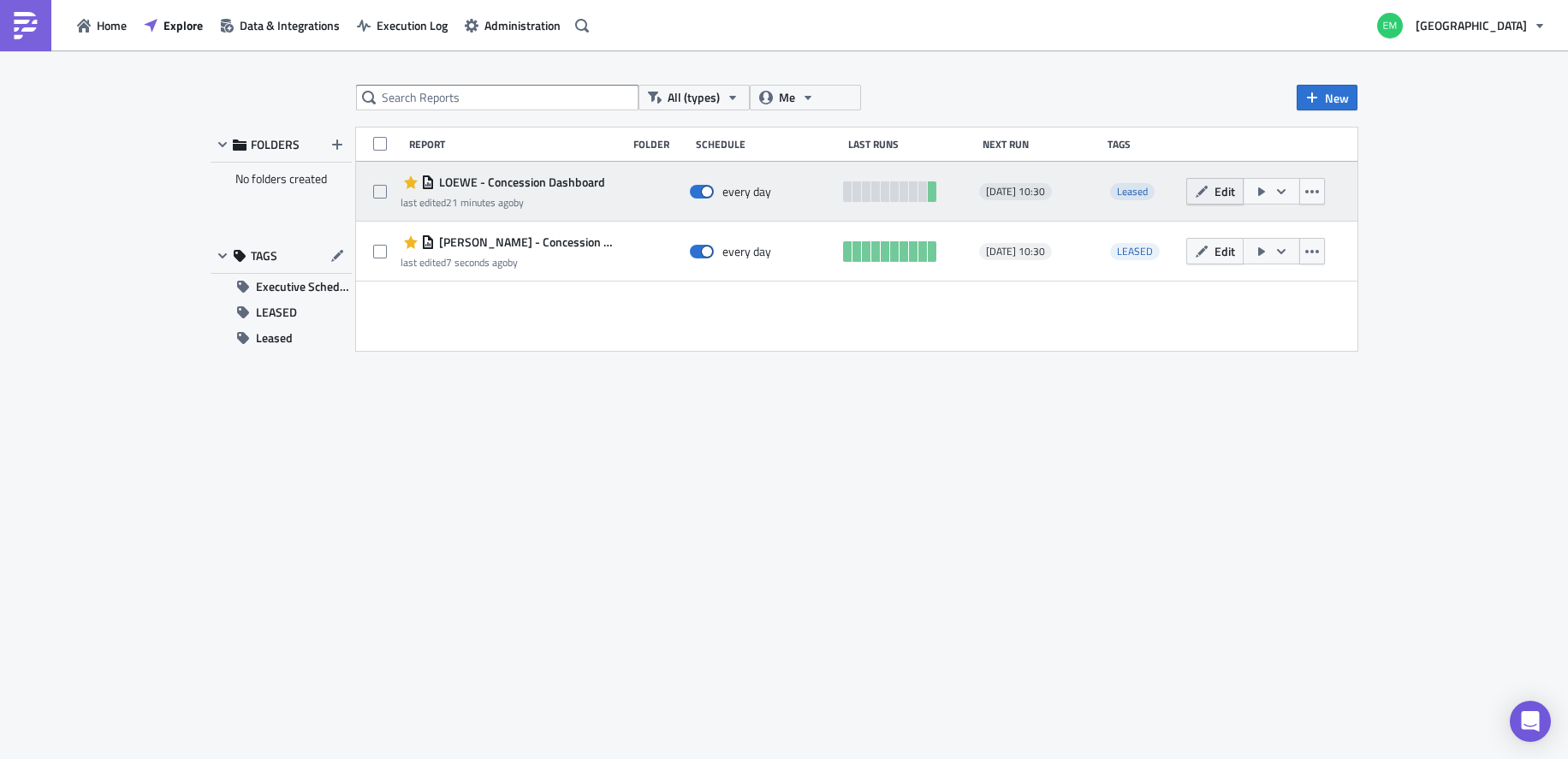
click at [1190, 199] on button "Edit" at bounding box center [1215, 191] width 57 height 27
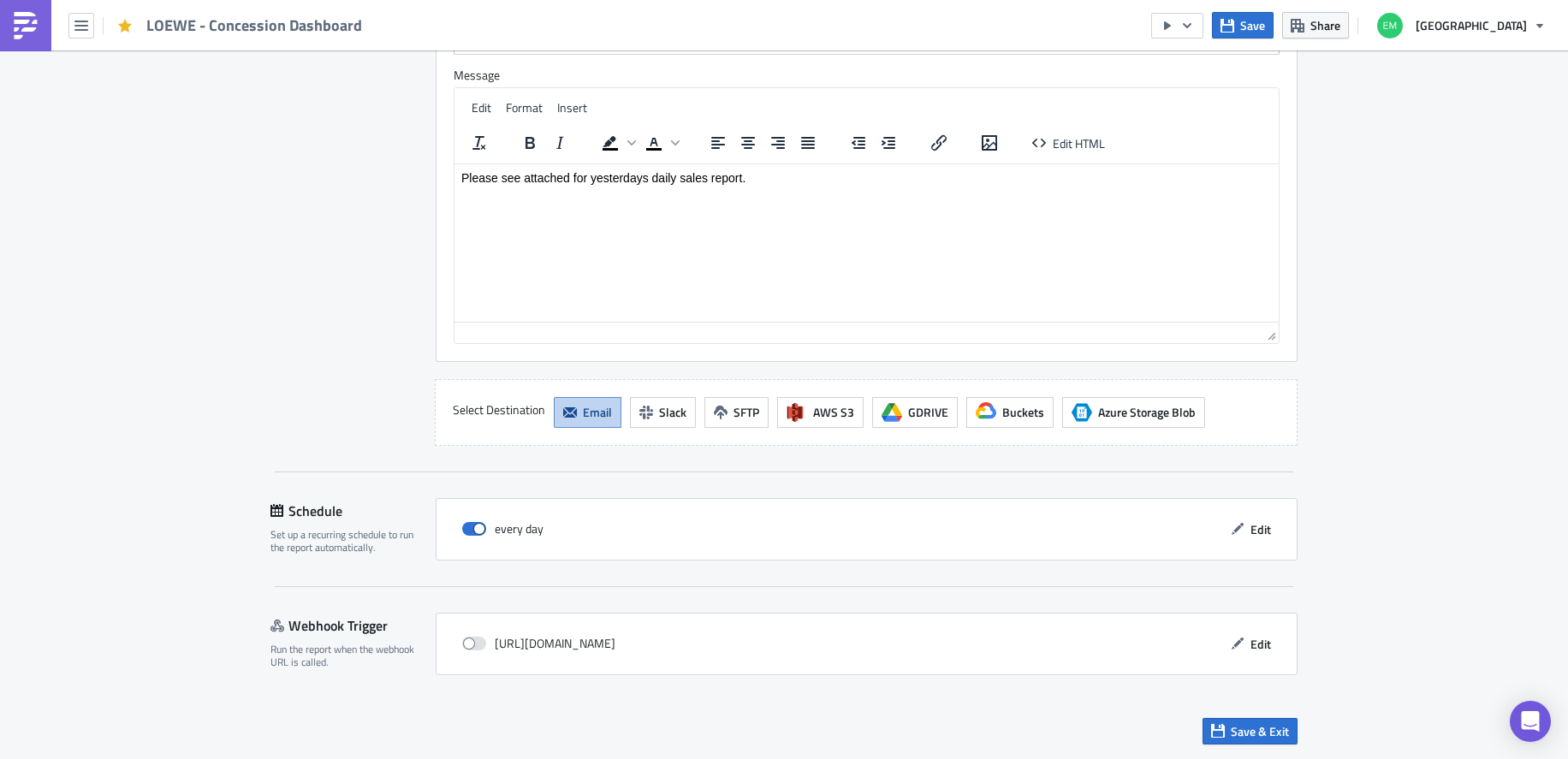
scroll to position [1620, 0]
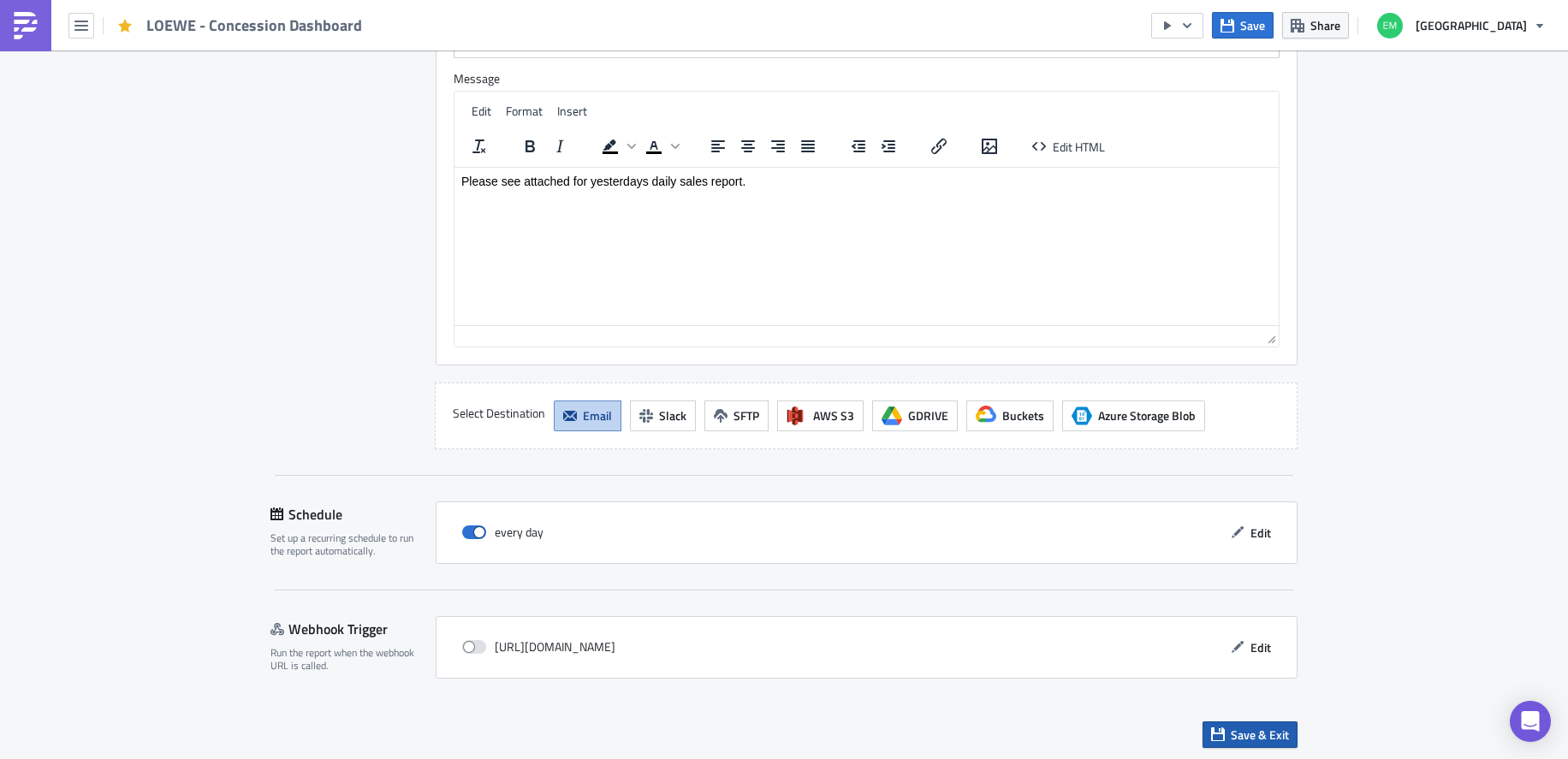
click at [1265, 743] on button "Save & Exit" at bounding box center [1250, 735] width 95 height 27
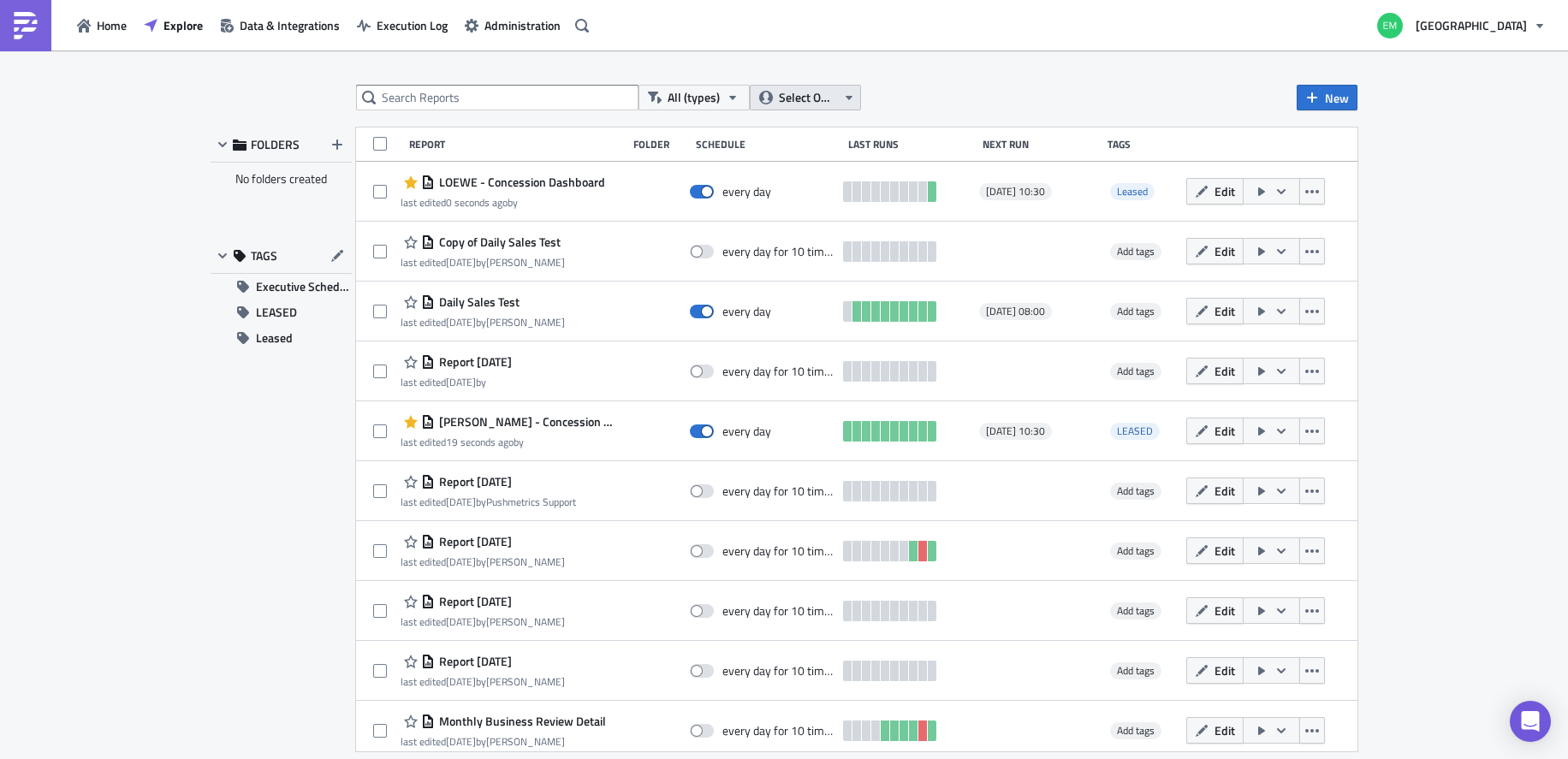
click at [822, 95] on span "Select Owner" at bounding box center [808, 97] width 57 height 19
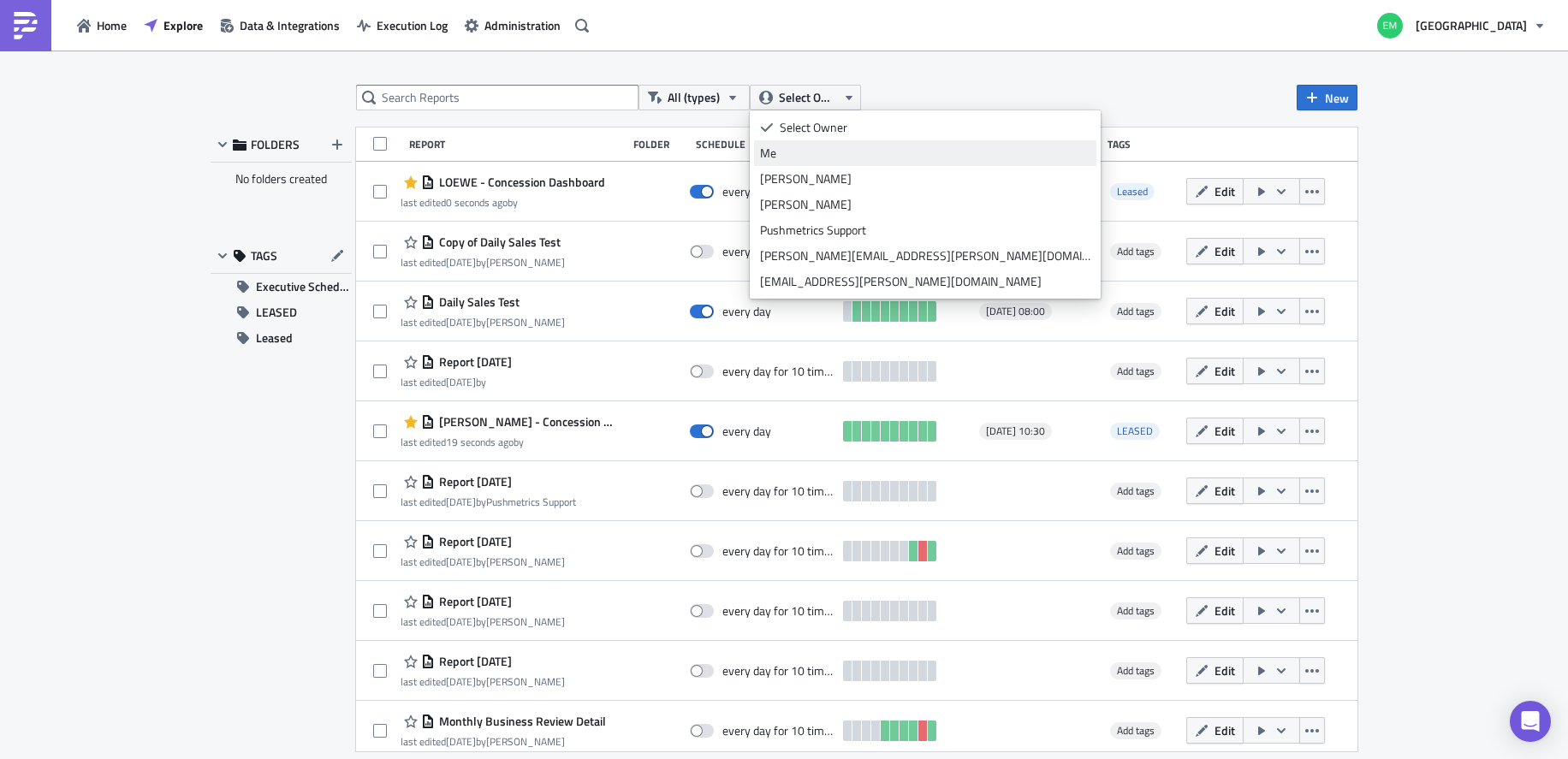
click at [795, 154] on div "Me" at bounding box center [925, 153] width 330 height 17
